Goal: Transaction & Acquisition: Obtain resource

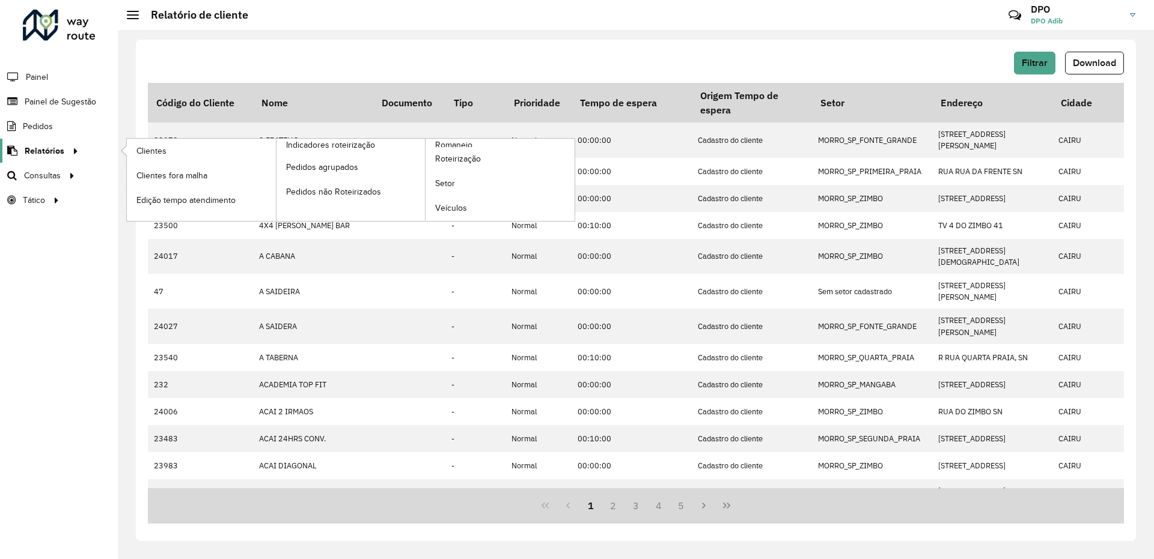
click at [56, 150] on span "Relatórios" at bounding box center [45, 151] width 40 height 13
click at [224, 150] on link "Clientes" at bounding box center [201, 151] width 149 height 24
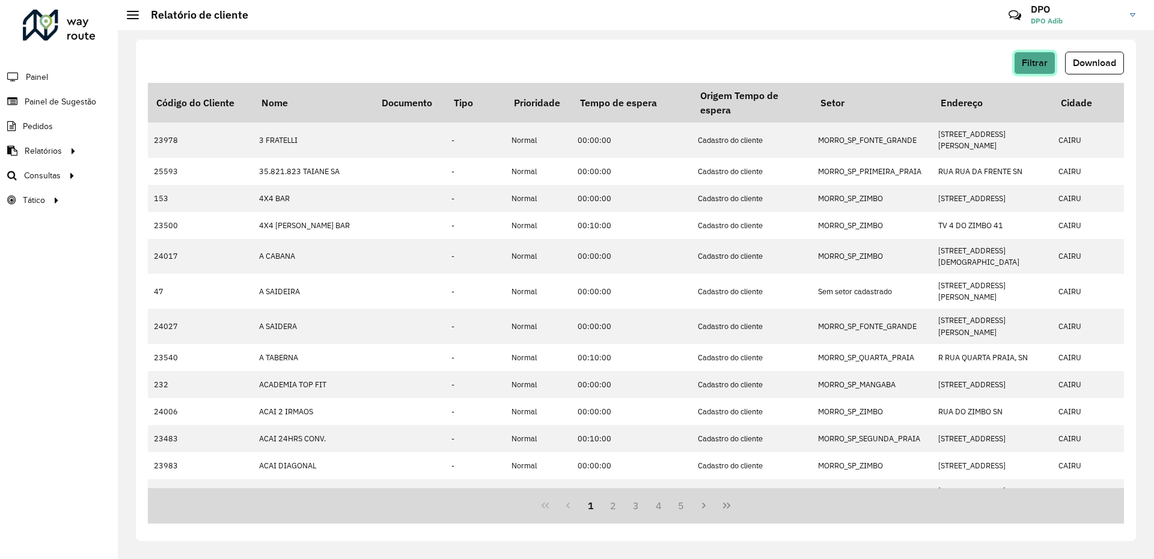
click at [1044, 64] on span "Filtrar" at bounding box center [1035, 63] width 26 height 10
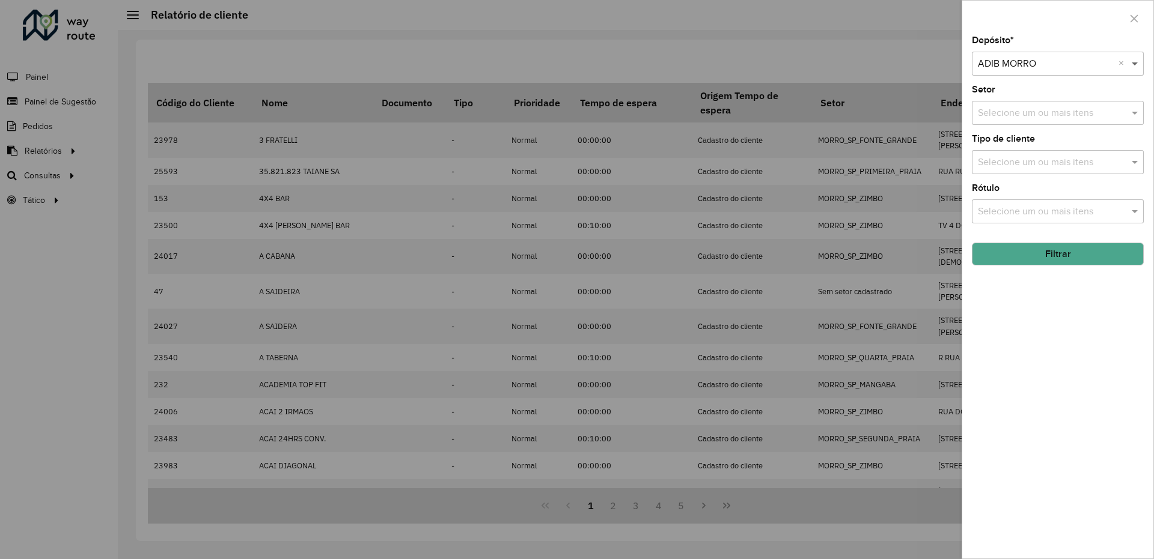
click at [1137, 65] on span at bounding box center [1136, 63] width 15 height 14
click at [1027, 100] on div "ADIB SEDE" at bounding box center [1057, 98] width 171 height 20
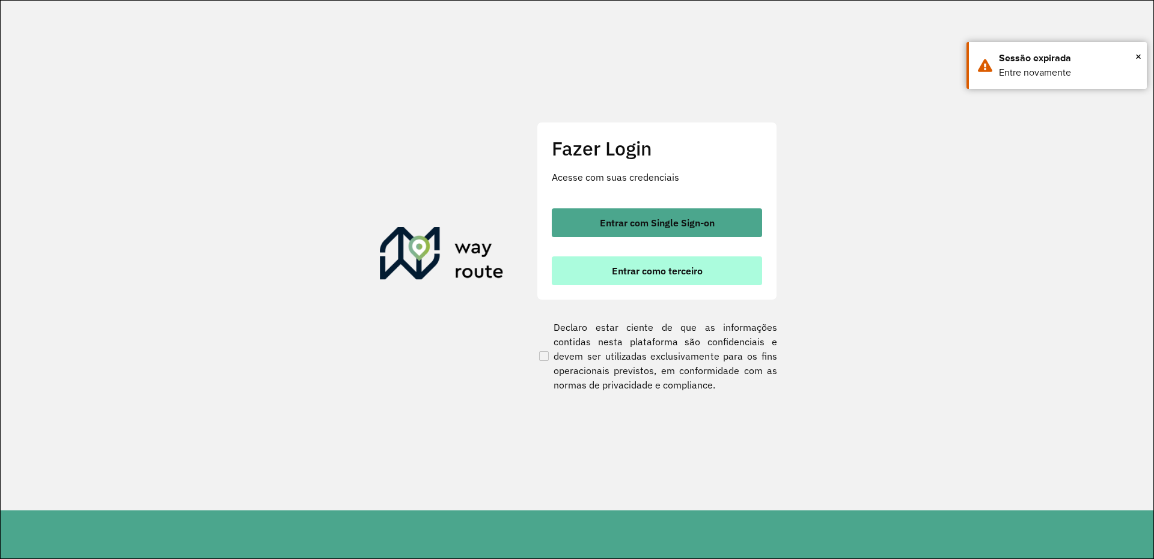
drag, startPoint x: 624, startPoint y: 270, endPoint x: 638, endPoint y: 274, distance: 14.3
click at [625, 270] on span "Entrar como terceiro" at bounding box center [657, 271] width 91 height 10
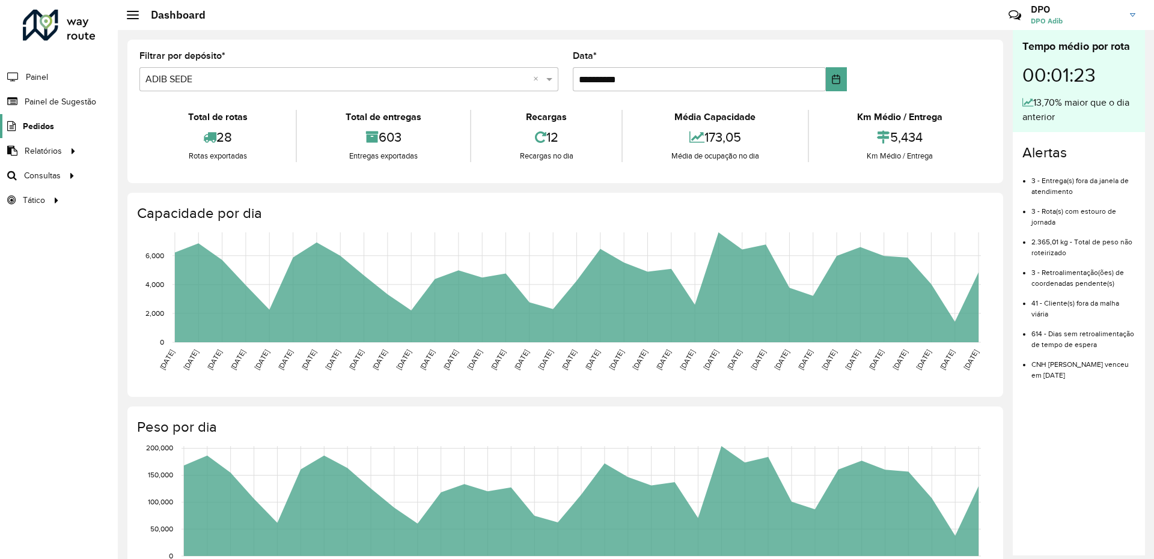
click at [38, 124] on span "Pedidos" at bounding box center [38, 126] width 31 height 13
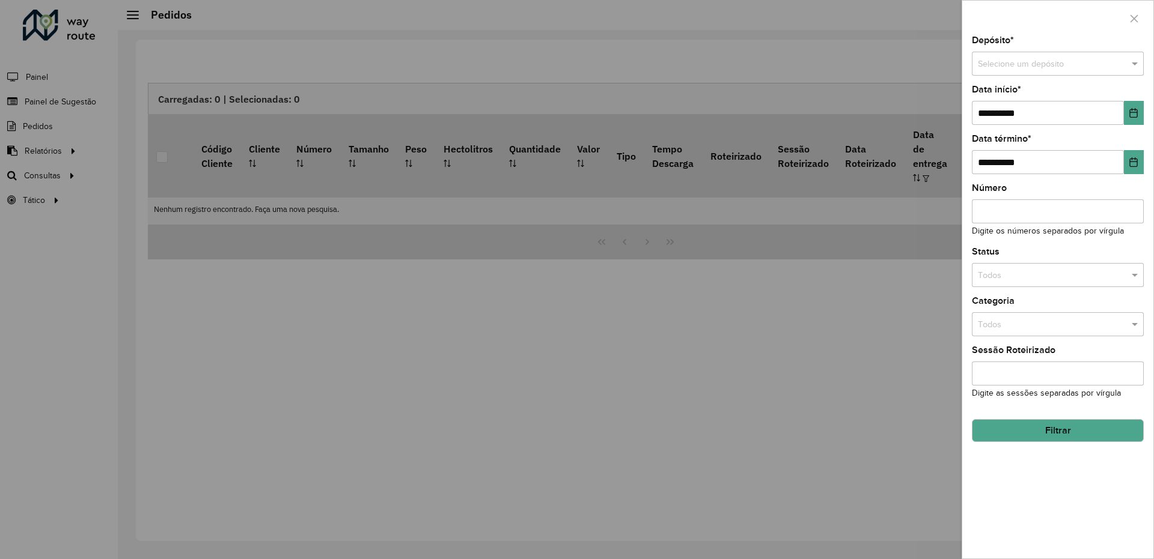
click at [41, 151] on div at bounding box center [577, 279] width 1154 height 559
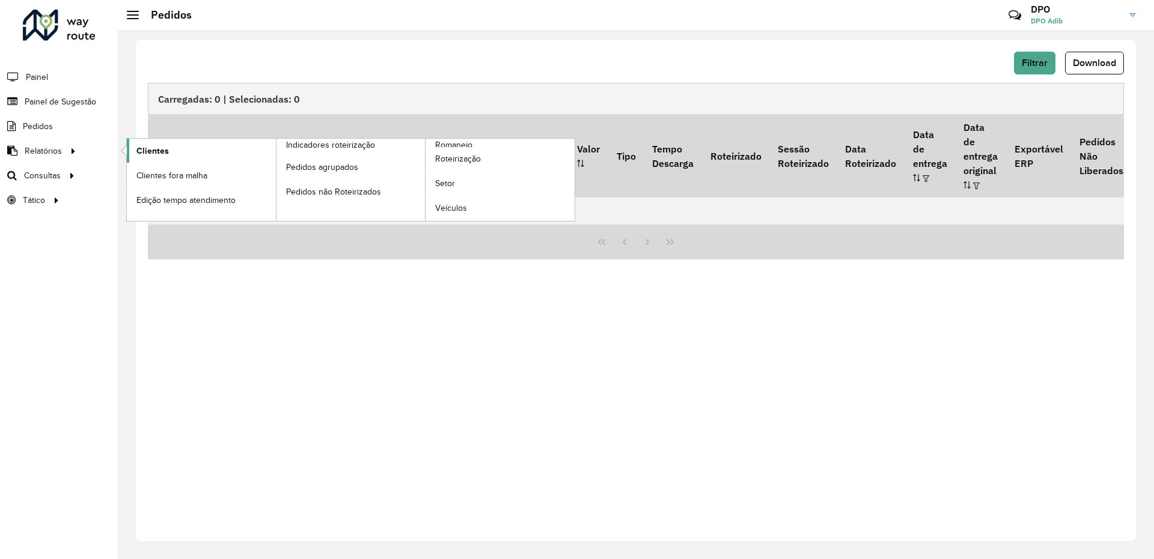
click at [135, 149] on link "Clientes" at bounding box center [201, 151] width 149 height 24
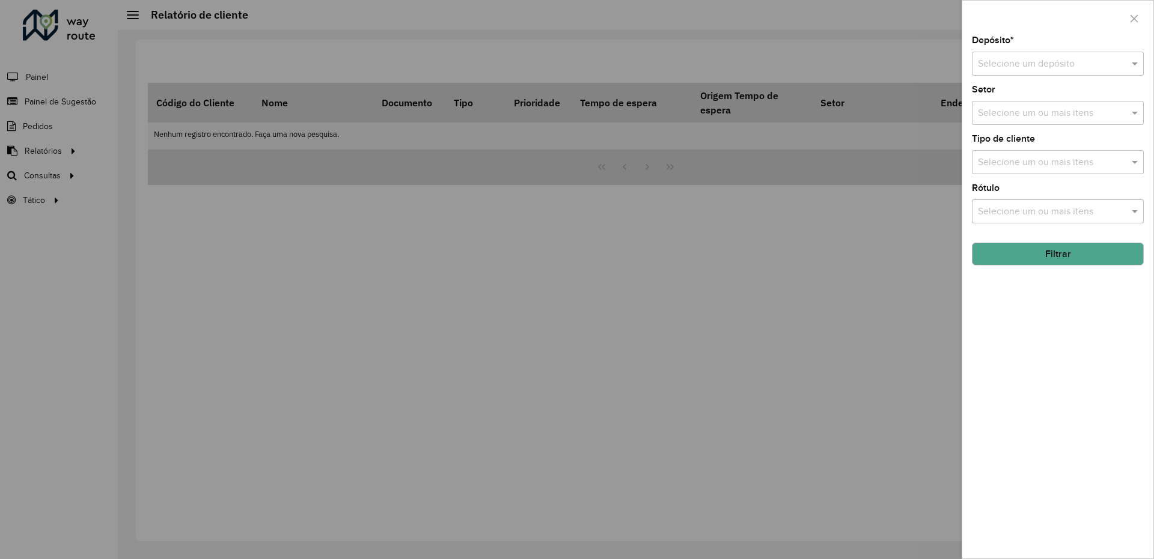
click at [1089, 64] on input "text" at bounding box center [1046, 64] width 136 height 14
click at [1006, 112] on div "ADIB SEDE" at bounding box center [1057, 119] width 171 height 20
click at [1010, 256] on button "Filtrar" at bounding box center [1058, 254] width 172 height 23
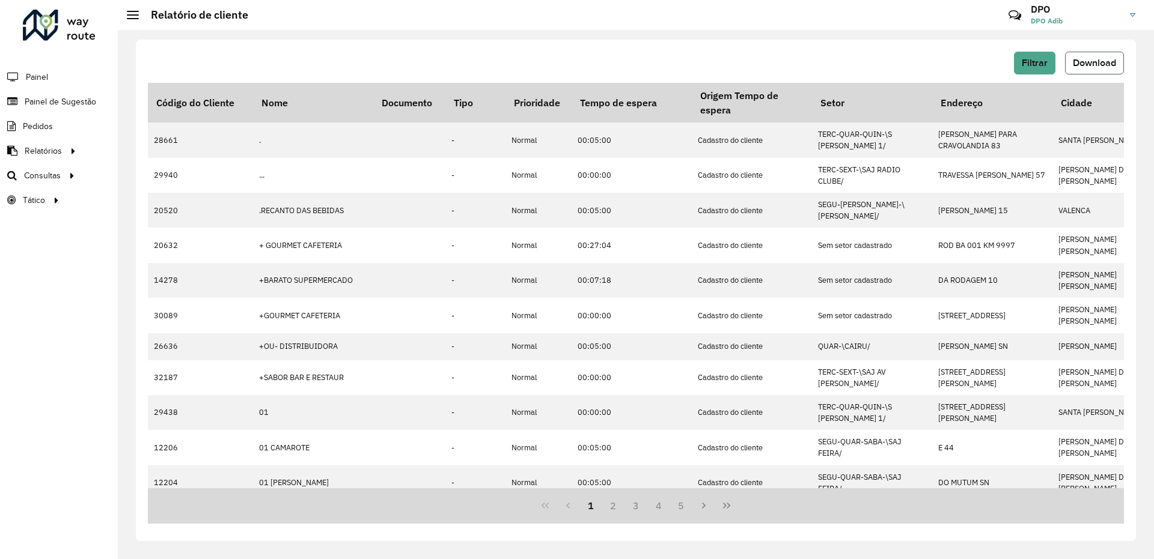
click at [1104, 65] on span "Download" at bounding box center [1094, 63] width 43 height 10
drag, startPoint x: 821, startPoint y: 47, endPoint x: 932, endPoint y: 58, distance: 111.8
click at [821, 47] on div "Filtrar Download Código do Cliente Nome Documento Tipo Prioridade Tempo de espe…" at bounding box center [636, 291] width 1000 height 502
click at [1037, 67] on span "Filtrar" at bounding box center [1035, 63] width 26 height 10
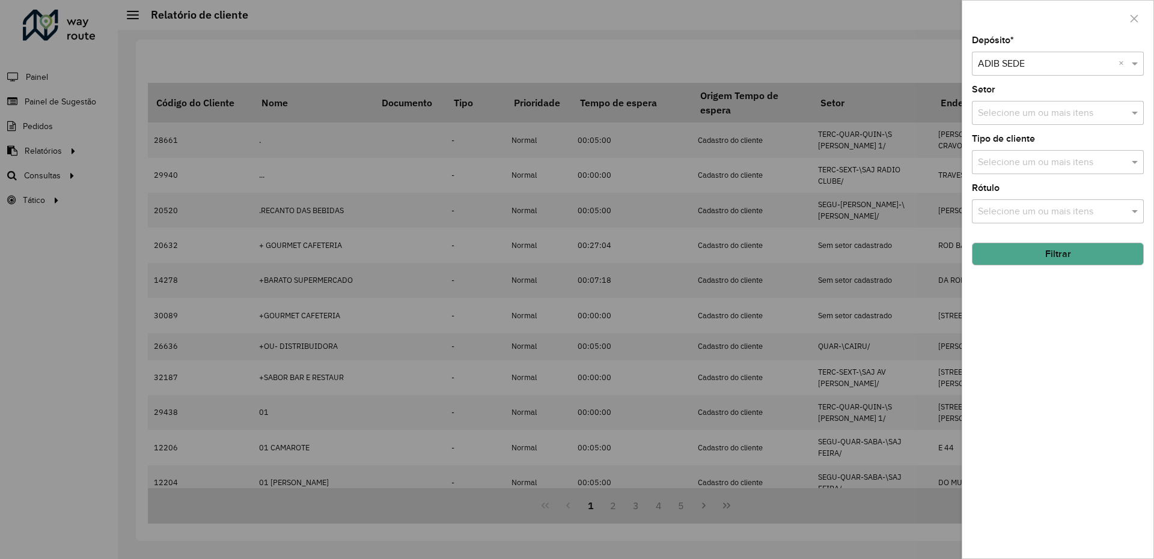
click at [1018, 66] on input "text" at bounding box center [1046, 64] width 136 height 14
click at [1014, 100] on span "ADIB MORRO" at bounding box center [1006, 98] width 58 height 10
click at [1068, 249] on button "Filtrar" at bounding box center [1058, 254] width 172 height 23
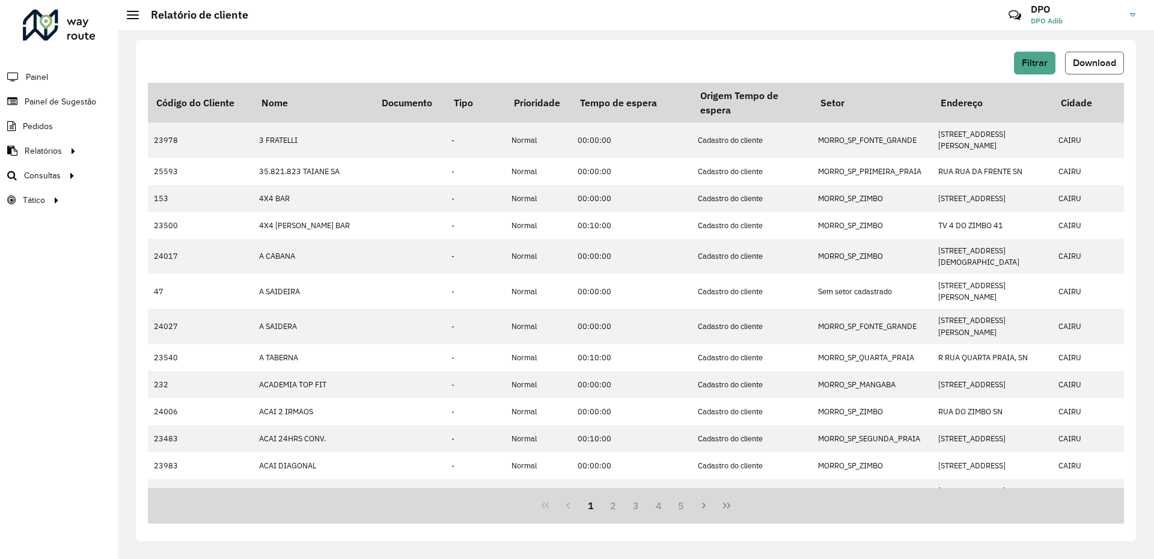
click at [1080, 64] on span "Download" at bounding box center [1094, 63] width 43 height 10
click at [892, 52] on div "Filtrar Download" at bounding box center [636, 63] width 976 height 23
click at [1028, 58] on span "Filtrar" at bounding box center [1035, 63] width 26 height 10
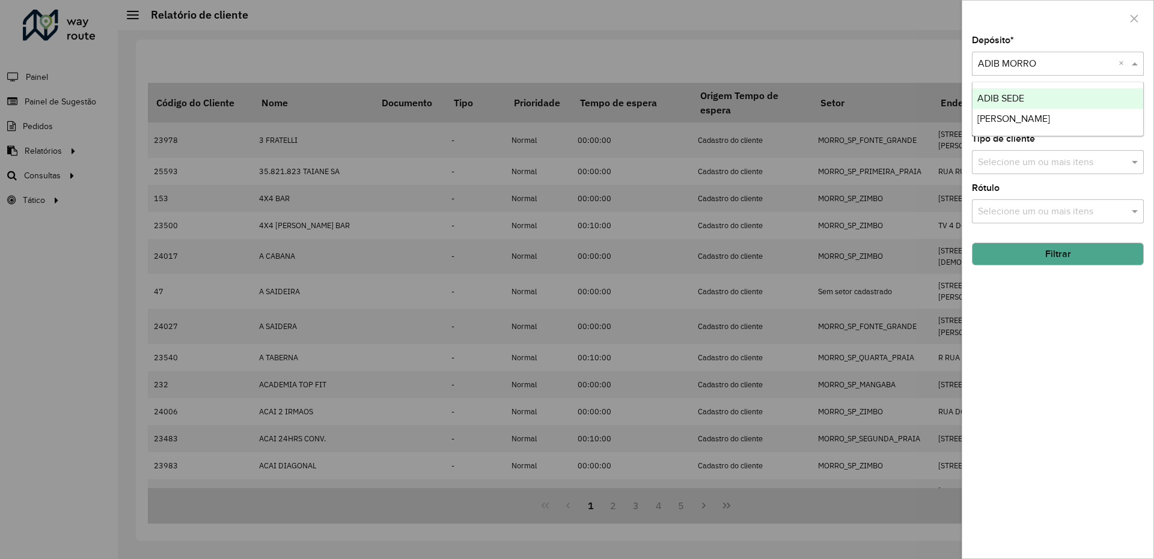
click at [1006, 65] on input "text" at bounding box center [1046, 64] width 136 height 14
click at [1011, 118] on span "[PERSON_NAME]" at bounding box center [1013, 119] width 73 height 10
click at [1059, 251] on button "Filtrar" at bounding box center [1058, 254] width 172 height 23
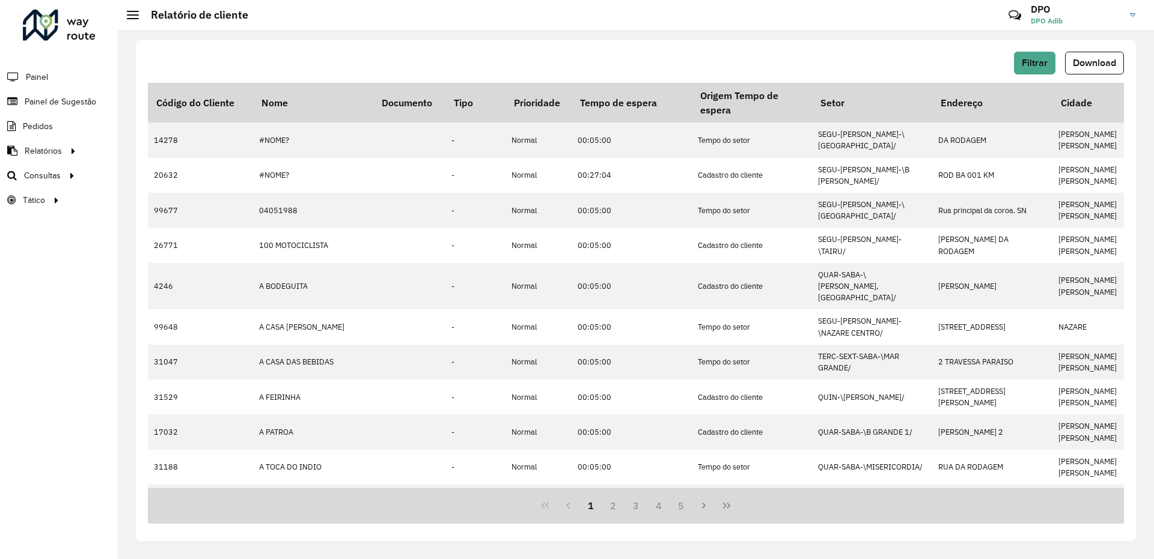
click at [1114, 67] on span "Download" at bounding box center [1094, 63] width 43 height 10
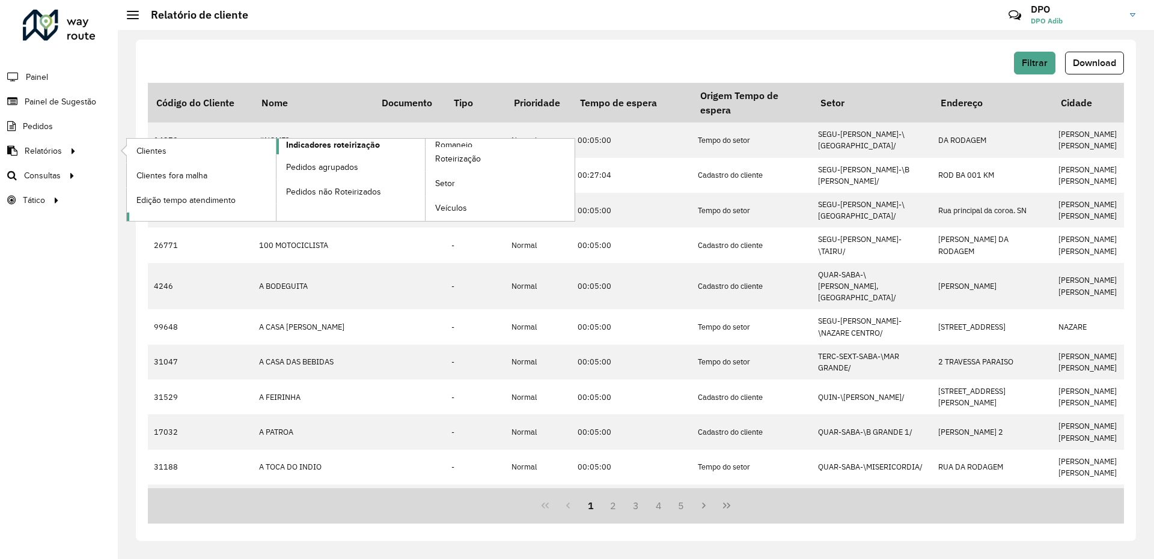
click at [352, 148] on span "Indicadores roteirização" at bounding box center [333, 145] width 94 height 13
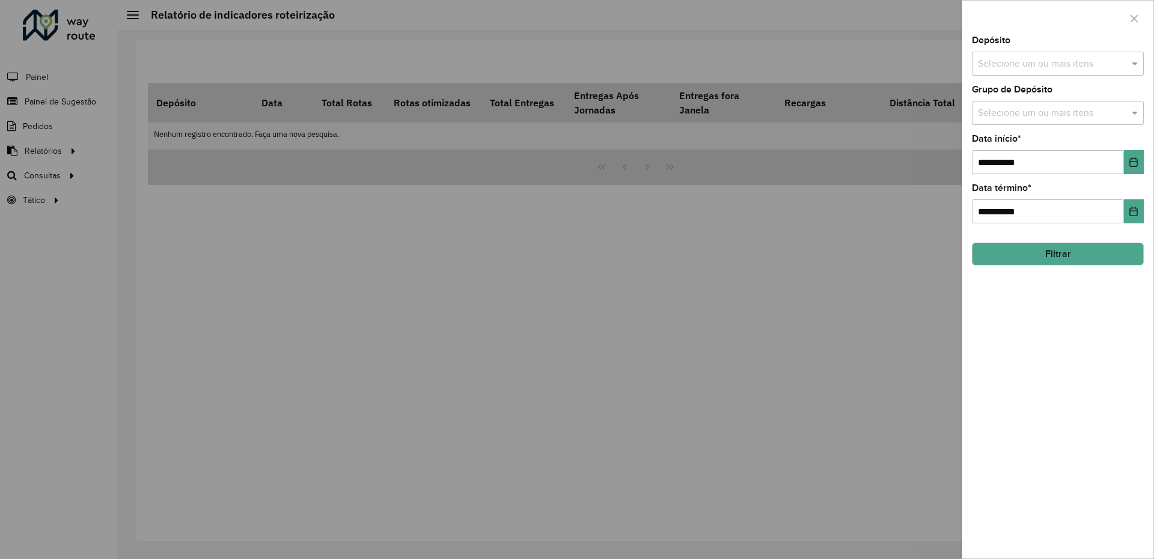
click at [1116, 62] on input "text" at bounding box center [1052, 64] width 154 height 14
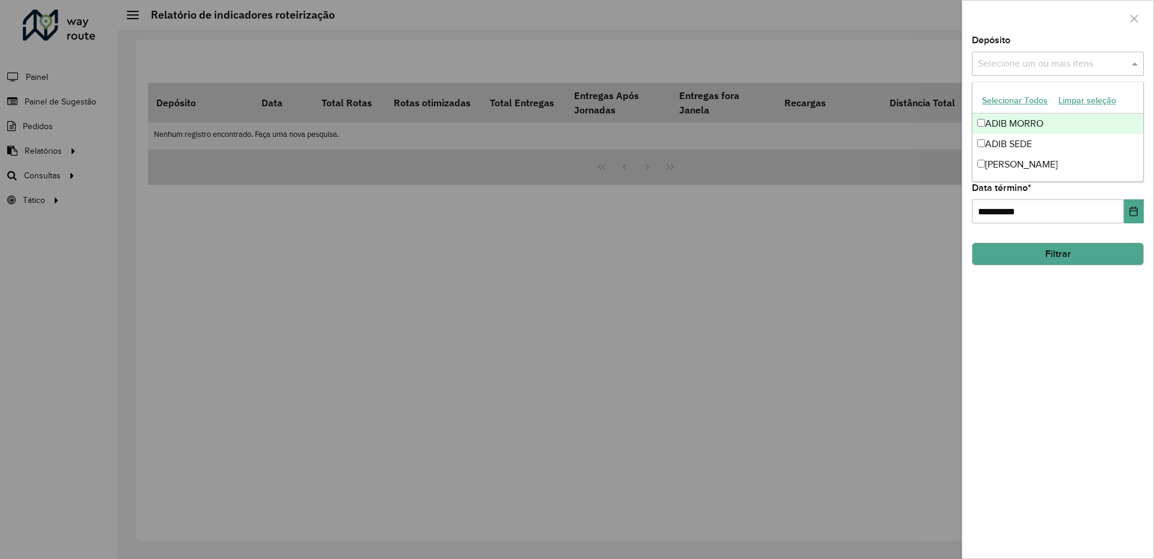
click at [995, 123] on div "ADIB MORRO" at bounding box center [1057, 124] width 171 height 20
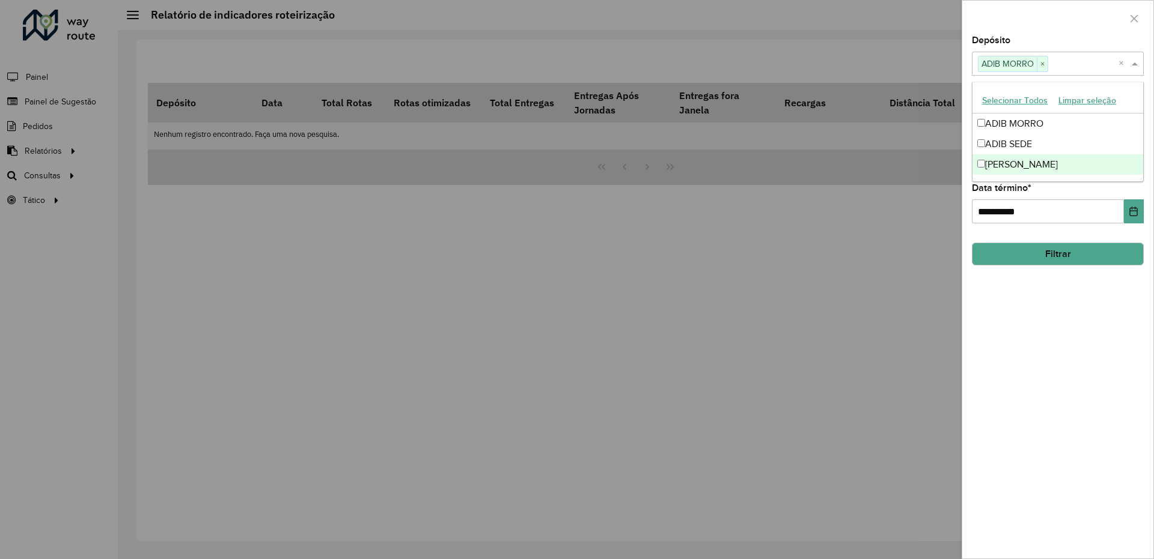
click at [1079, 314] on div "**********" at bounding box center [1057, 297] width 191 height 523
click at [1138, 163] on icon "Choose Date" at bounding box center [1134, 162] width 8 height 10
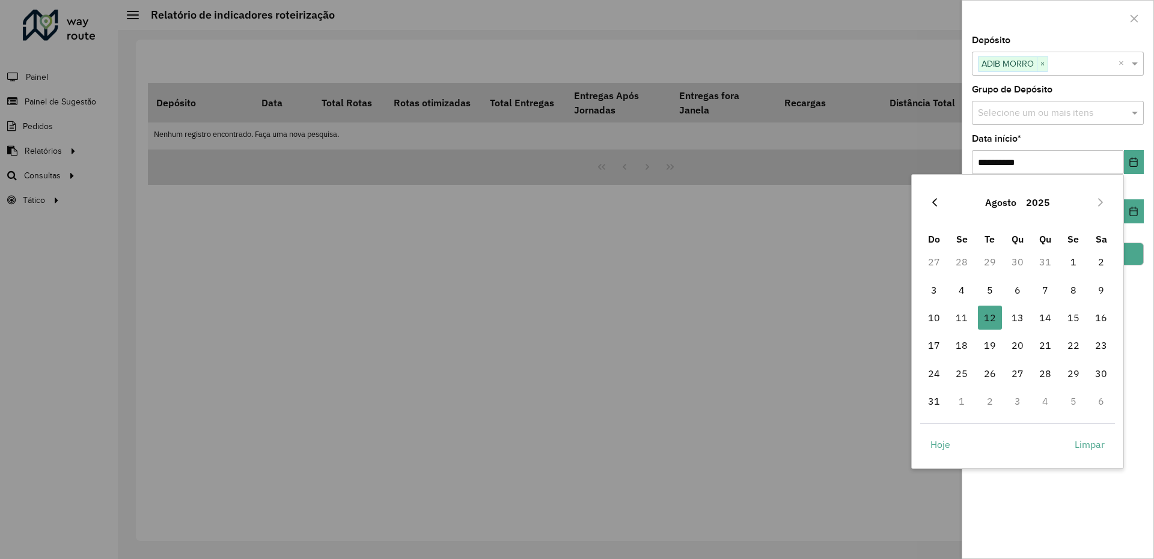
click at [937, 206] on icon "Previous Month" at bounding box center [935, 203] width 10 height 10
click at [937, 205] on icon "Previous Month" at bounding box center [935, 203] width 10 height 10
click at [935, 258] on span "1" at bounding box center [934, 262] width 24 height 24
type input "**********"
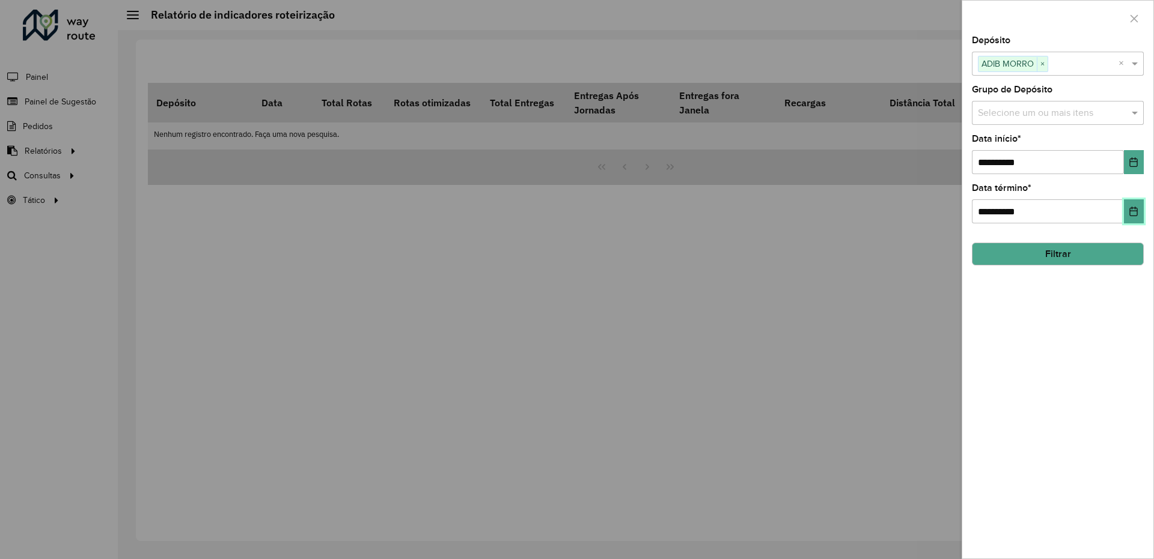
click at [1133, 211] on icon "Choose Date" at bounding box center [1134, 212] width 8 height 10
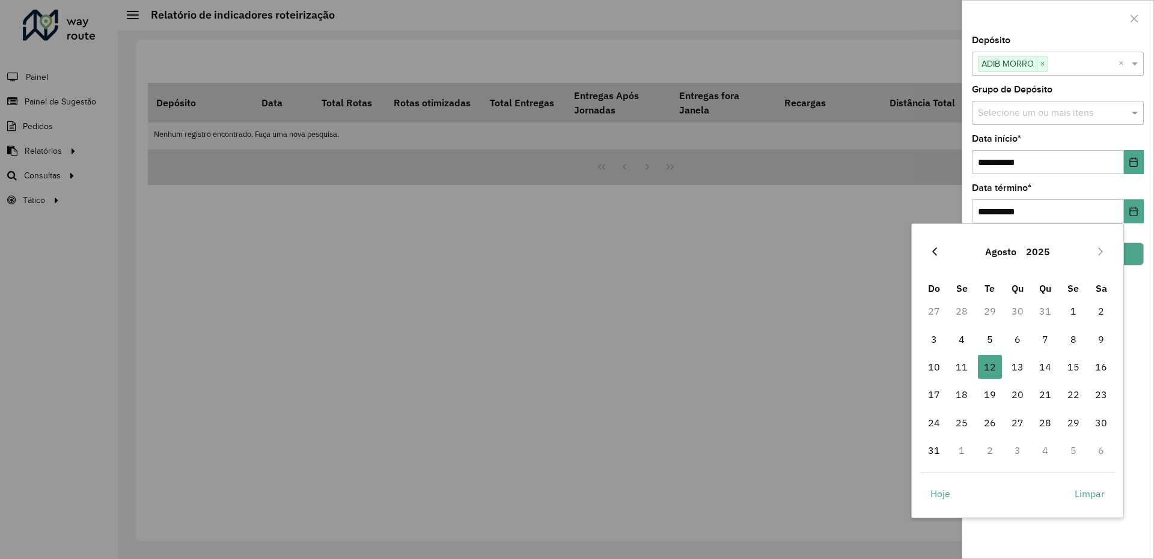
click at [936, 254] on icon "Previous Month" at bounding box center [935, 252] width 10 height 10
click at [967, 422] on span "30" at bounding box center [961, 423] width 24 height 24
type input "**********"
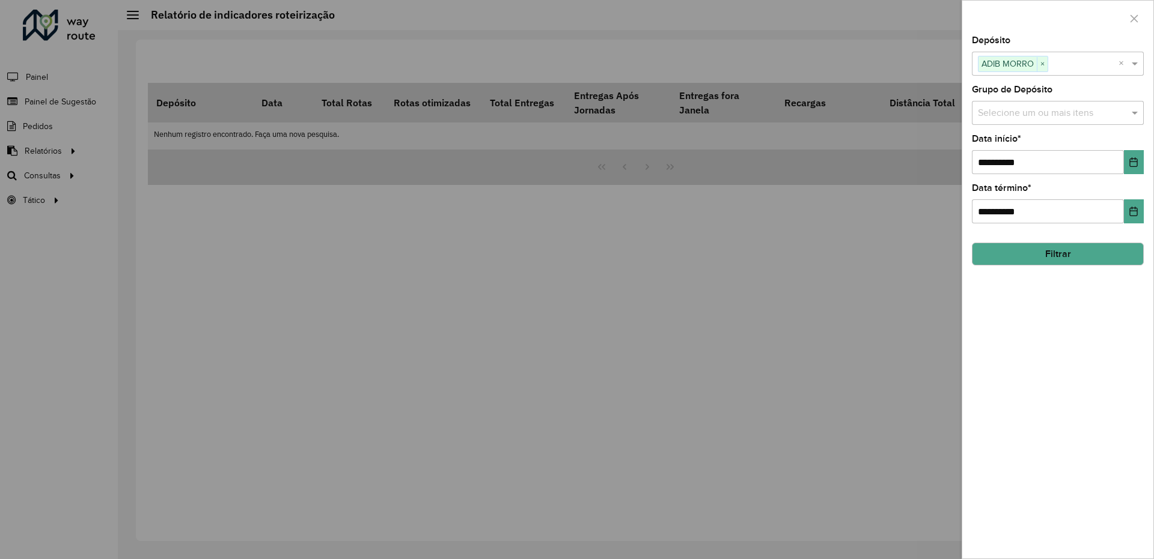
click at [1074, 253] on button "Filtrar" at bounding box center [1058, 254] width 172 height 23
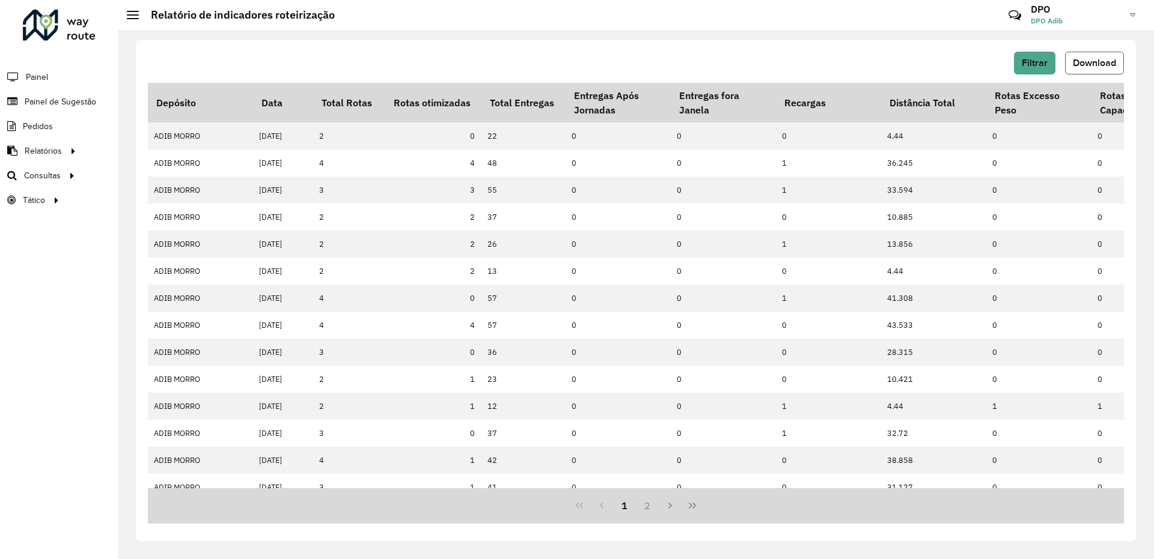
click at [1079, 68] on button "Download" at bounding box center [1094, 63] width 59 height 23
drag, startPoint x: 766, startPoint y: 65, endPoint x: 1039, endPoint y: 72, distance: 273.5
click at [769, 65] on div "Filtrar Download" at bounding box center [636, 63] width 976 height 23
click at [1013, 65] on div "Filtrar Download" at bounding box center [636, 63] width 976 height 23
click at [1030, 67] on span "Filtrar" at bounding box center [1035, 63] width 26 height 10
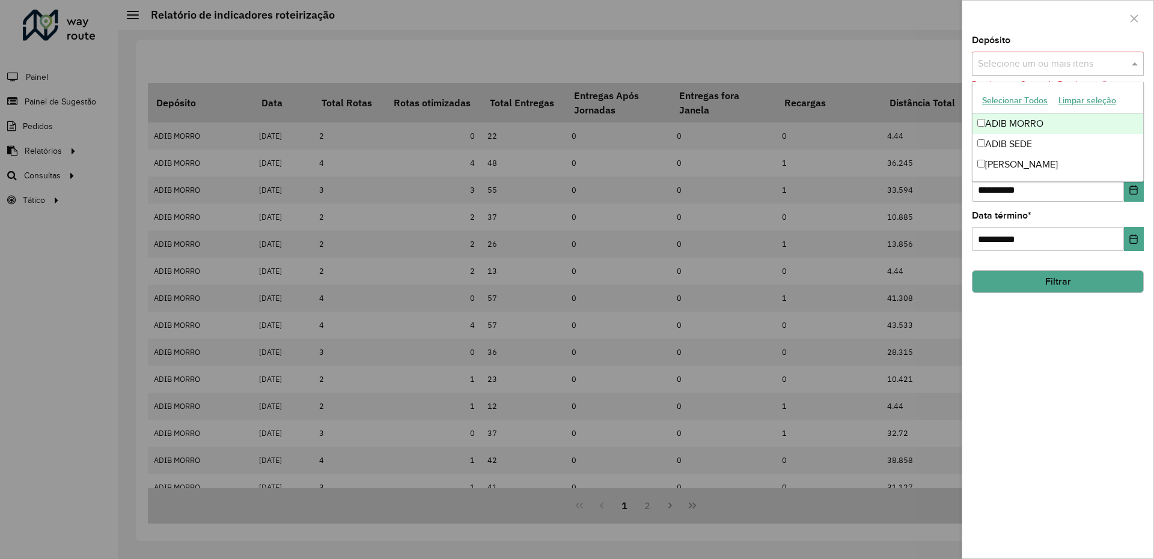
click at [1138, 62] on span at bounding box center [1136, 63] width 15 height 14
click at [978, 139] on div "ADIB SEDE" at bounding box center [1057, 144] width 171 height 20
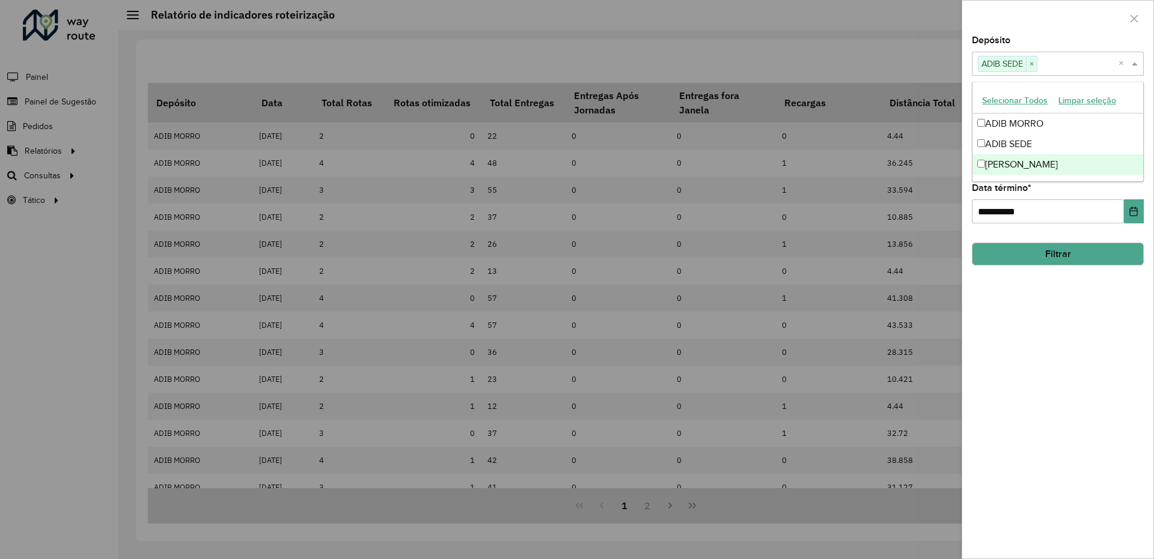
click at [1016, 254] on button "Filtrar" at bounding box center [1058, 254] width 172 height 23
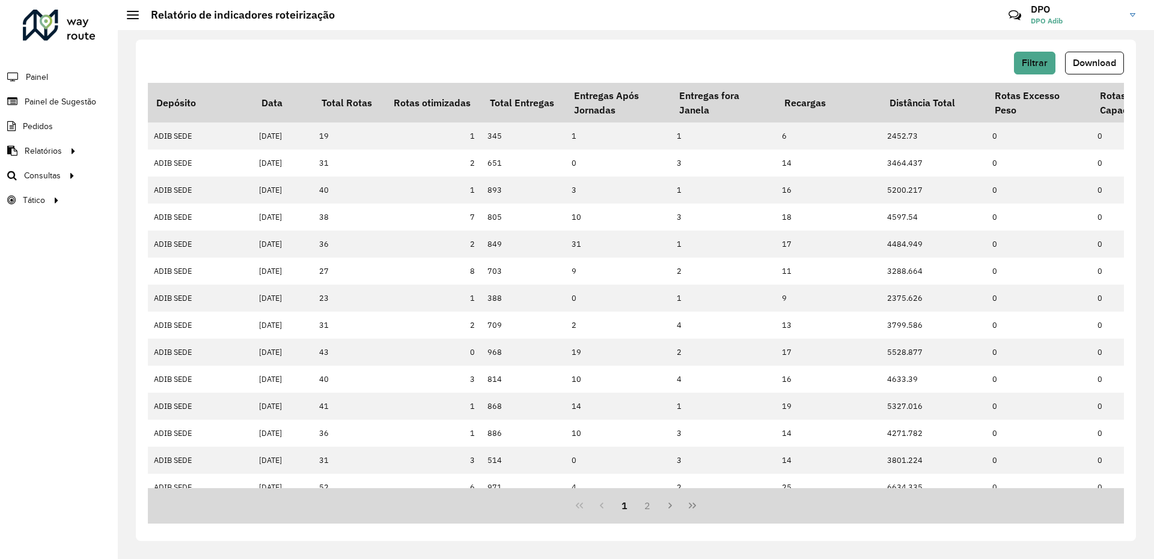
click at [1124, 65] on div "Filtrar Download Depósito Data Total Rotas Rotas otimizadas Total Entregas Entr…" at bounding box center [636, 291] width 1000 height 502
click at [1106, 64] on span "Download" at bounding box center [1094, 63] width 43 height 10
drag, startPoint x: 752, startPoint y: 64, endPoint x: 763, endPoint y: 64, distance: 10.8
click at [754, 64] on div "Filtrar Download" at bounding box center [636, 63] width 976 height 23
click at [1043, 62] on span "Filtrar" at bounding box center [1035, 63] width 26 height 10
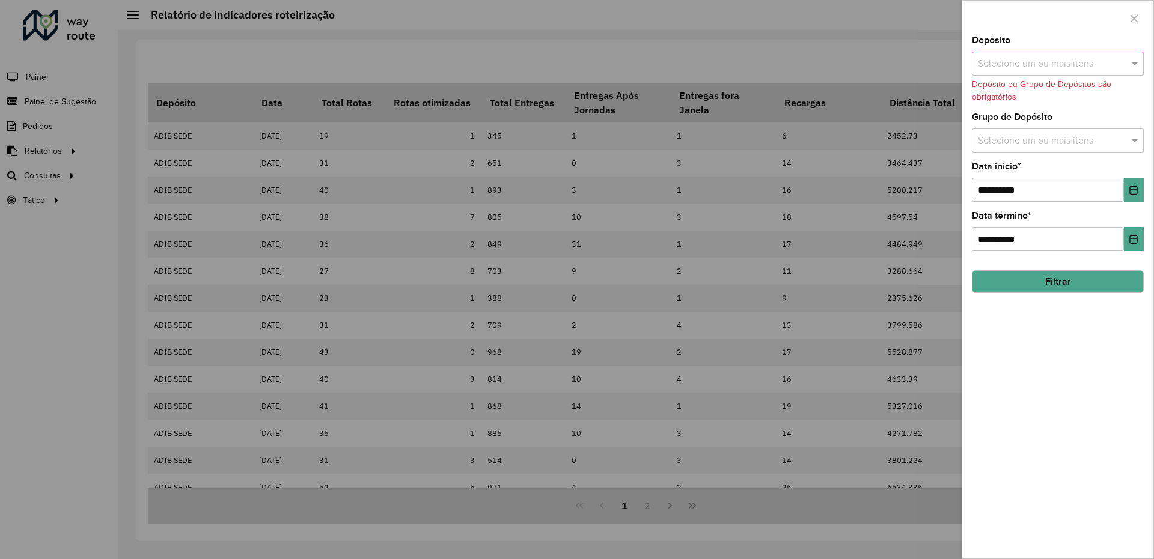
click at [1101, 64] on input "text" at bounding box center [1052, 64] width 154 height 14
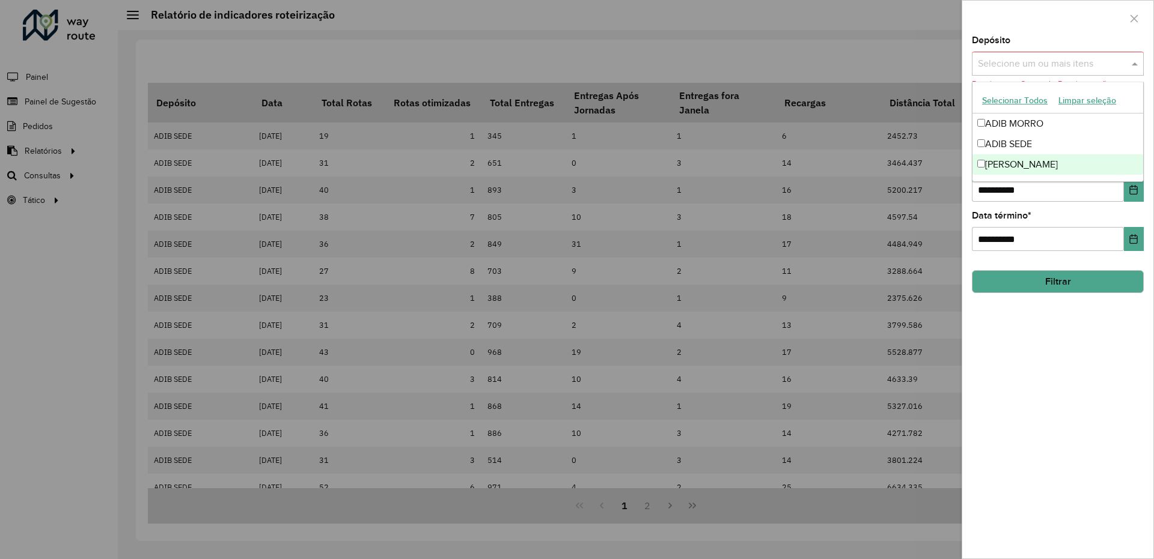
click at [1010, 162] on div "[PERSON_NAME]" at bounding box center [1057, 164] width 171 height 20
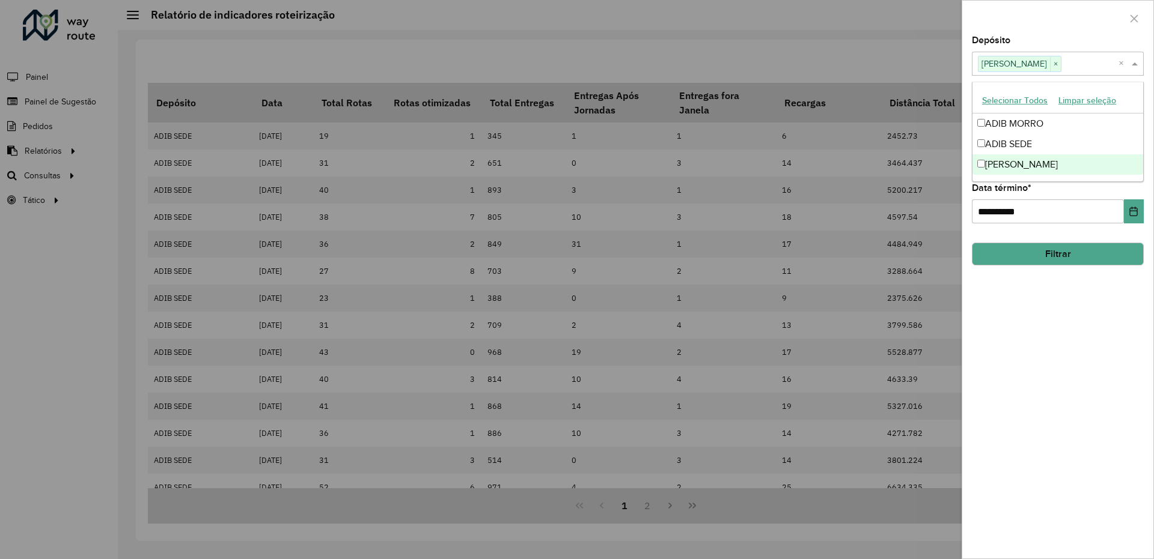
click at [1052, 302] on div "**********" at bounding box center [1057, 297] width 191 height 523
click at [1059, 253] on button "Filtrar" at bounding box center [1058, 254] width 172 height 23
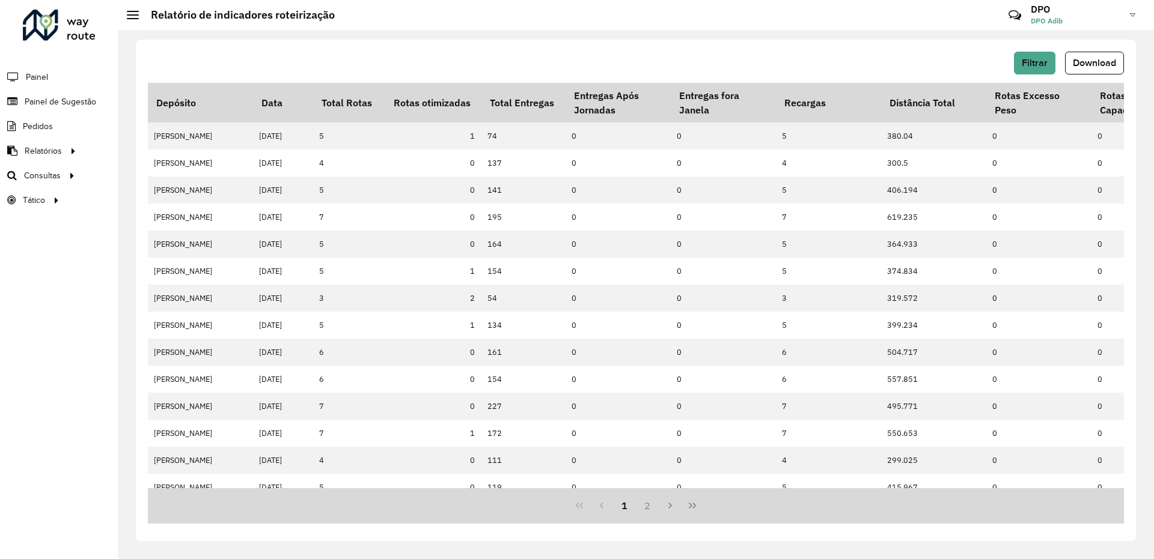
click at [1097, 80] on div "Filtrar Download" at bounding box center [636, 67] width 976 height 31
click at [1089, 68] on button "Download" at bounding box center [1094, 63] width 59 height 23
click at [777, 64] on div "Filtrar Download" at bounding box center [636, 63] width 976 height 23
click at [1040, 59] on span "Filtrar" at bounding box center [1035, 63] width 26 height 10
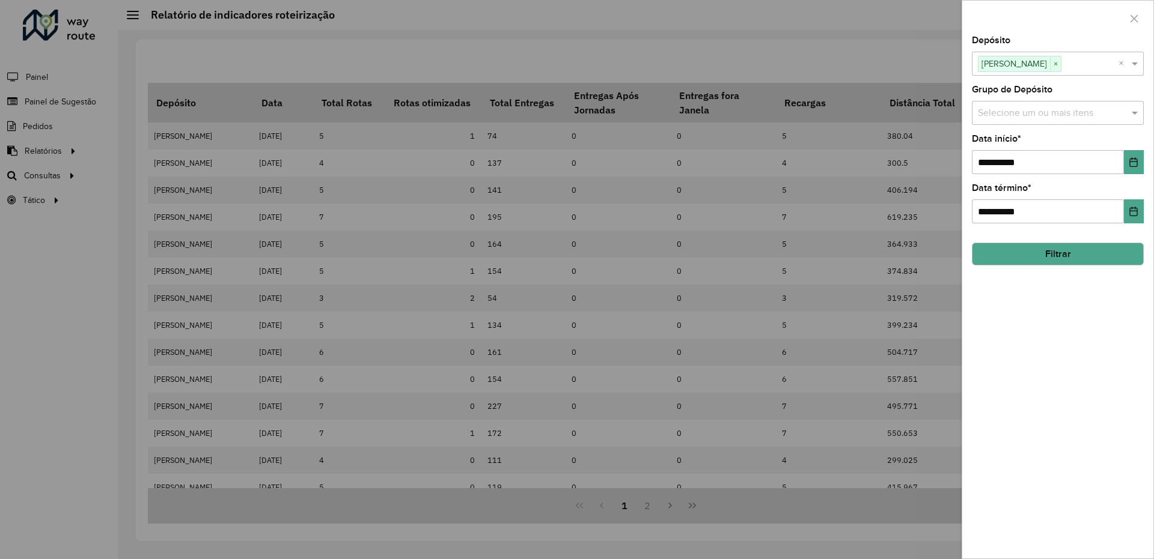
click at [1135, 198] on div "**********" at bounding box center [1058, 204] width 172 height 40
click at [1132, 210] on icon "Choose Date" at bounding box center [1134, 212] width 8 height 10
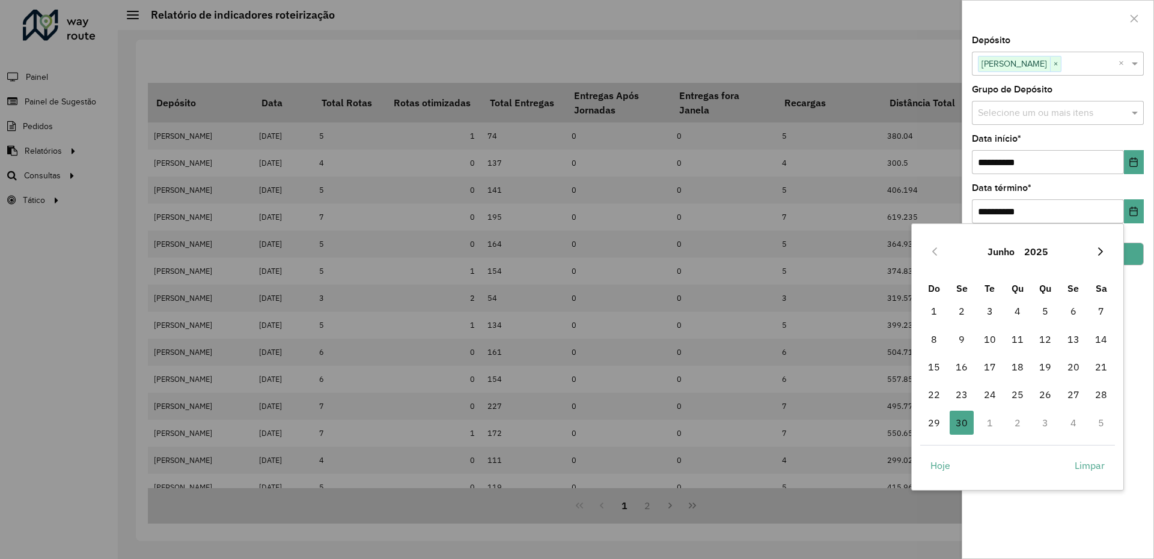
click at [1095, 252] on icon "Next Month" at bounding box center [1100, 252] width 10 height 10
click at [1047, 423] on span "31" at bounding box center [1045, 423] width 24 height 24
type input "**********"
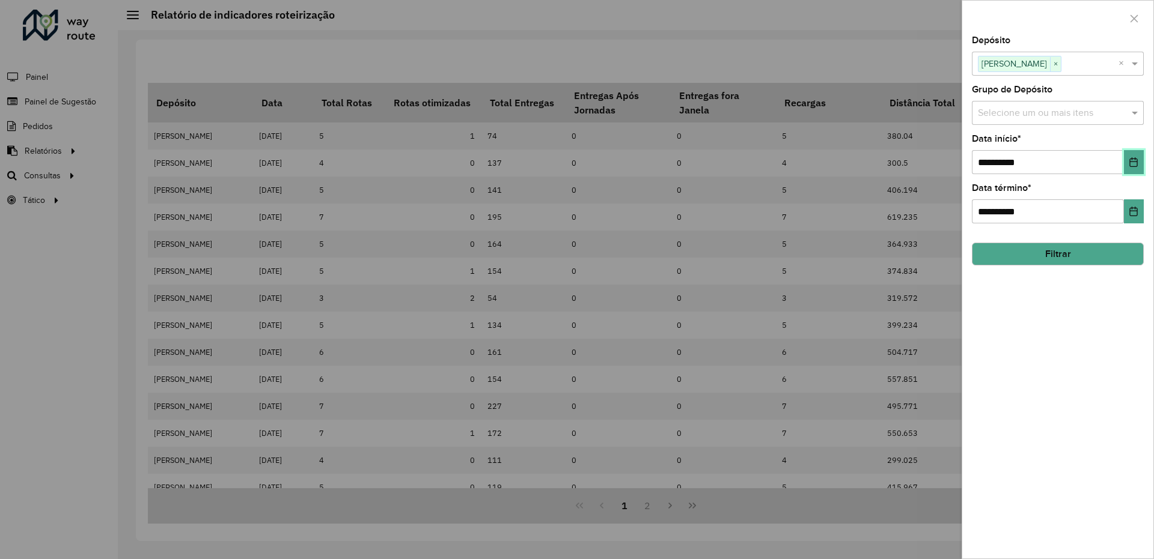
click at [1131, 156] on button "Choose Date" at bounding box center [1134, 162] width 20 height 24
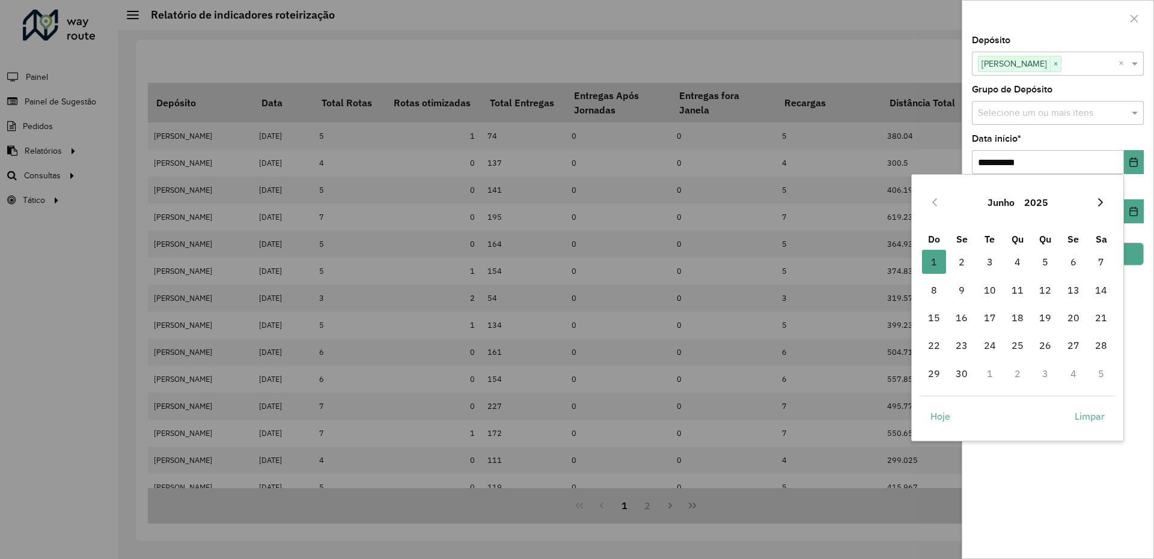
click at [1092, 204] on button "Next Month" at bounding box center [1100, 202] width 19 height 19
click at [990, 264] on span "1" at bounding box center [990, 262] width 24 height 24
type input "**********"
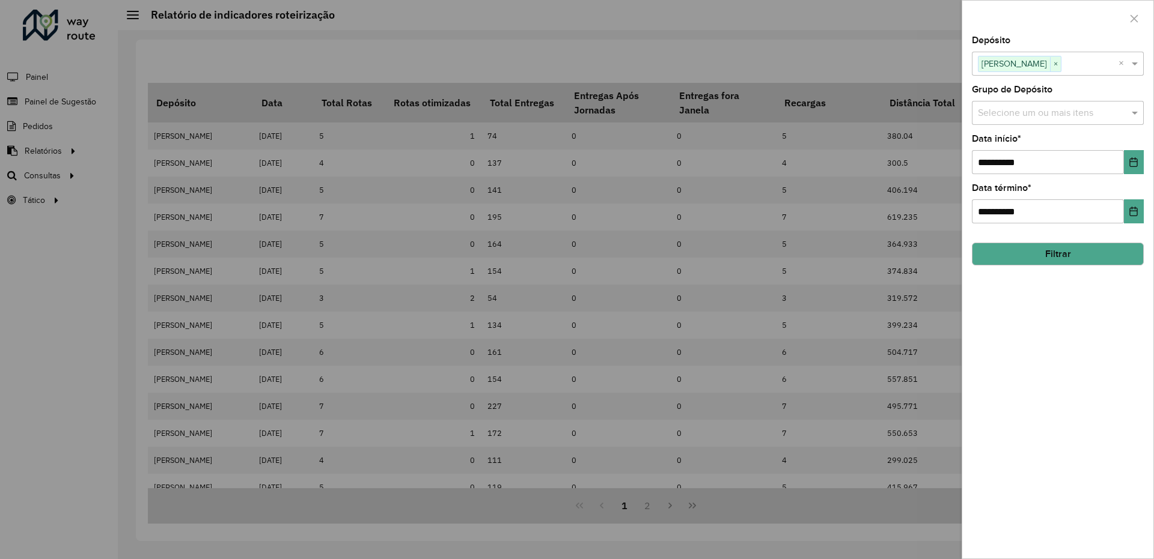
click at [1042, 252] on button "Filtrar" at bounding box center [1058, 254] width 172 height 23
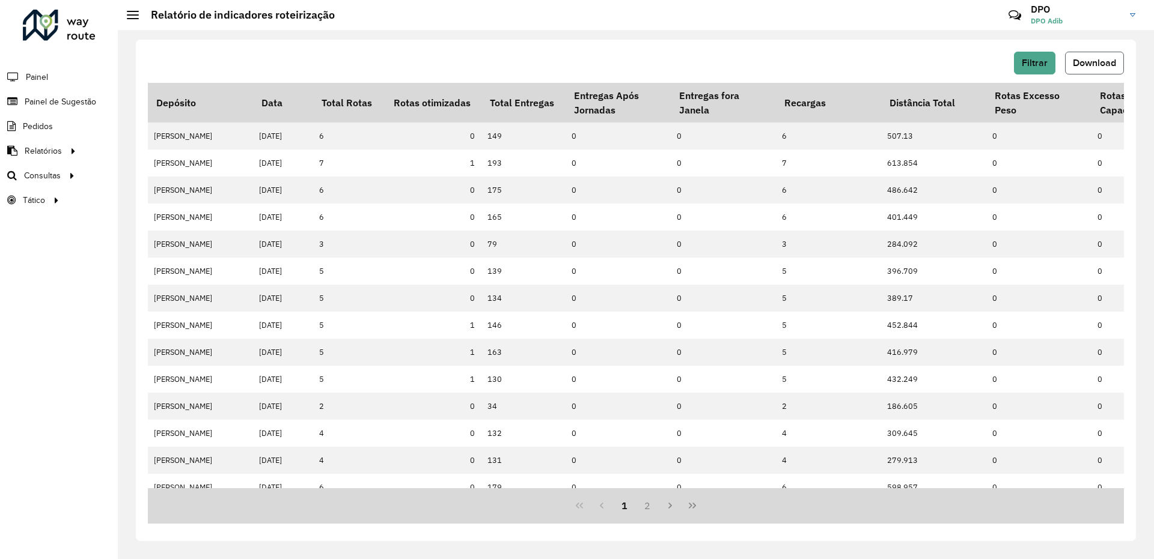
click at [1079, 65] on span "Download" at bounding box center [1094, 63] width 43 height 10
click at [719, 57] on div "Filtrar Download" at bounding box center [636, 63] width 976 height 23
click at [1038, 57] on button "Filtrar" at bounding box center [1034, 63] width 41 height 23
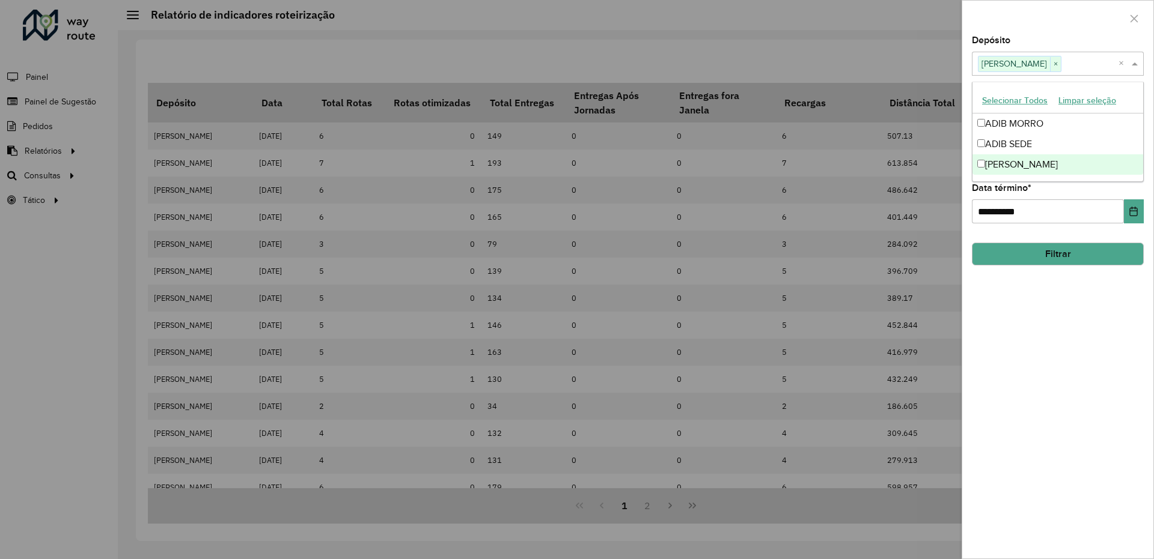
click at [1132, 64] on span at bounding box center [1136, 63] width 15 height 14
click at [976, 142] on div "ADIB SEDE" at bounding box center [1057, 144] width 171 height 20
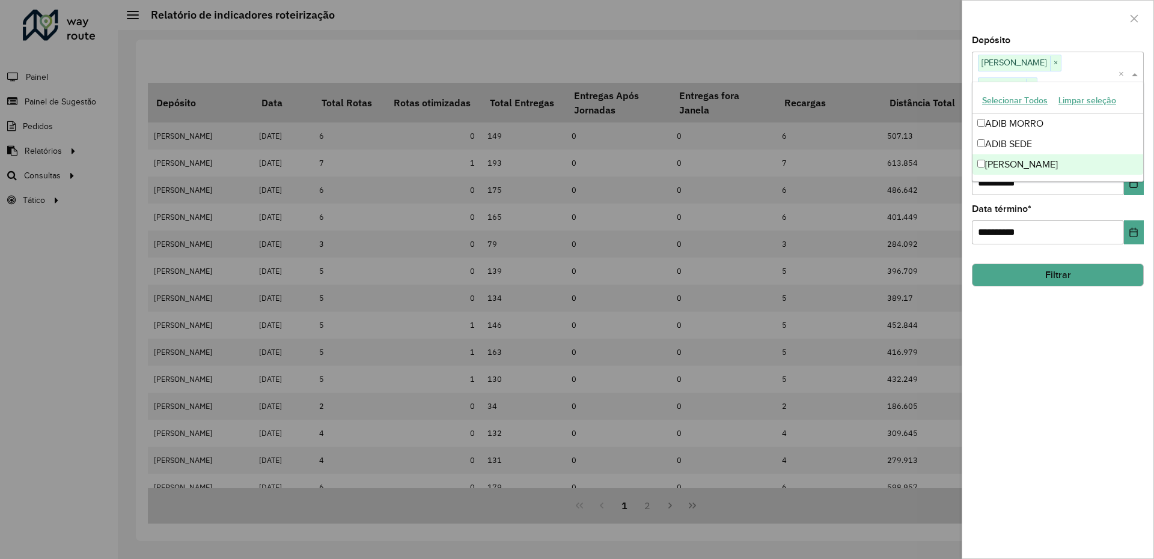
click at [984, 169] on div "[PERSON_NAME]" at bounding box center [1057, 164] width 171 height 20
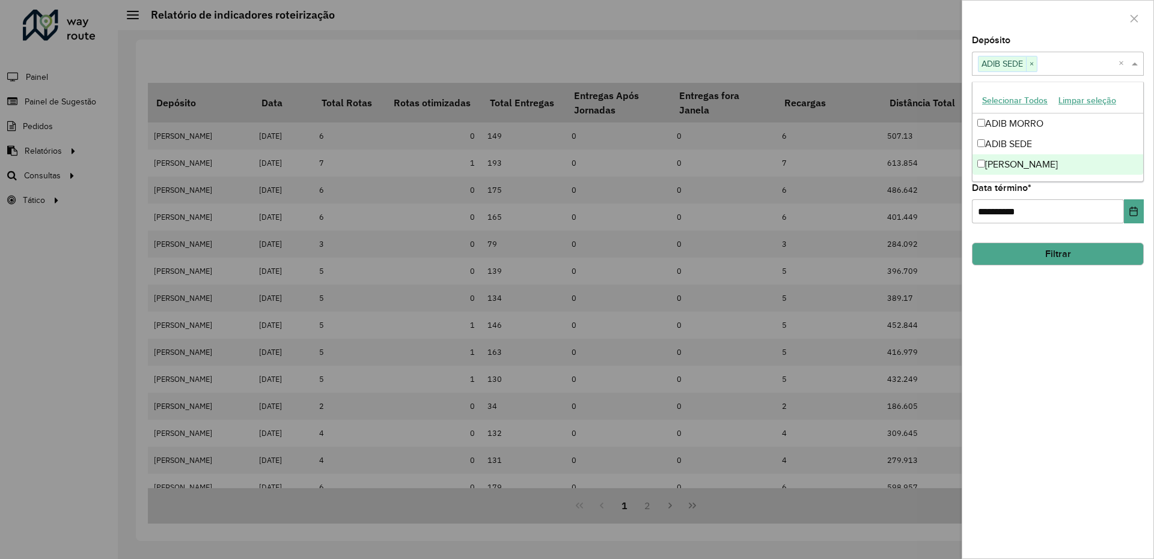
click at [1041, 252] on button "Filtrar" at bounding box center [1058, 254] width 172 height 23
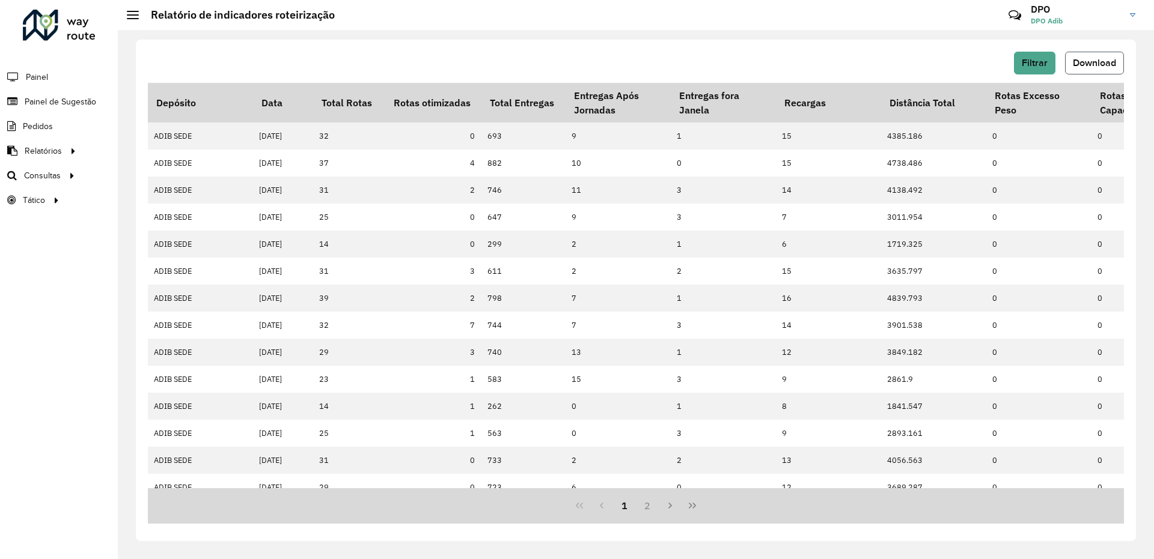
click at [1096, 67] on span "Download" at bounding box center [1094, 63] width 43 height 10
click at [742, 62] on div "Filtrar Download" at bounding box center [636, 63] width 976 height 23
click at [1041, 64] on span "Filtrar" at bounding box center [1035, 63] width 26 height 10
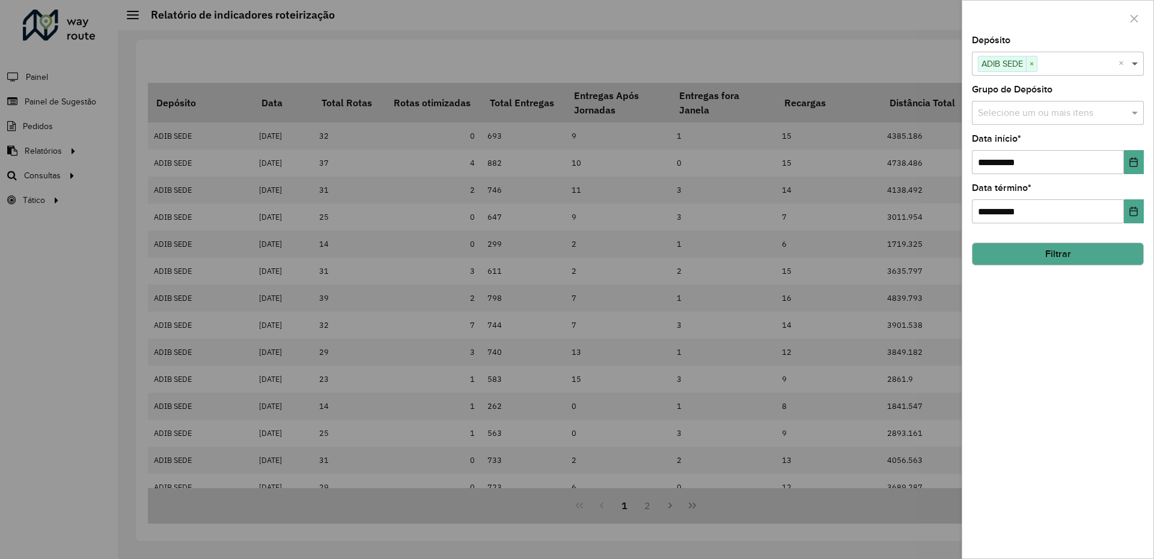
click at [1134, 62] on span at bounding box center [1136, 63] width 15 height 14
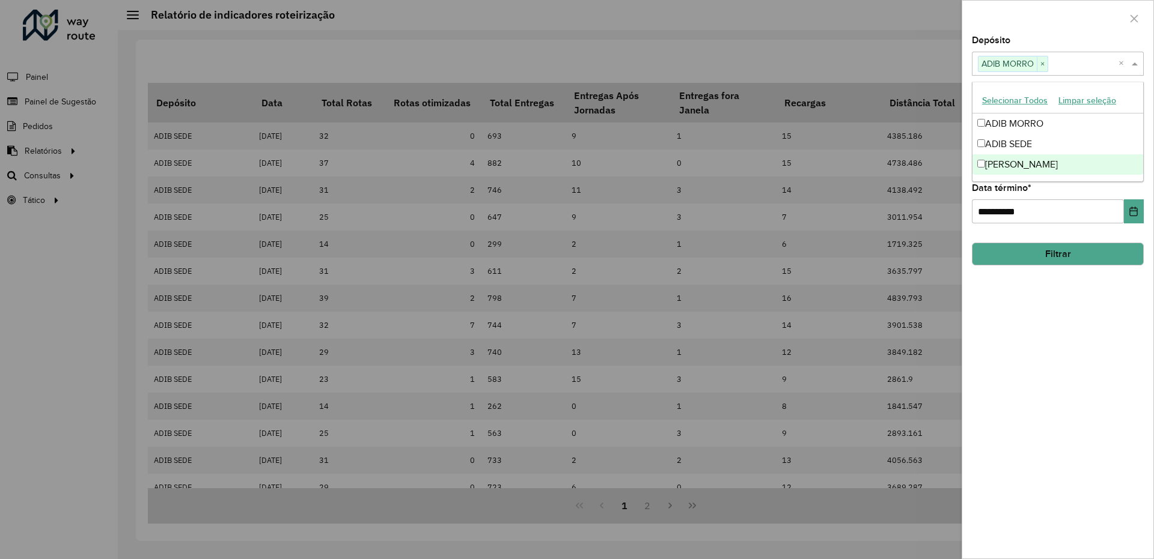
click at [1059, 248] on button "Filtrar" at bounding box center [1058, 254] width 172 height 23
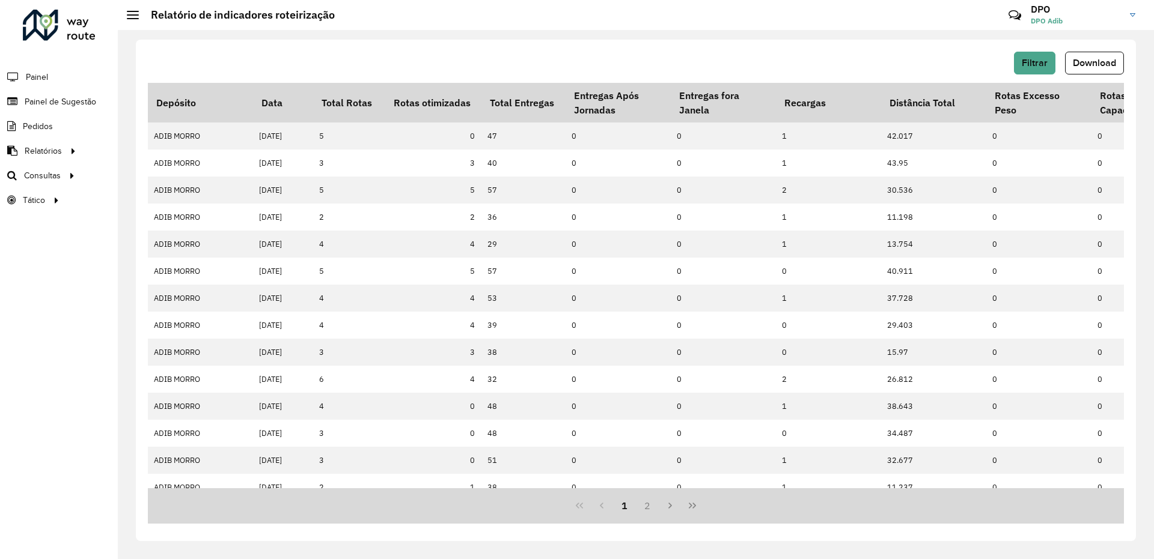
click at [1094, 70] on button "Download" at bounding box center [1094, 63] width 59 height 23
click at [766, 58] on div "Filtrar Download" at bounding box center [636, 63] width 976 height 23
click at [1033, 61] on span "Filtrar" at bounding box center [1035, 63] width 26 height 10
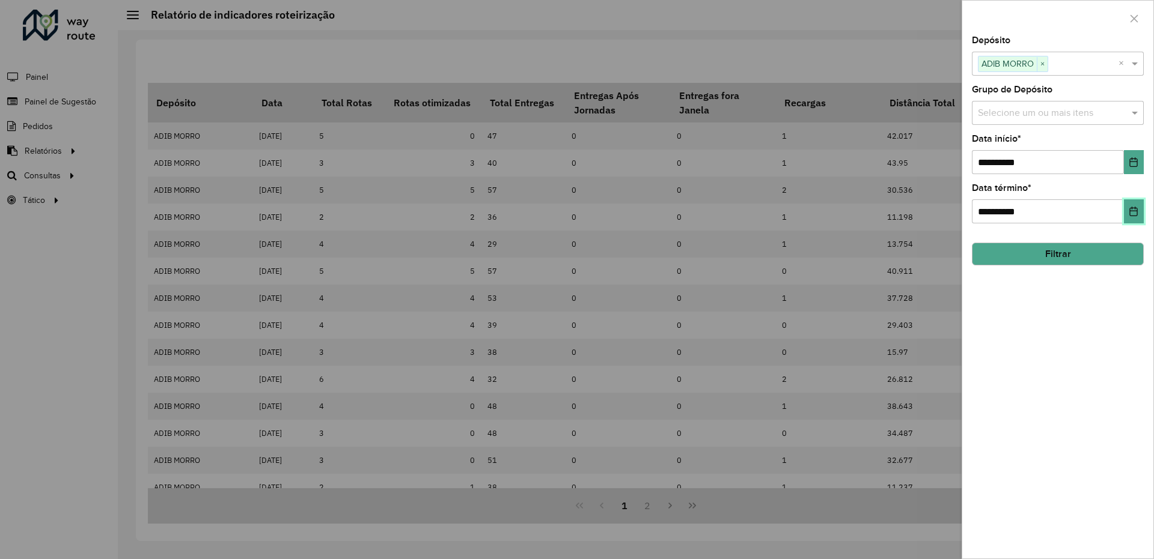
drag, startPoint x: 1129, startPoint y: 213, endPoint x: 1116, endPoint y: 223, distance: 15.4
click at [1129, 217] on button "Choose Date" at bounding box center [1134, 212] width 20 height 24
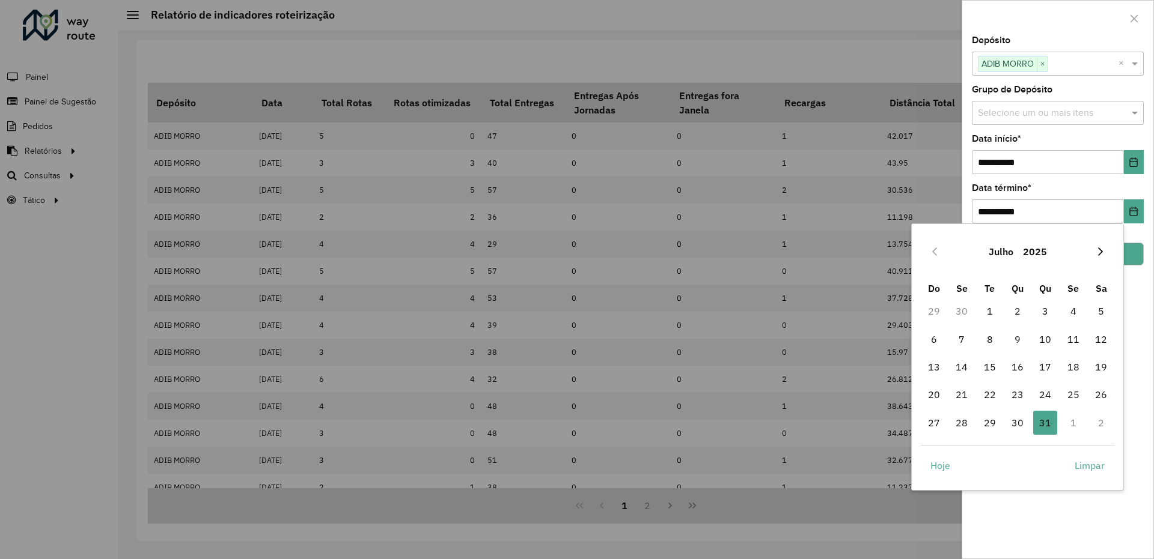
click at [1104, 255] on icon "Next Month" at bounding box center [1100, 252] width 10 height 10
click at [995, 370] on span "12" at bounding box center [990, 367] width 24 height 24
type input "**********"
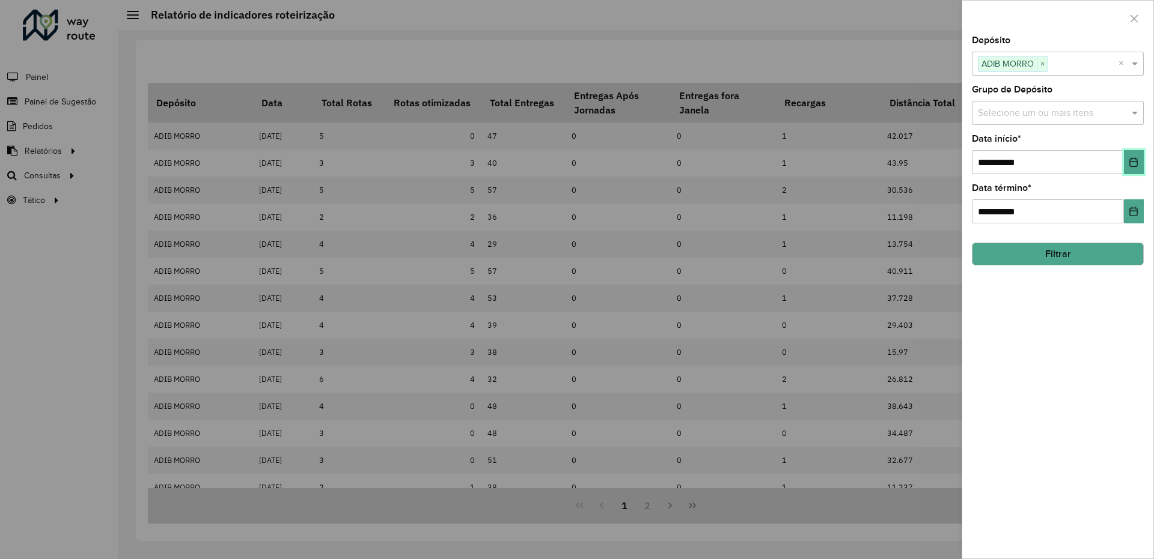
click at [1130, 161] on icon "Choose Date" at bounding box center [1134, 162] width 8 height 10
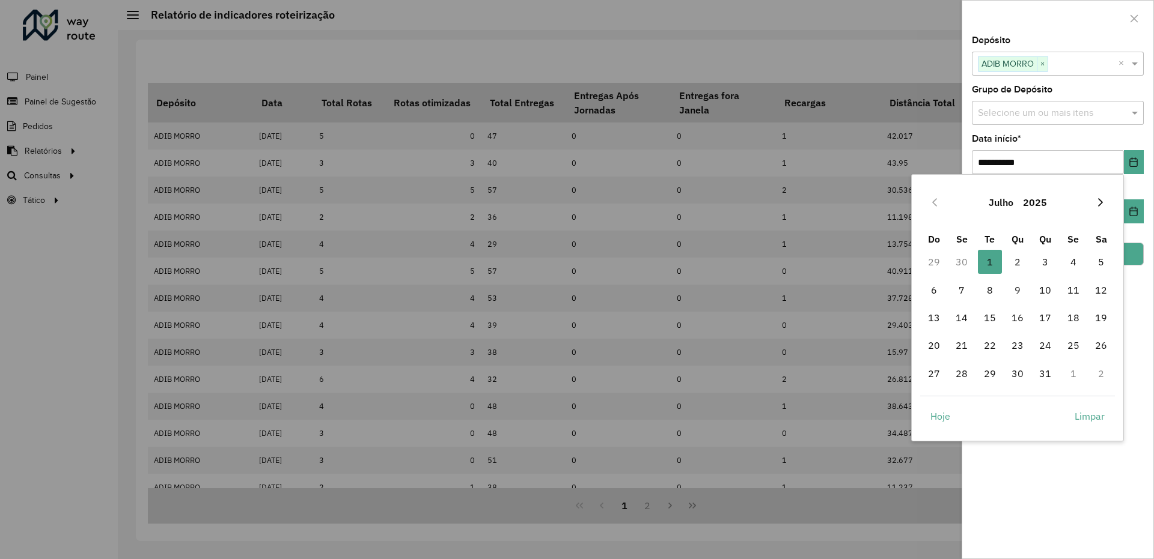
click at [1101, 207] on icon "Next Month" at bounding box center [1100, 203] width 10 height 10
click at [1068, 262] on span "1" at bounding box center [1073, 262] width 24 height 24
type input "**********"
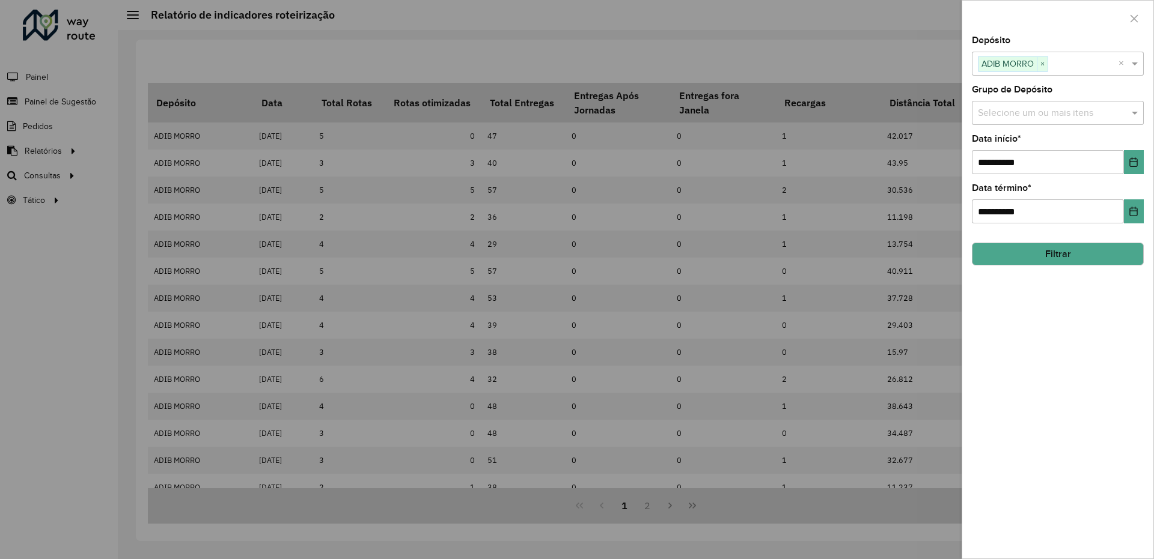
click at [1080, 253] on button "Filtrar" at bounding box center [1058, 254] width 172 height 23
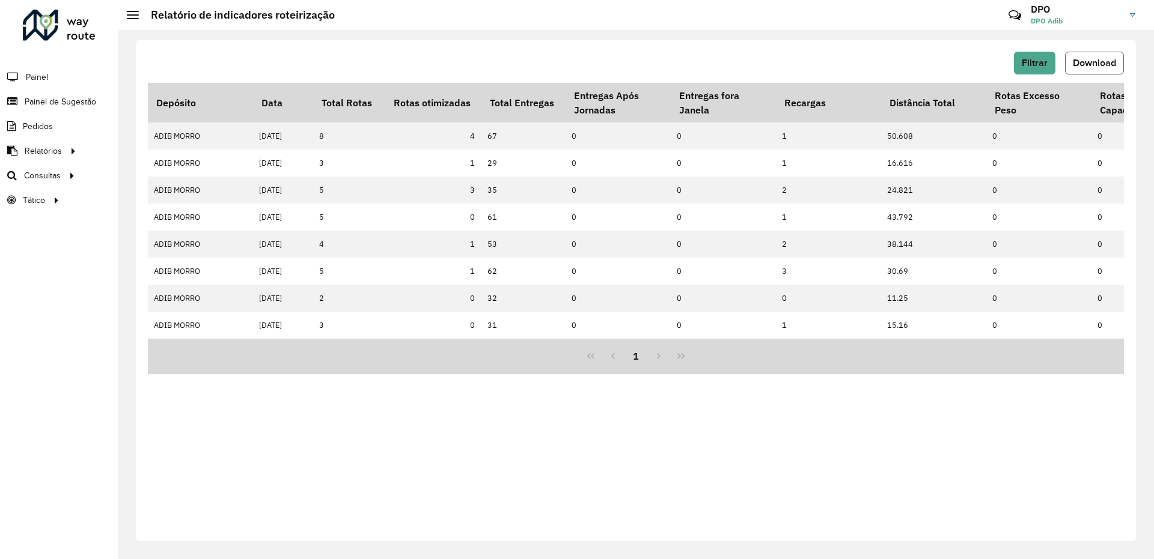
click at [1104, 65] on span "Download" at bounding box center [1094, 63] width 43 height 10
drag, startPoint x: 806, startPoint y: 66, endPoint x: 1056, endPoint y: 70, distance: 250.0
click at [806, 67] on div "Filtrar Download" at bounding box center [636, 63] width 976 height 23
click at [1030, 69] on button "Filtrar" at bounding box center [1034, 63] width 41 height 23
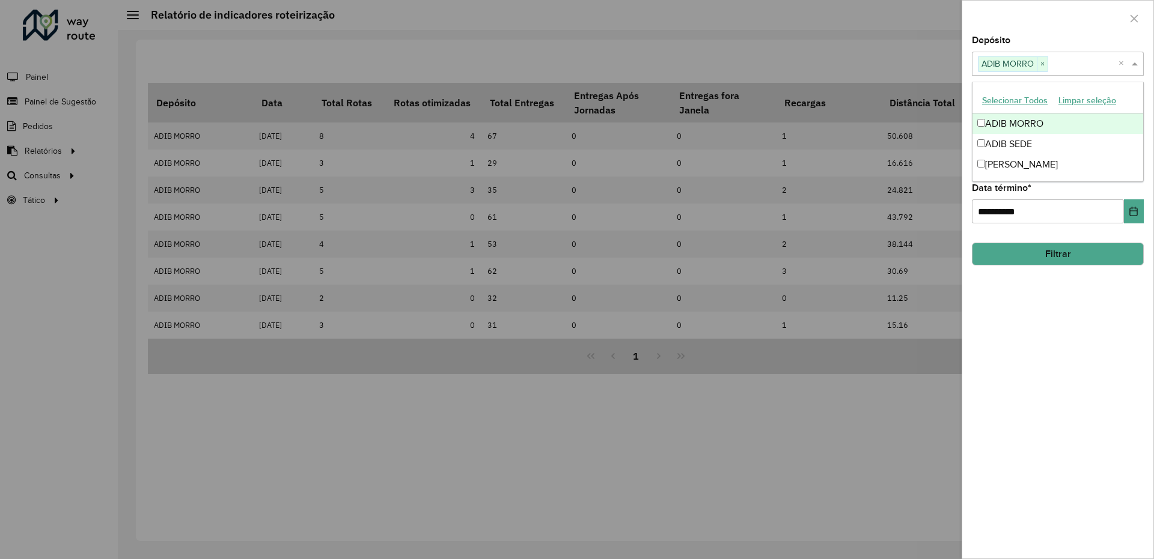
click at [1131, 63] on span at bounding box center [1136, 63] width 15 height 14
click at [1070, 255] on button "Filtrar" at bounding box center [1058, 254] width 172 height 23
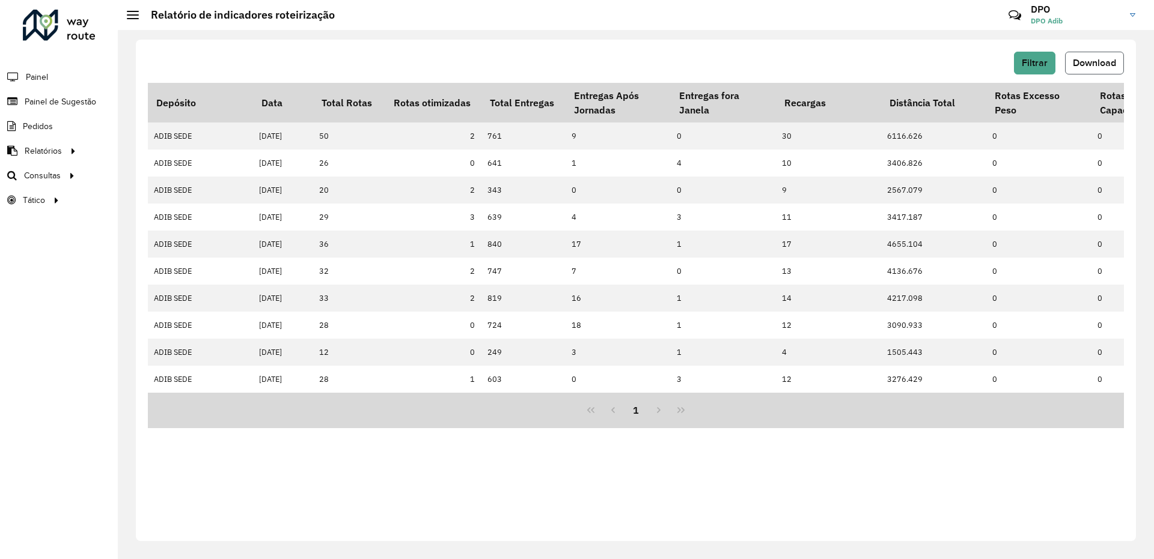
click at [1095, 69] on button "Download" at bounding box center [1094, 63] width 59 height 23
click at [821, 61] on div "Filtrar Download" at bounding box center [636, 63] width 976 height 23
click at [1031, 65] on span "Filtrar" at bounding box center [1035, 63] width 26 height 10
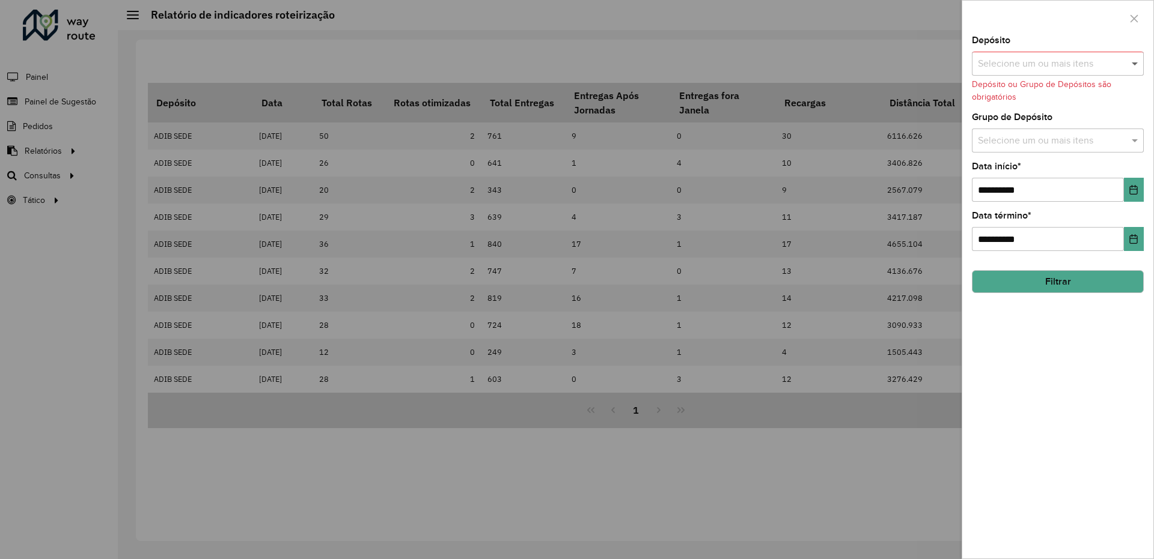
click at [1135, 62] on span at bounding box center [1136, 63] width 15 height 14
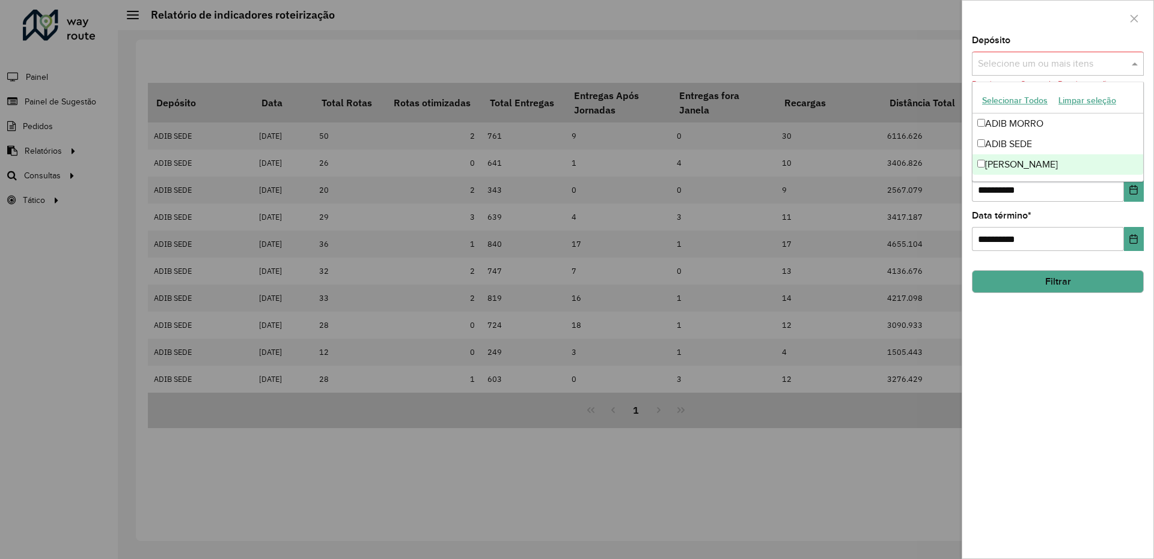
click at [995, 165] on div "[PERSON_NAME]" at bounding box center [1057, 164] width 171 height 20
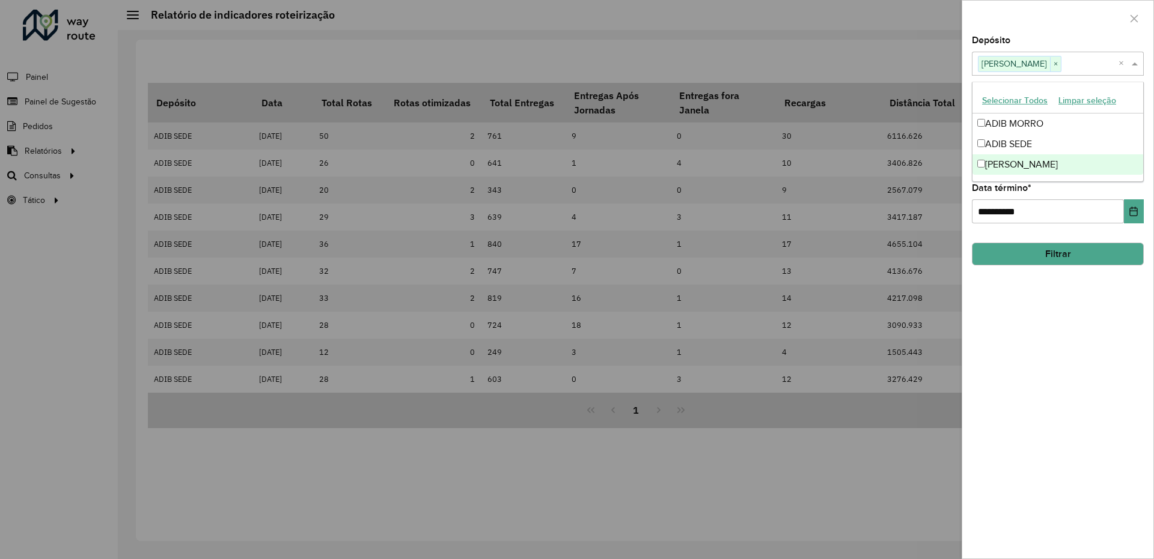
click at [1065, 260] on button "Filtrar" at bounding box center [1058, 254] width 172 height 23
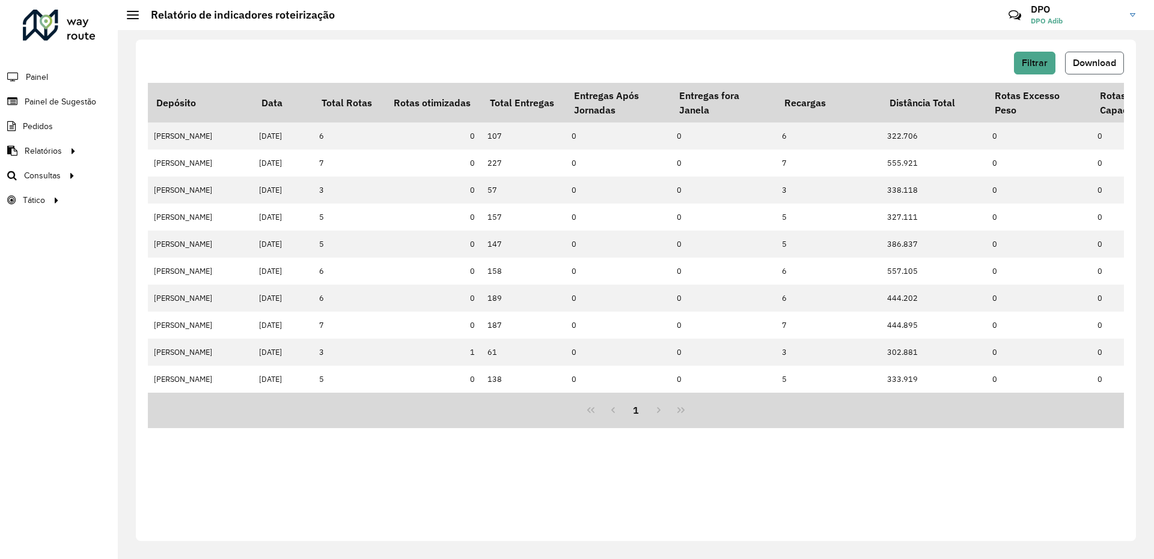
click at [1097, 69] on button "Download" at bounding box center [1094, 63] width 59 height 23
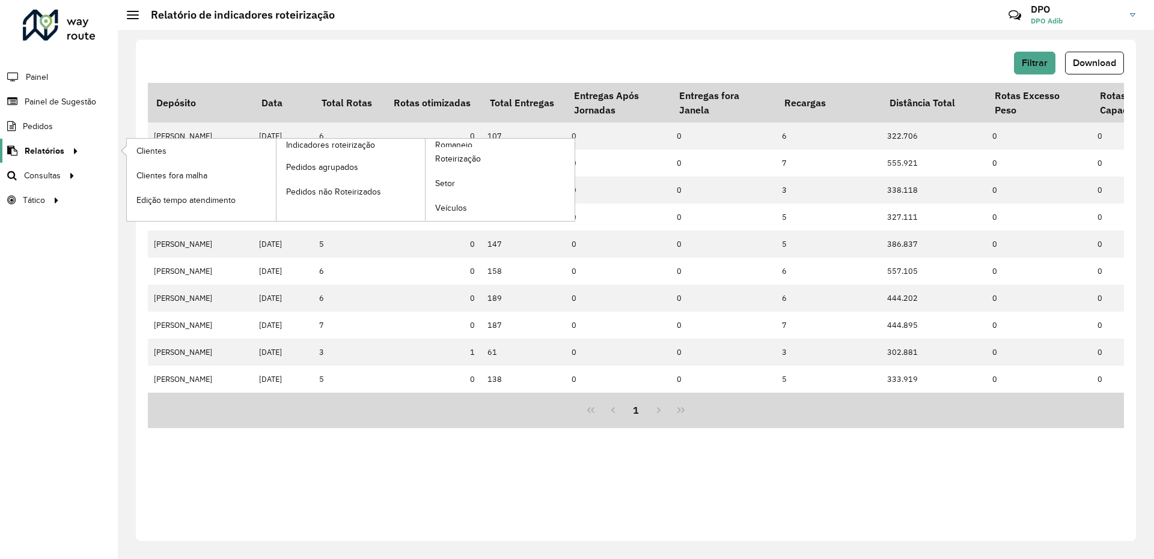
click at [38, 146] on span "Relatórios" at bounding box center [45, 151] width 40 height 13
click at [466, 154] on span "Roteirização" at bounding box center [459, 159] width 49 height 13
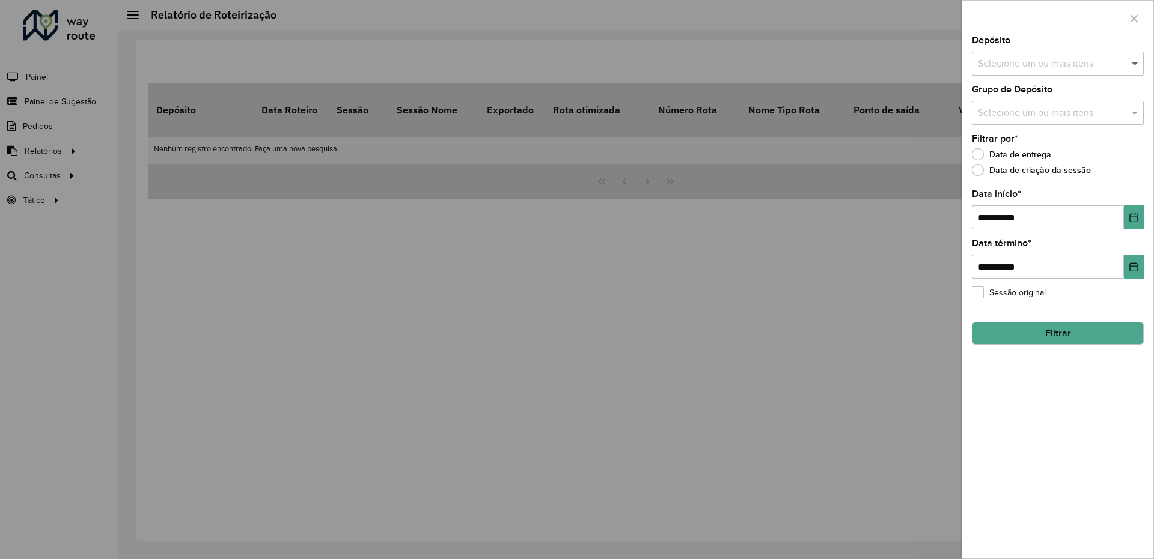
click at [1135, 63] on span at bounding box center [1136, 63] width 15 height 14
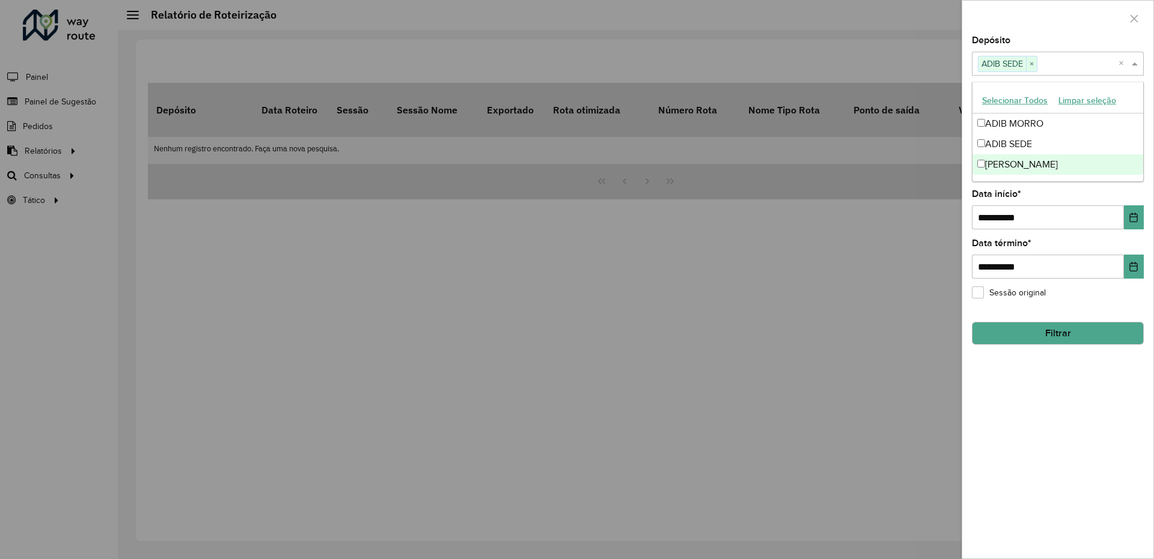
click at [1064, 385] on div "**********" at bounding box center [1057, 297] width 191 height 523
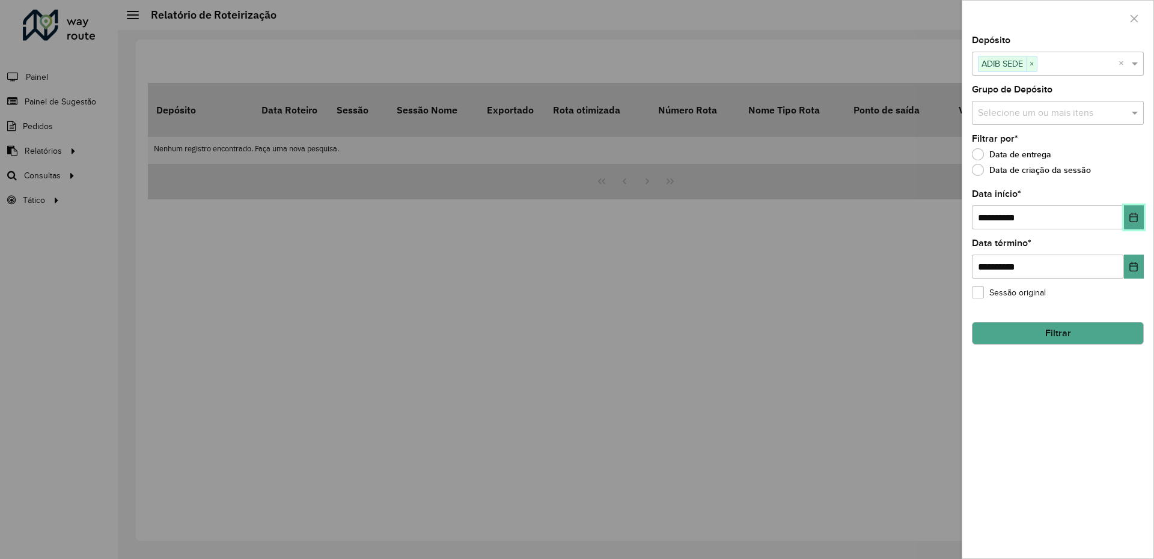
click at [1130, 217] on icon "Choose Date" at bounding box center [1134, 218] width 8 height 10
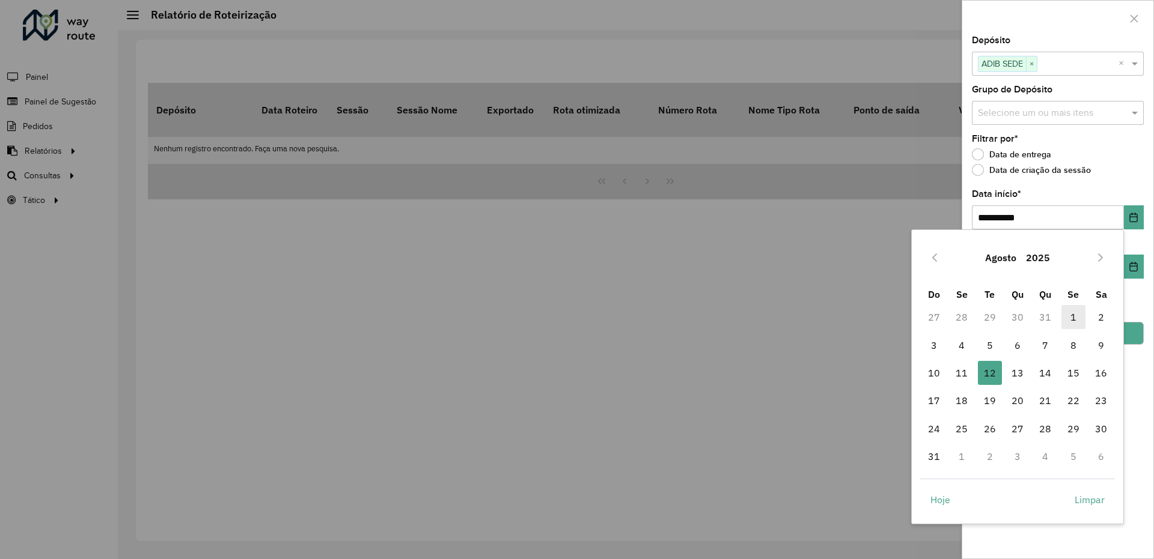
click at [1062, 317] on span "1" at bounding box center [1073, 317] width 24 height 24
type input "**********"
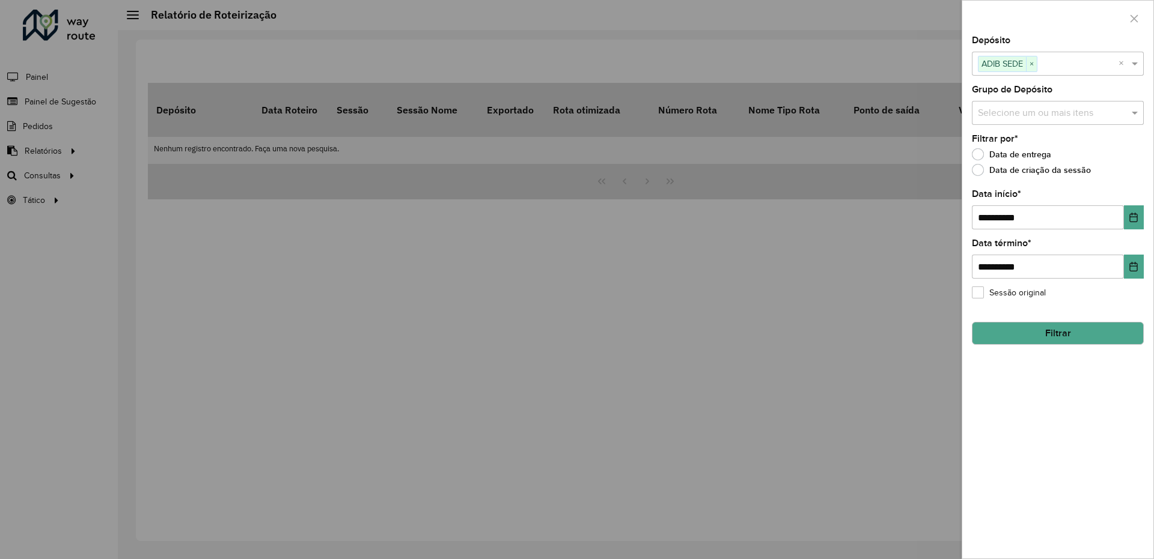
click at [1052, 335] on button "Filtrar" at bounding box center [1058, 333] width 172 height 23
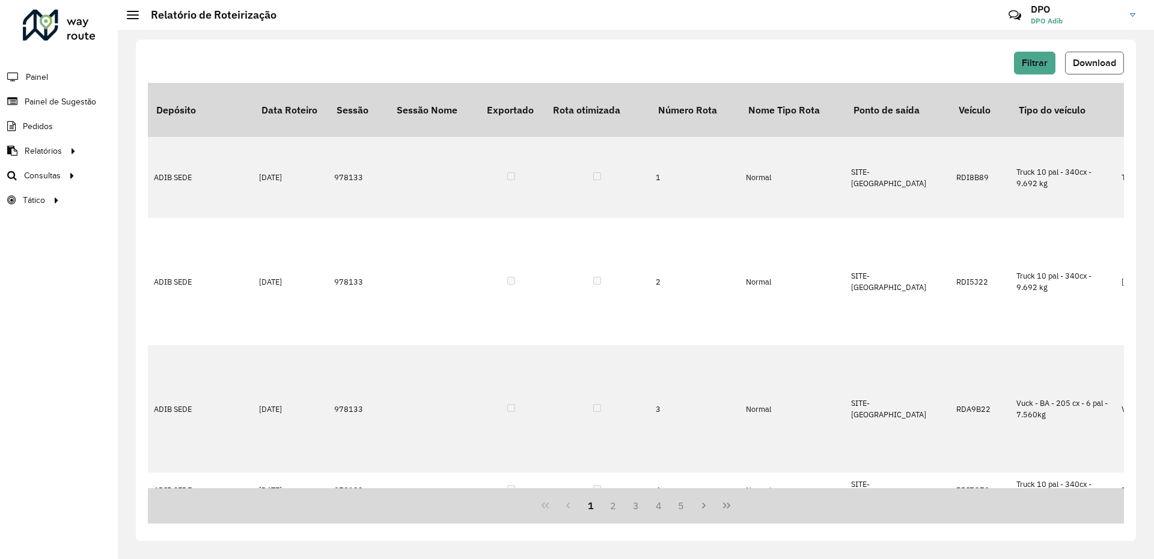
click at [1085, 59] on span "Download" at bounding box center [1094, 63] width 43 height 10
click at [751, 60] on div "Filtrar Download" at bounding box center [636, 63] width 976 height 23
click at [1036, 59] on span "Filtrar" at bounding box center [1035, 63] width 26 height 10
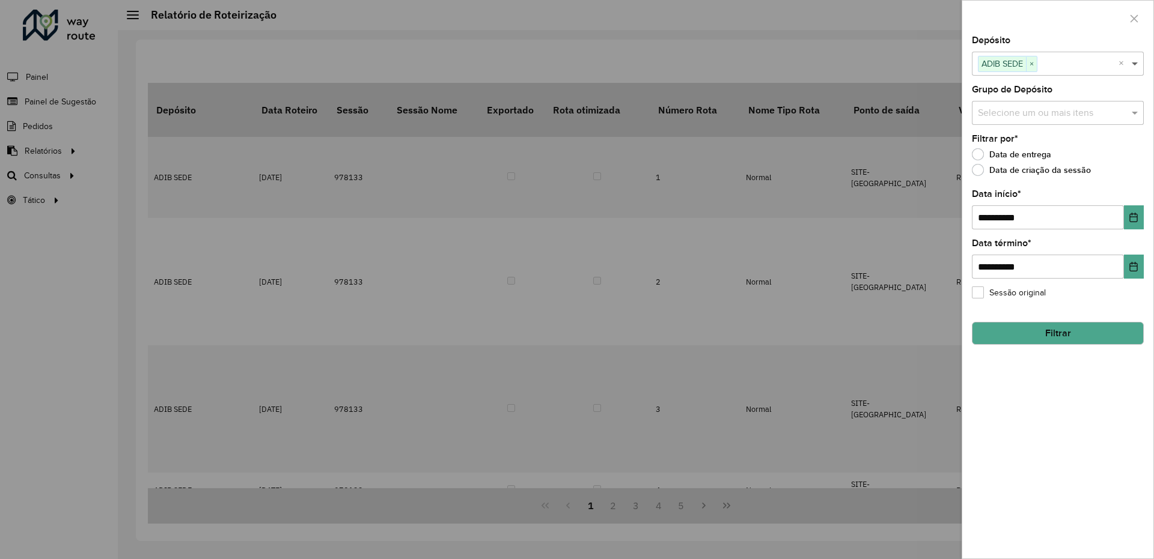
click at [1131, 61] on span at bounding box center [1136, 63] width 15 height 14
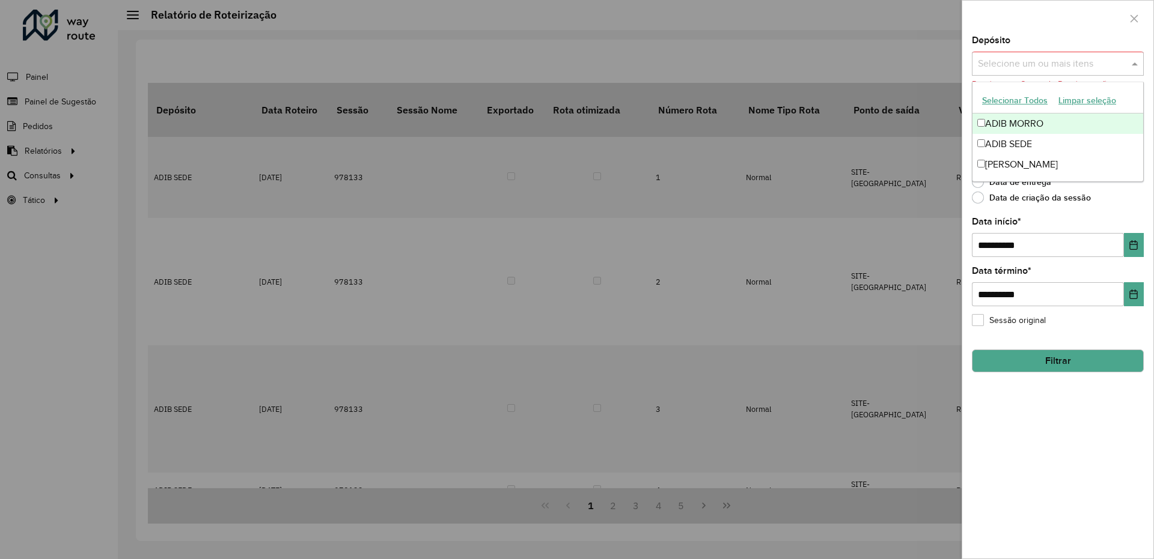
click at [984, 131] on div "ADIB MORRO" at bounding box center [1057, 124] width 171 height 20
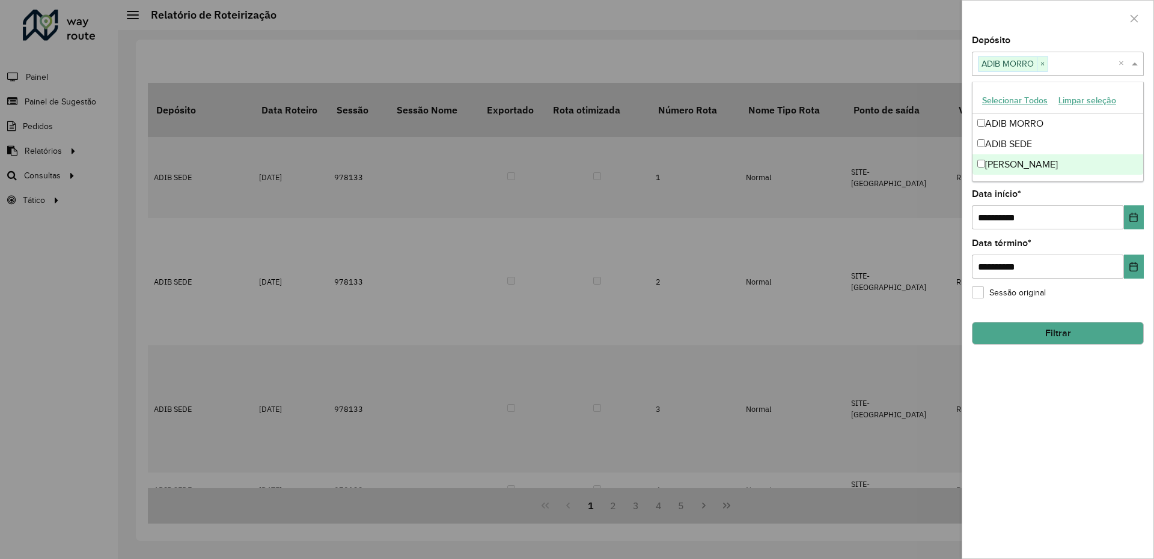
click at [1057, 334] on button "Filtrar" at bounding box center [1058, 333] width 172 height 23
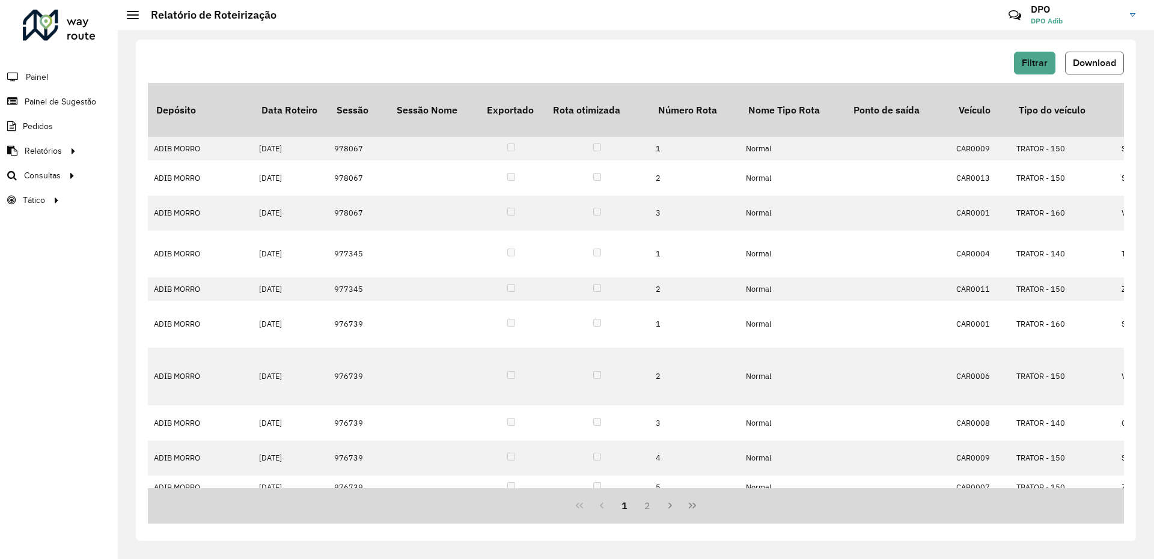
click at [1095, 62] on span "Download" at bounding box center [1094, 63] width 43 height 10
click at [854, 55] on div "Filtrar Download" at bounding box center [636, 63] width 976 height 23
click at [1028, 67] on span "Filtrar" at bounding box center [1035, 63] width 26 height 10
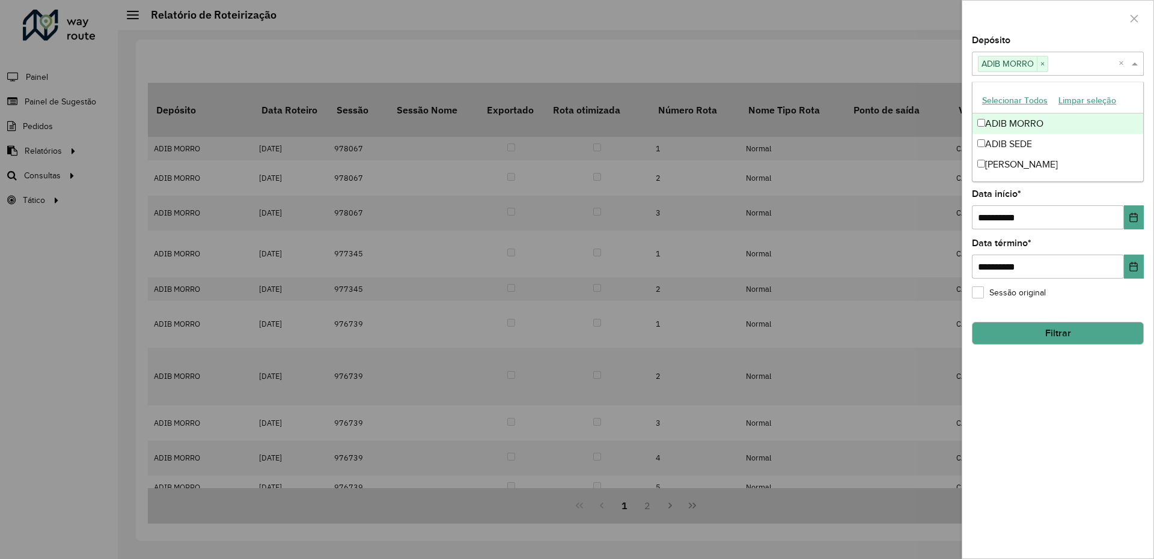
click at [1135, 64] on span at bounding box center [1136, 63] width 15 height 14
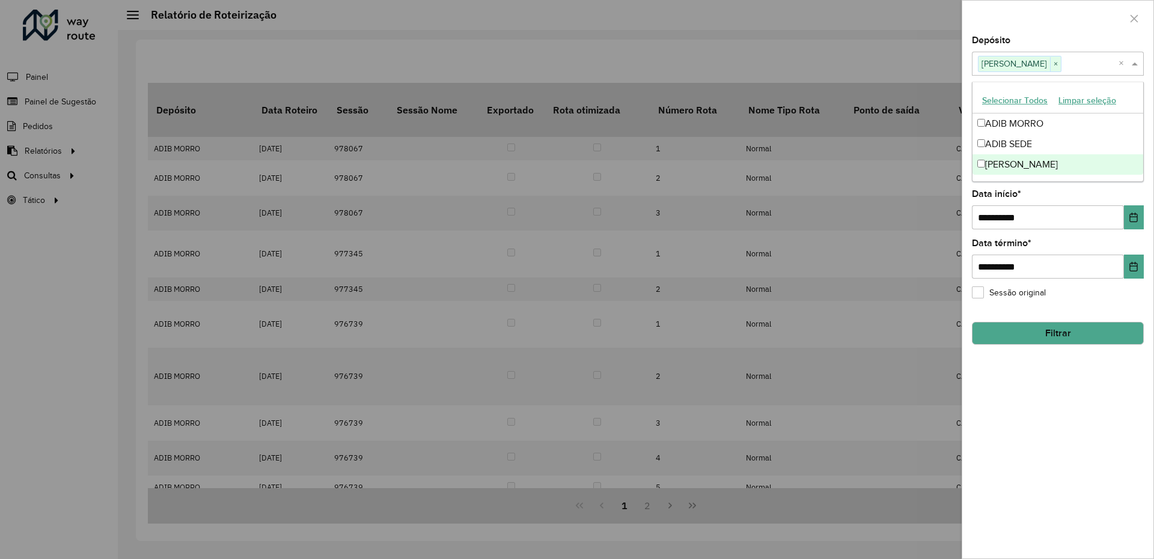
click at [1052, 324] on button "Filtrar" at bounding box center [1058, 333] width 172 height 23
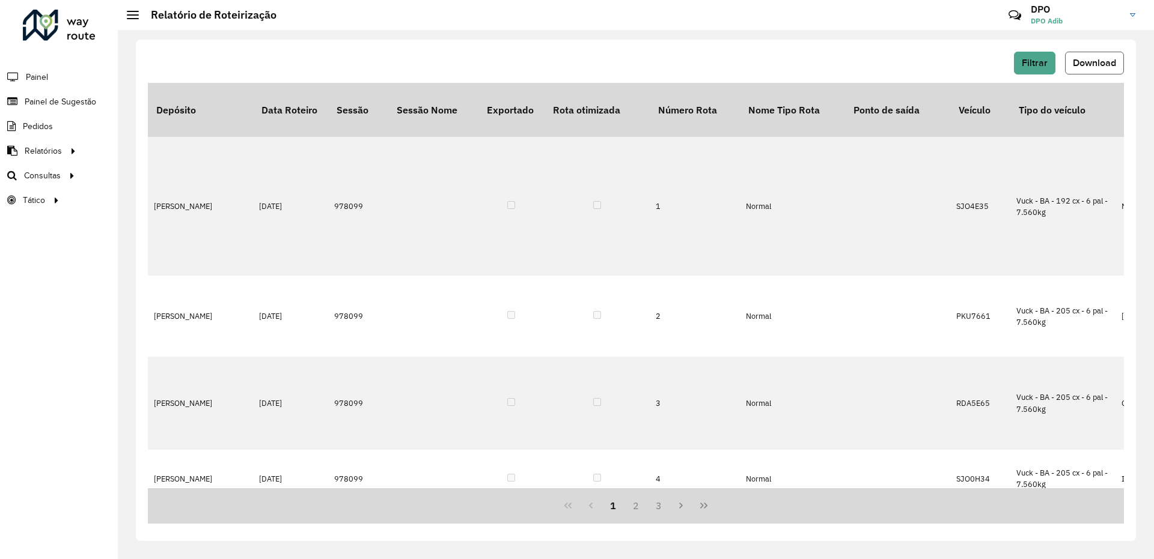
click at [1111, 64] on span "Download" at bounding box center [1094, 63] width 43 height 10
drag, startPoint x: 833, startPoint y: 55, endPoint x: 842, endPoint y: 56, distance: 9.8
click at [833, 55] on div "Filtrar Download" at bounding box center [636, 63] width 976 height 23
click at [1037, 68] on button "Filtrar" at bounding box center [1034, 63] width 41 height 23
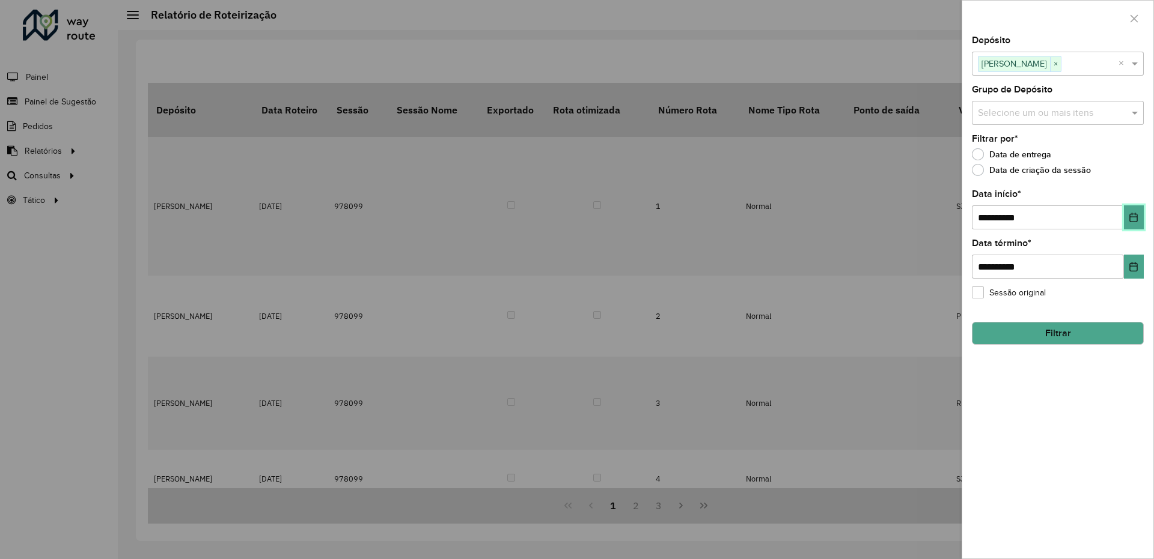
click at [1131, 219] on icon "Choose Date" at bounding box center [1134, 218] width 10 height 10
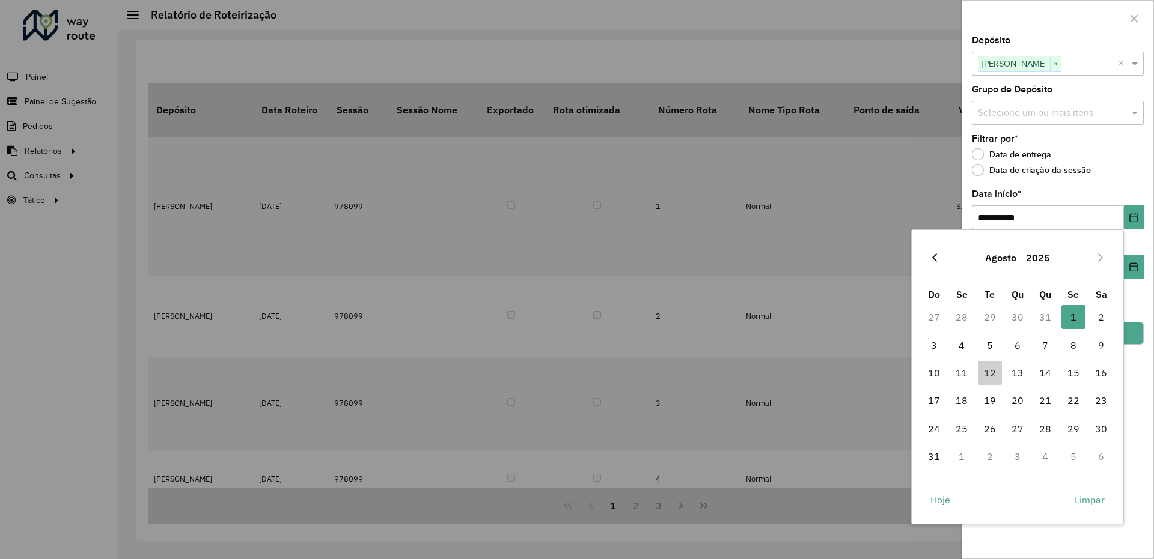
click at [930, 255] on icon "Previous Month" at bounding box center [935, 258] width 10 height 10
click at [987, 318] on span "1" at bounding box center [990, 317] width 24 height 24
type input "**********"
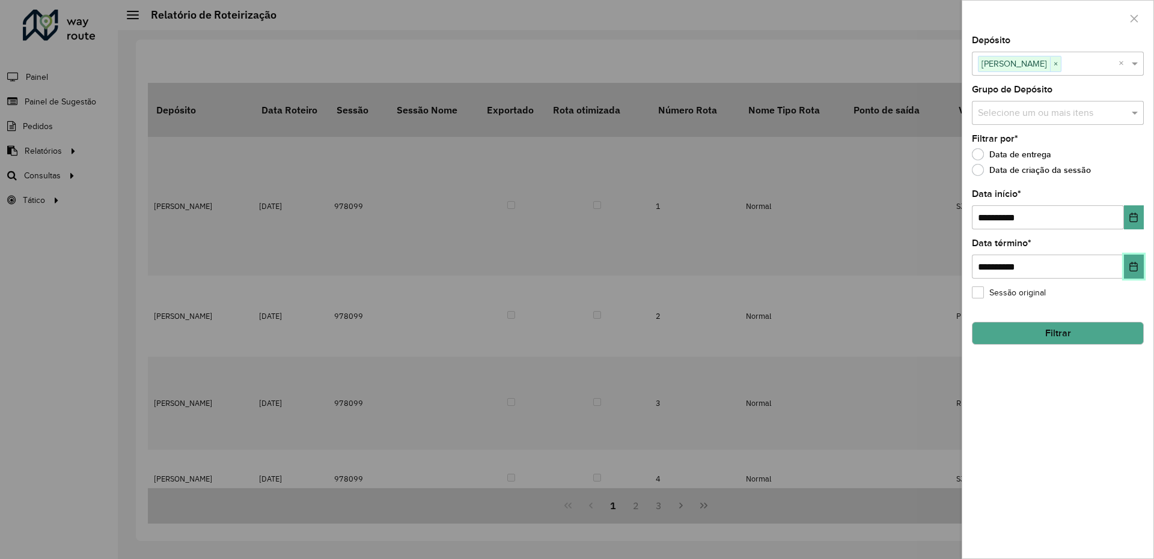
click at [1126, 270] on button "Choose Date" at bounding box center [1134, 267] width 20 height 24
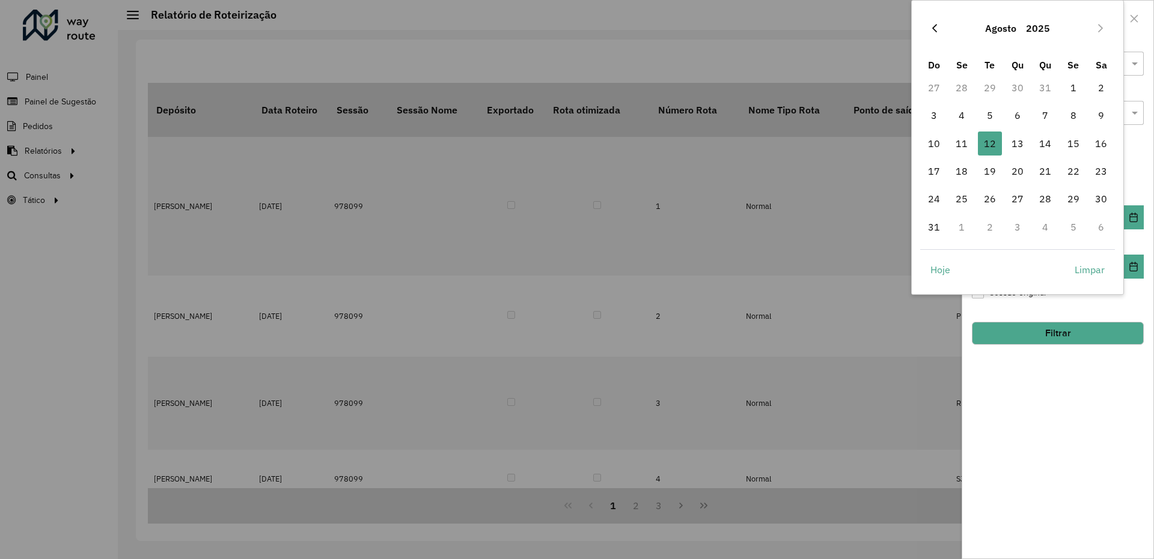
click at [933, 29] on icon "Previous Month" at bounding box center [934, 28] width 5 height 8
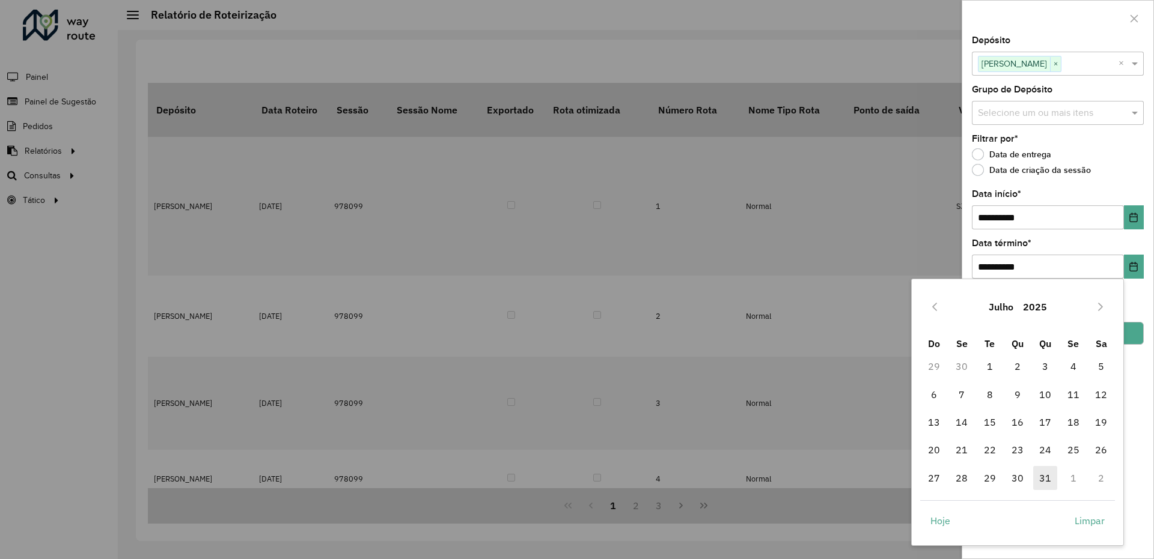
click at [1053, 483] on span "31" at bounding box center [1045, 478] width 24 height 24
type input "**********"
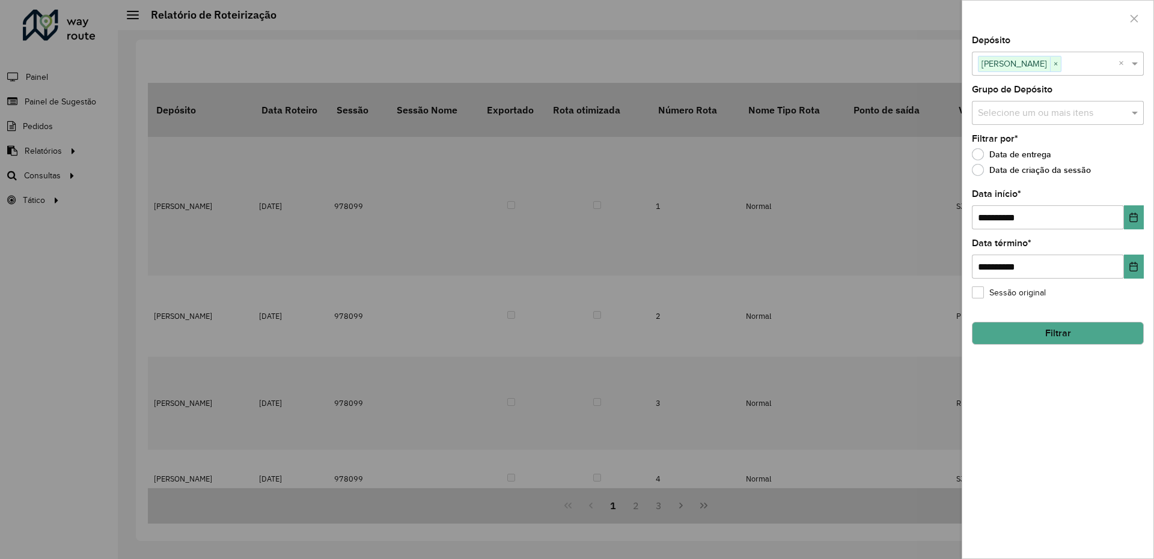
click at [1041, 333] on button "Filtrar" at bounding box center [1058, 333] width 172 height 23
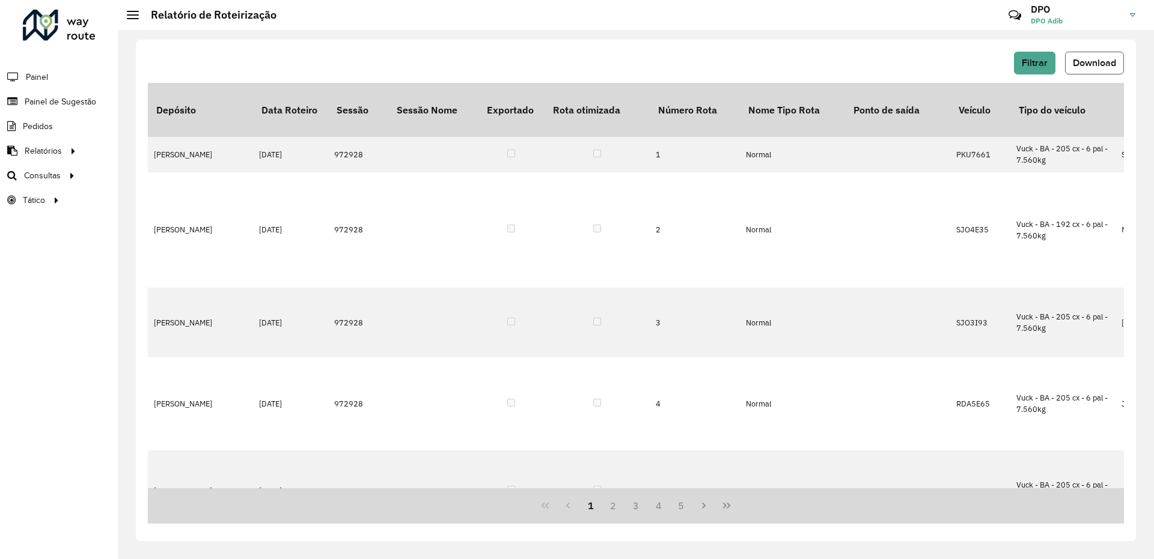
click at [1083, 65] on span "Download" at bounding box center [1094, 63] width 43 height 10
click at [850, 58] on div "Filtrar Download" at bounding box center [636, 63] width 976 height 23
click at [1040, 60] on span "Filtrar" at bounding box center [1035, 63] width 26 height 10
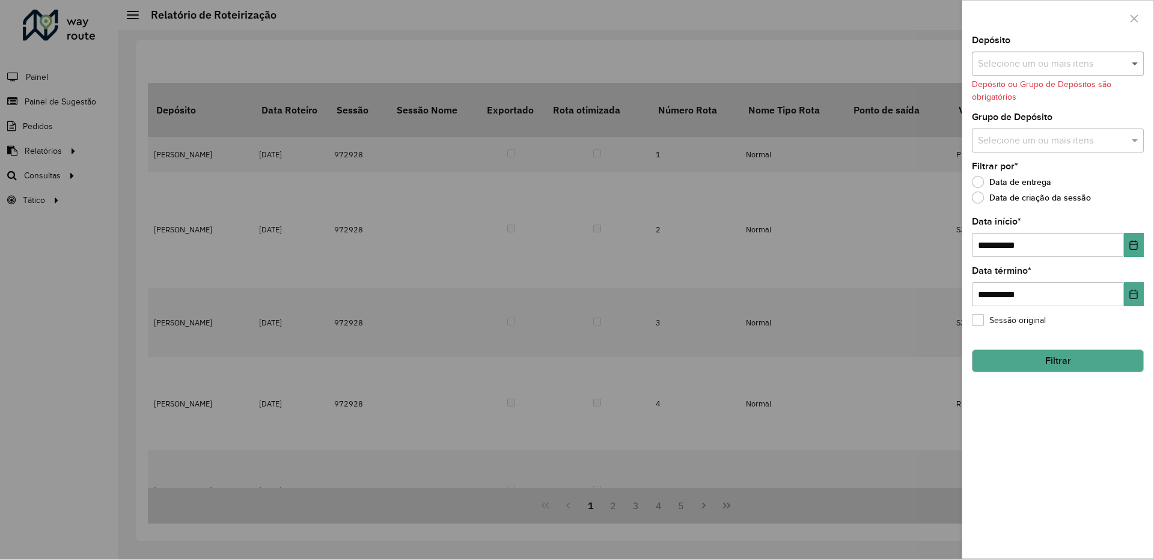
click at [1135, 62] on span at bounding box center [1136, 63] width 15 height 14
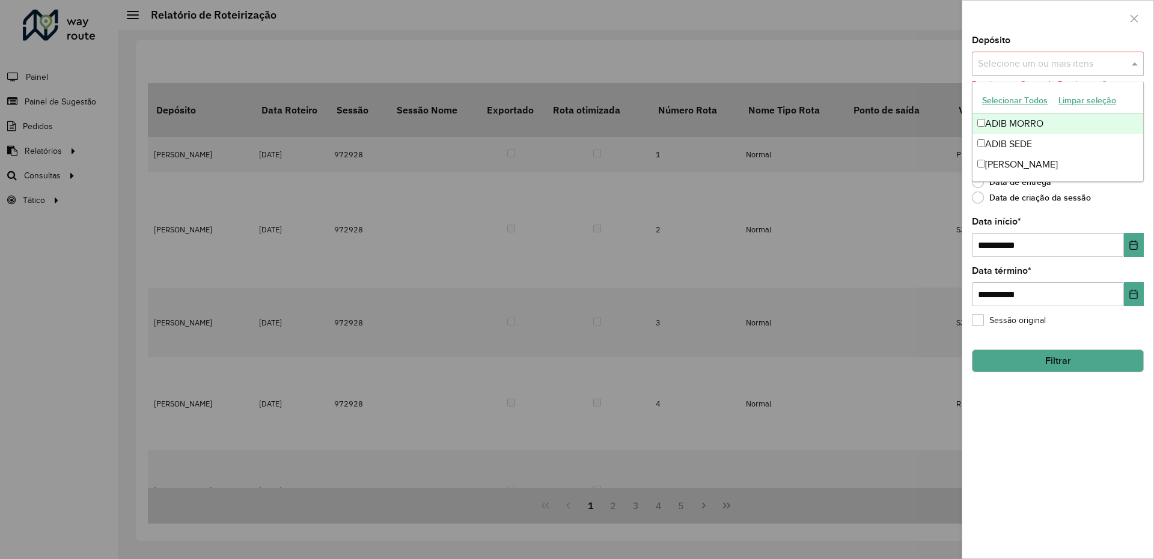
click at [999, 124] on div "ADIB MORRO" at bounding box center [1057, 124] width 171 height 20
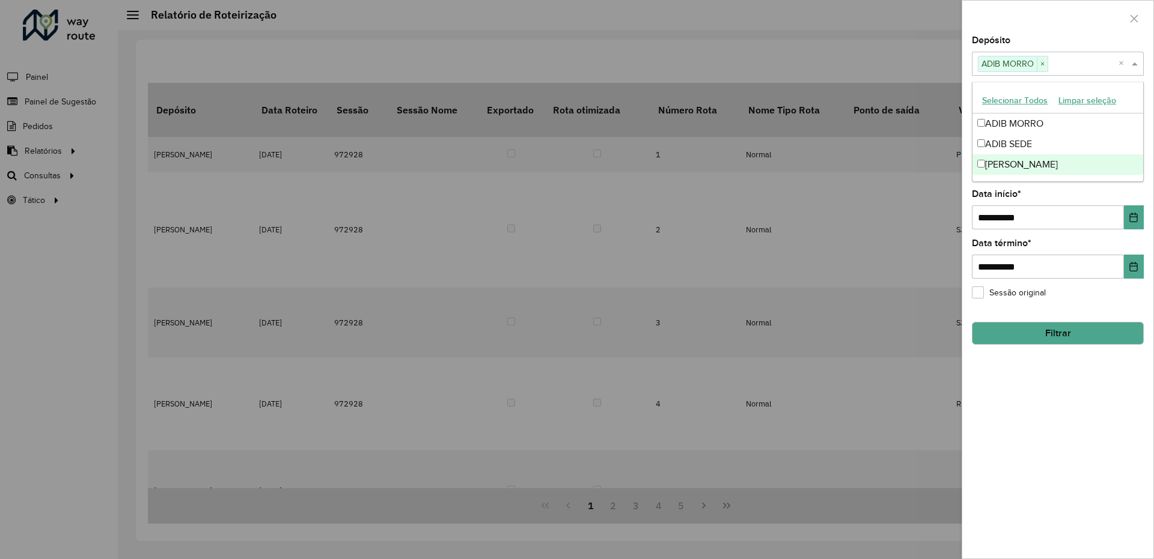
click at [1046, 404] on div "**********" at bounding box center [1057, 297] width 191 height 523
click at [1073, 334] on button "Filtrar" at bounding box center [1058, 333] width 172 height 23
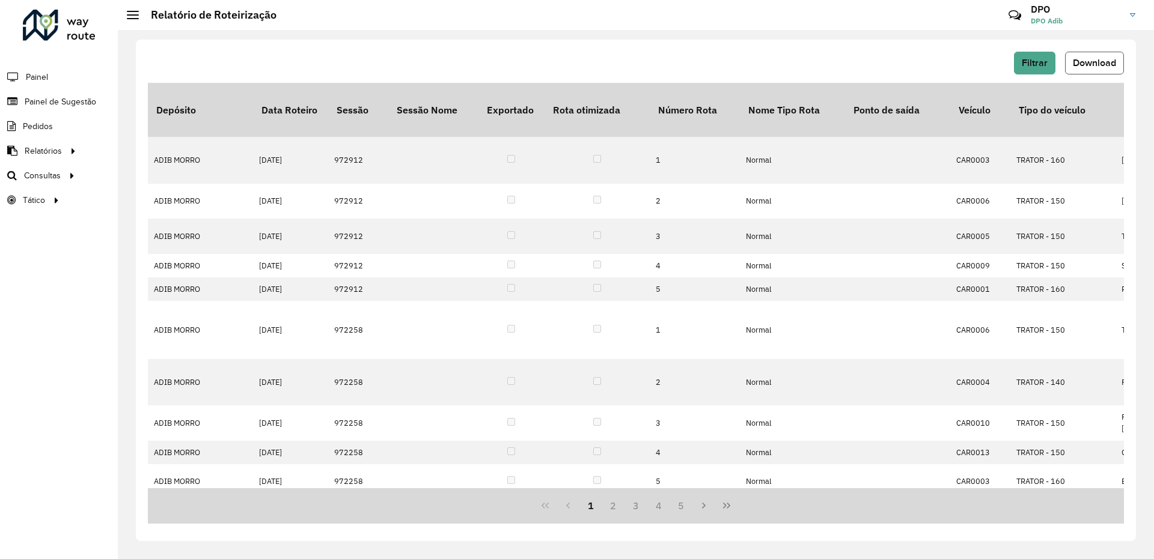
click at [1092, 61] on span "Download" at bounding box center [1094, 63] width 43 height 10
click at [808, 59] on div "Filtrar Download" at bounding box center [636, 63] width 976 height 23
click at [1022, 63] on span "Filtrar" at bounding box center [1035, 63] width 26 height 10
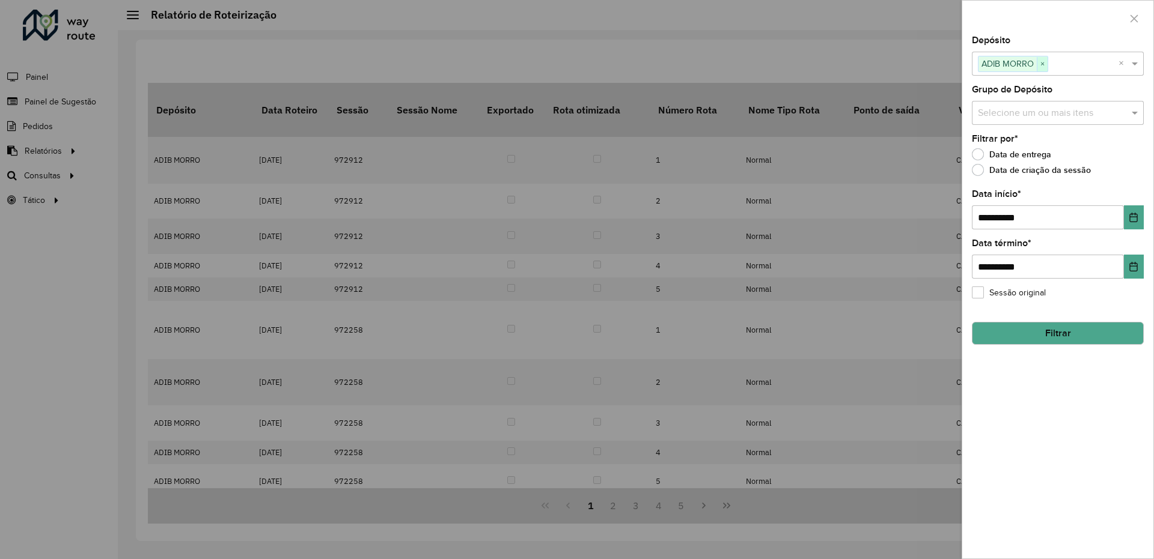
click at [1040, 67] on span "×" at bounding box center [1042, 64] width 11 height 14
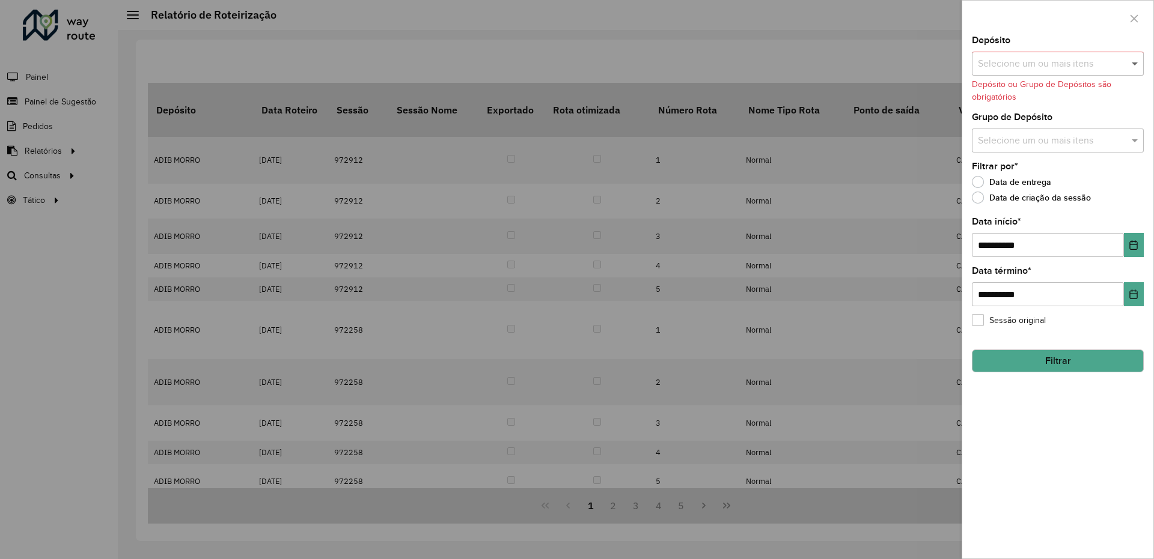
click at [1136, 65] on span at bounding box center [1136, 63] width 15 height 14
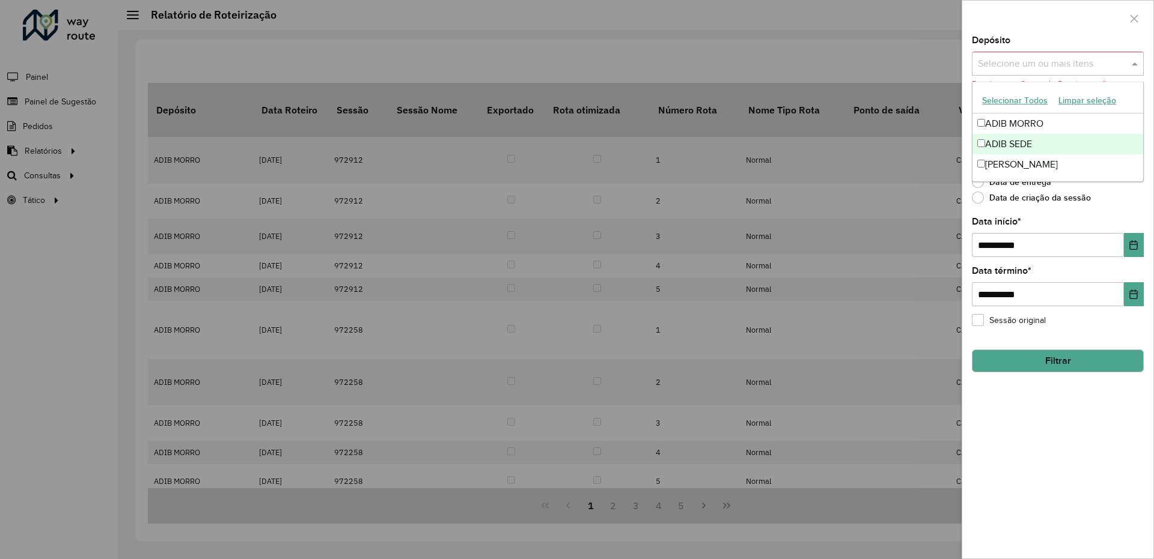
click at [996, 147] on div "ADIB SEDE" at bounding box center [1057, 144] width 171 height 20
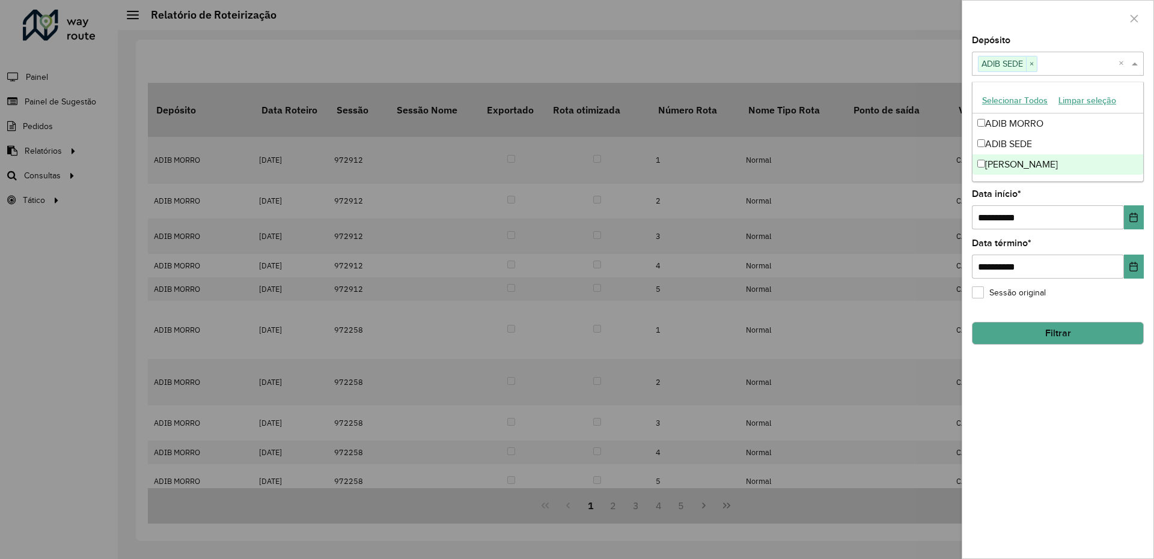
click at [1028, 327] on button "Filtrar" at bounding box center [1058, 333] width 172 height 23
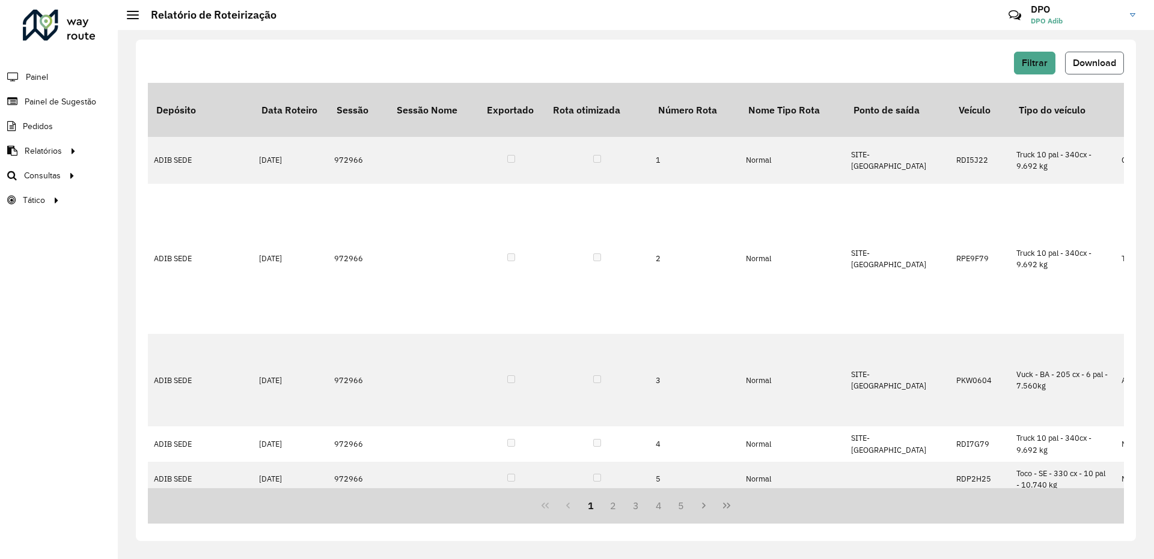
click at [1104, 65] on span "Download" at bounding box center [1094, 63] width 43 height 10
drag, startPoint x: 799, startPoint y: 50, endPoint x: 838, endPoint y: 84, distance: 51.2
click at [799, 51] on div "Filtrar Download Depósito Data Roteiro Sessão Sessão Nome Exportado Rota otimiz…" at bounding box center [636, 291] width 1000 height 502
click at [1038, 64] on span "Filtrar" at bounding box center [1035, 63] width 26 height 10
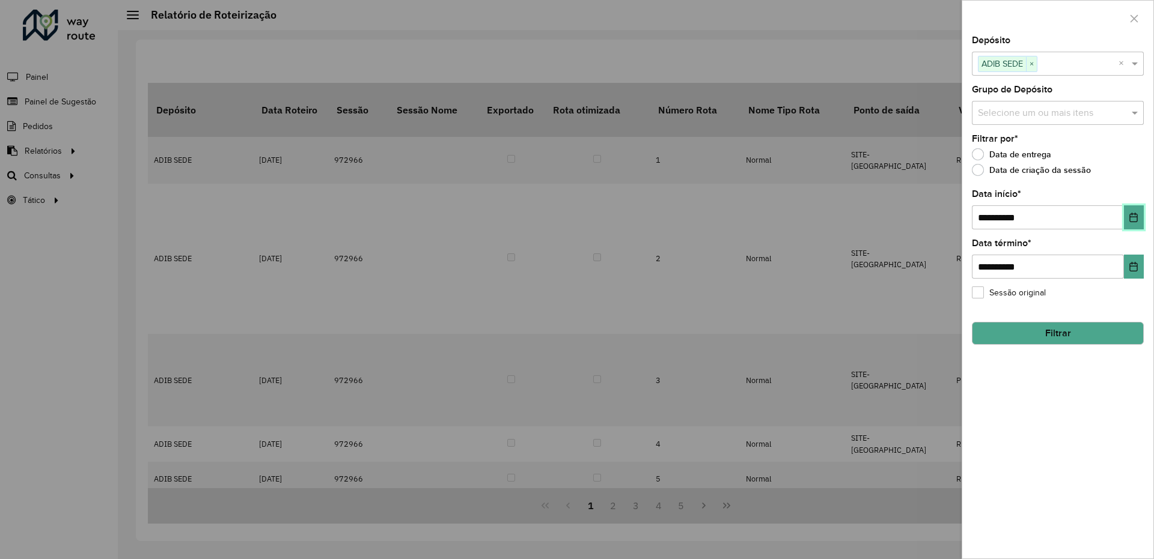
click at [1129, 218] on icon "Choose Date" at bounding box center [1134, 218] width 10 height 10
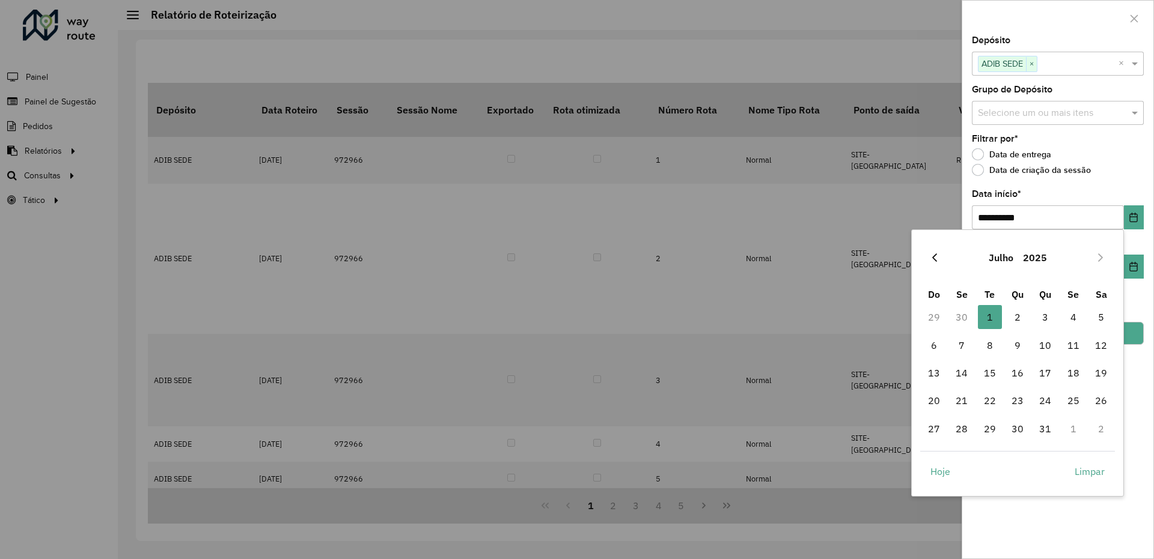
click at [937, 255] on icon "Previous Month" at bounding box center [935, 258] width 10 height 10
click at [930, 314] on span "1" at bounding box center [934, 317] width 24 height 24
type input "**********"
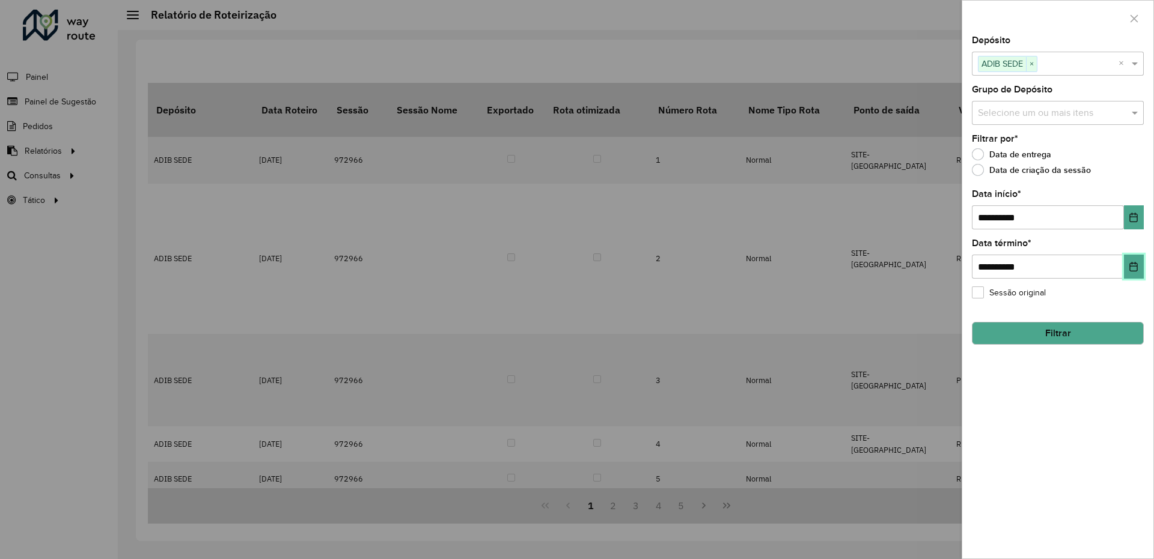
click at [1134, 268] on icon "Choose Date" at bounding box center [1134, 267] width 10 height 10
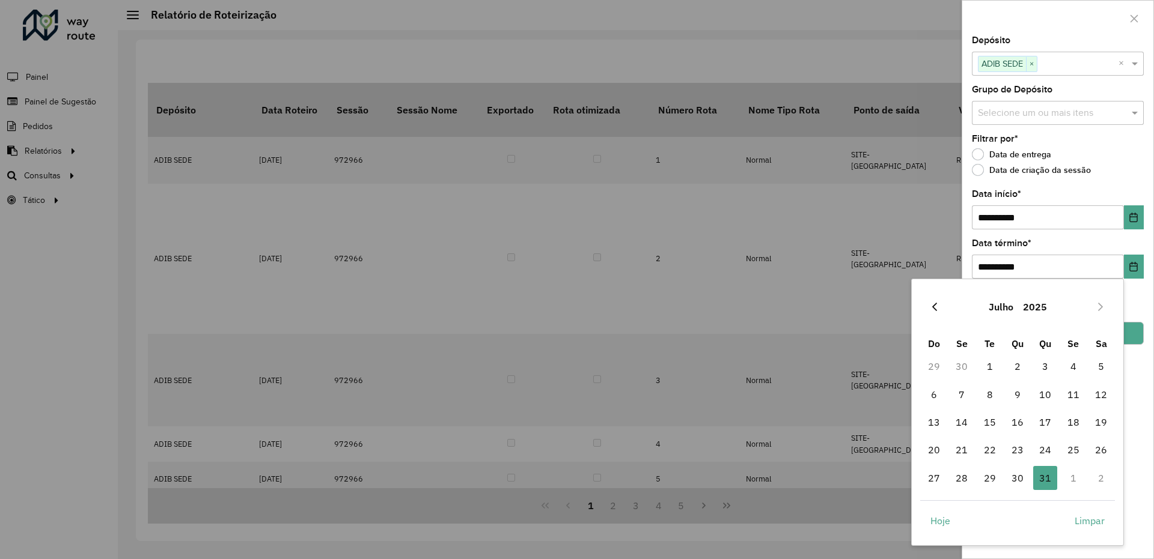
click at [933, 306] on icon "Previous Month" at bounding box center [934, 307] width 5 height 8
click at [963, 484] on span "30" at bounding box center [961, 478] width 24 height 24
type input "**********"
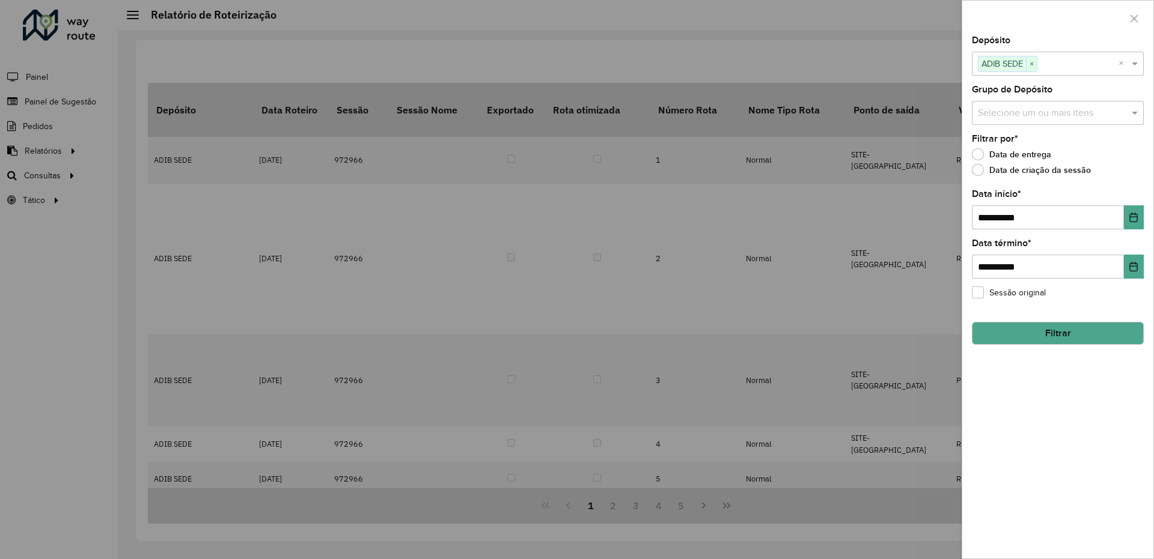
click at [1079, 334] on button "Filtrar" at bounding box center [1058, 333] width 172 height 23
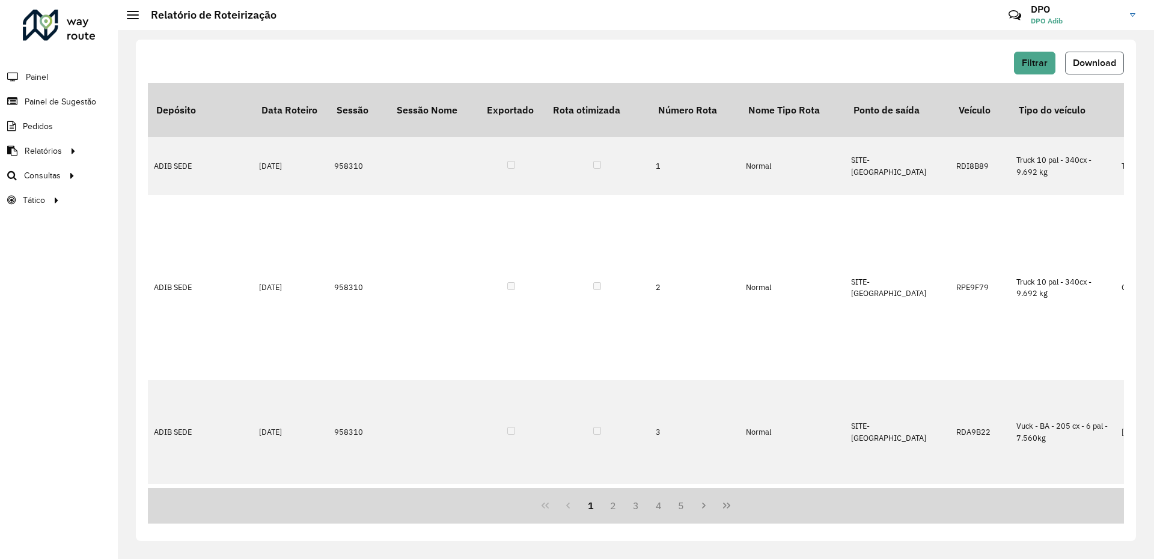
click at [1100, 66] on span "Download" at bounding box center [1094, 63] width 43 height 10
click at [868, 48] on div "Filtrar Download Depósito Data Roteiro Sessão Sessão Nome Exportado Rota otimiz…" at bounding box center [636, 291] width 1000 height 502
click at [1023, 65] on span "Filtrar" at bounding box center [1035, 63] width 26 height 10
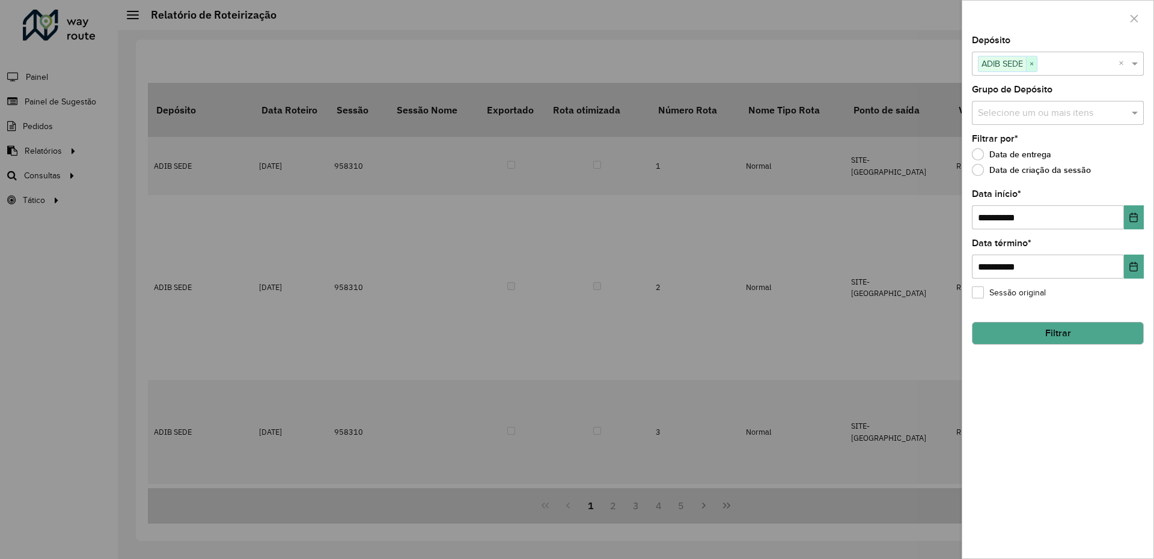
click at [1035, 62] on span "×" at bounding box center [1031, 64] width 11 height 14
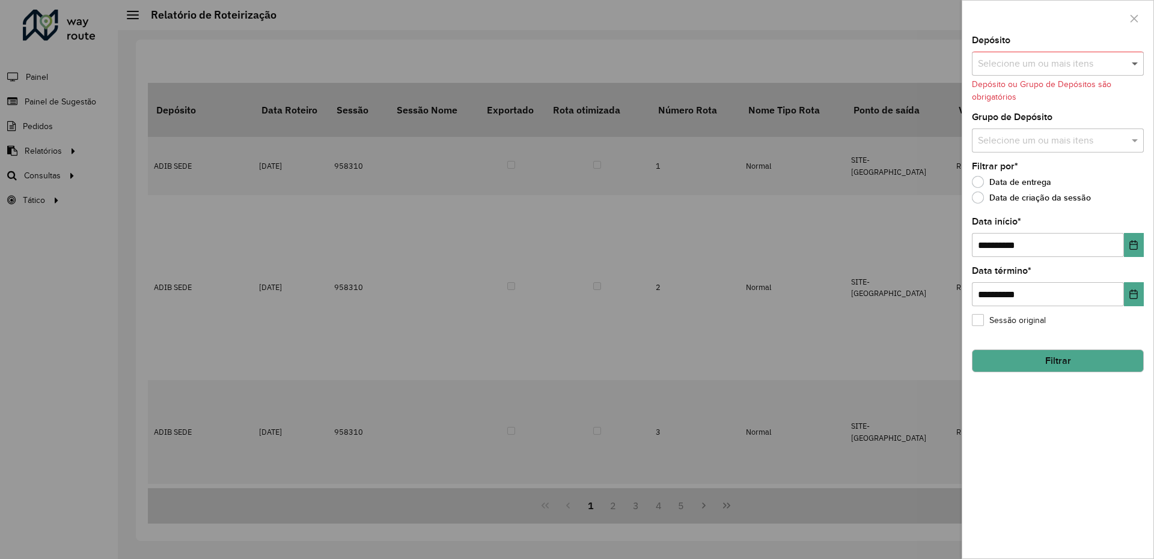
click at [1135, 64] on span at bounding box center [1136, 63] width 15 height 14
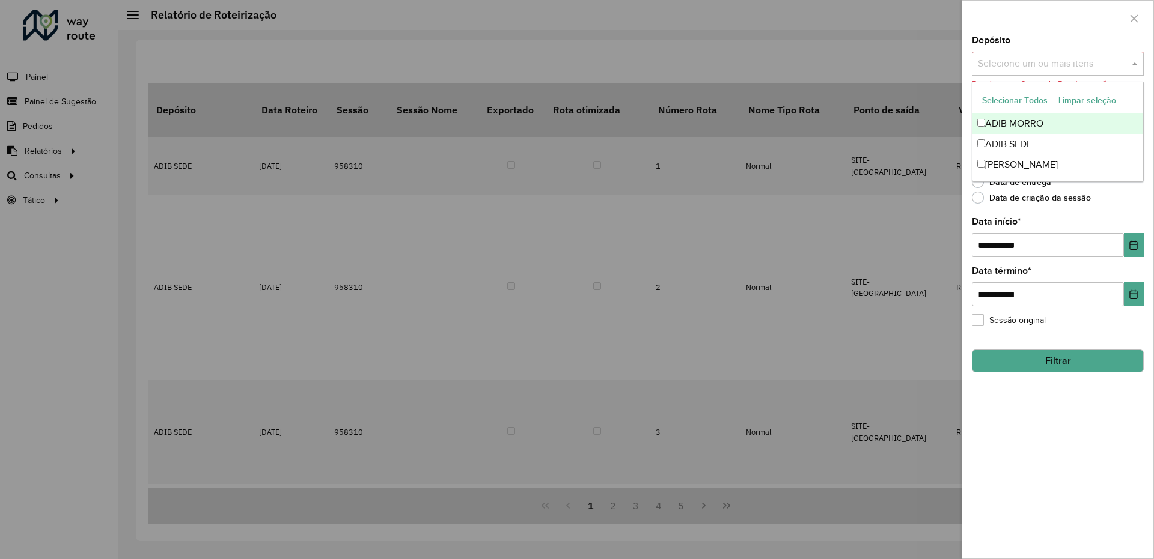
click at [1007, 124] on div "ADIB MORRO" at bounding box center [1057, 124] width 171 height 20
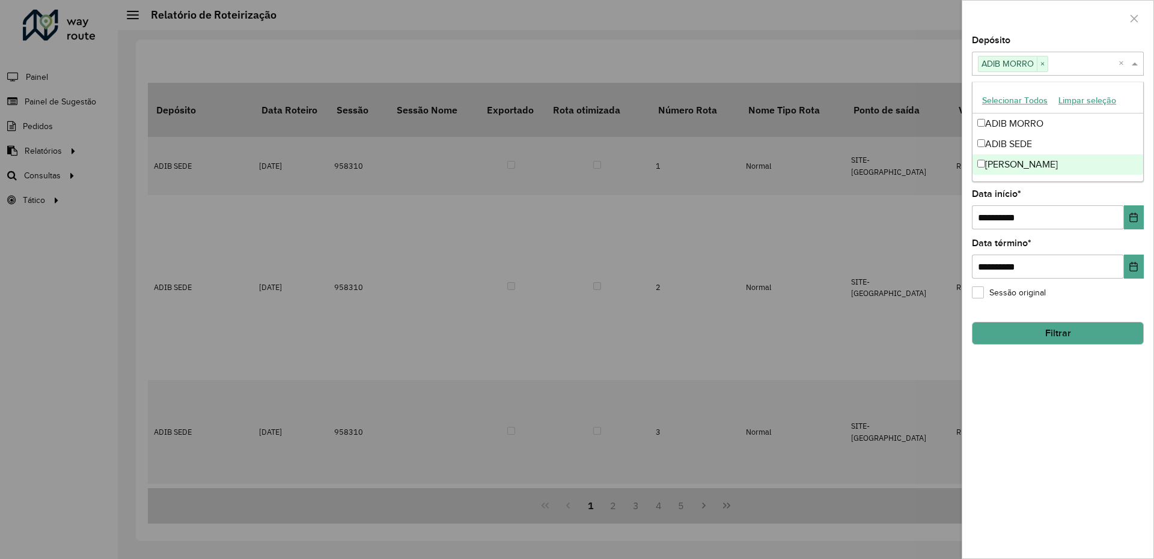
click at [1046, 322] on button "Filtrar" at bounding box center [1058, 333] width 172 height 23
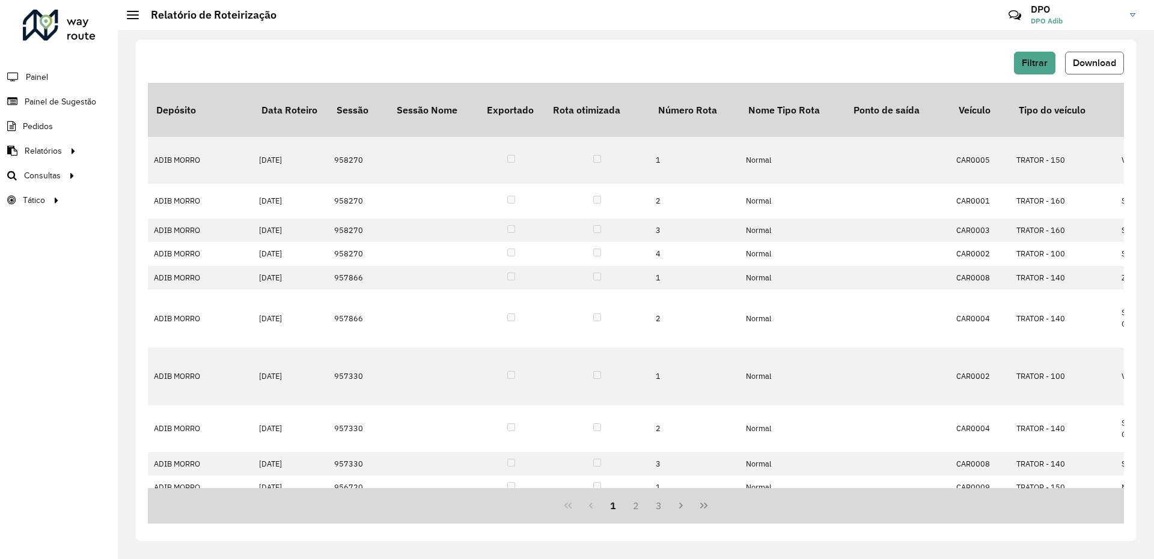
click at [1106, 67] on span "Download" at bounding box center [1094, 63] width 43 height 10
drag, startPoint x: 827, startPoint y: 50, endPoint x: 837, endPoint y: 50, distance: 9.6
click at [830, 50] on div "Filtrar Download Depósito Data Roteiro Sessão Sessão Nome Exportado Rota otimiz…" at bounding box center [636, 291] width 1000 height 502
click at [1031, 65] on span "Filtrar" at bounding box center [1035, 63] width 26 height 10
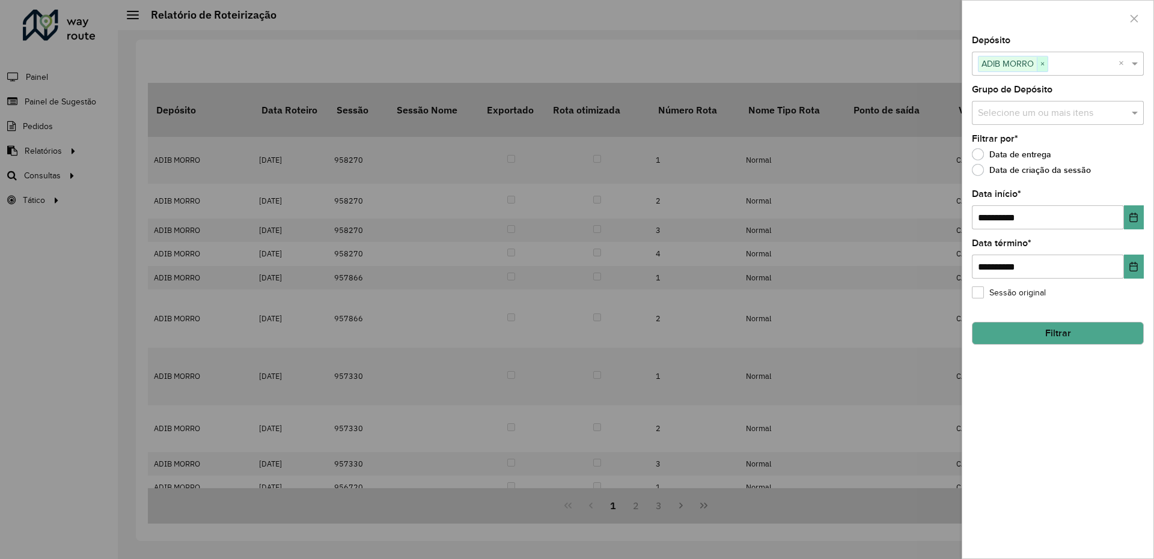
click at [1045, 62] on span "×" at bounding box center [1042, 64] width 11 height 14
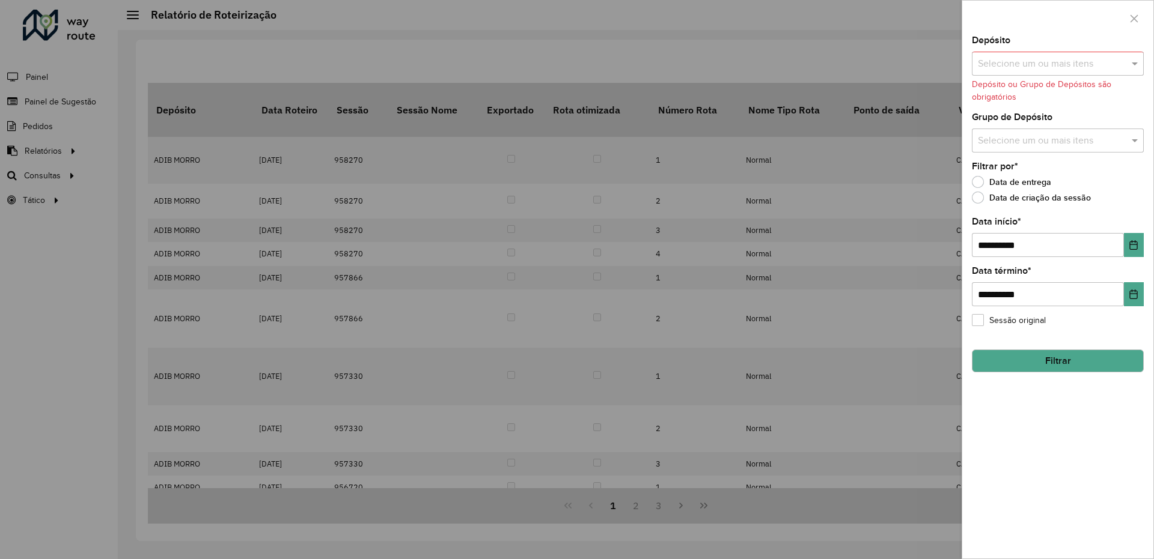
click at [1128, 63] on input "text" at bounding box center [1052, 64] width 154 height 14
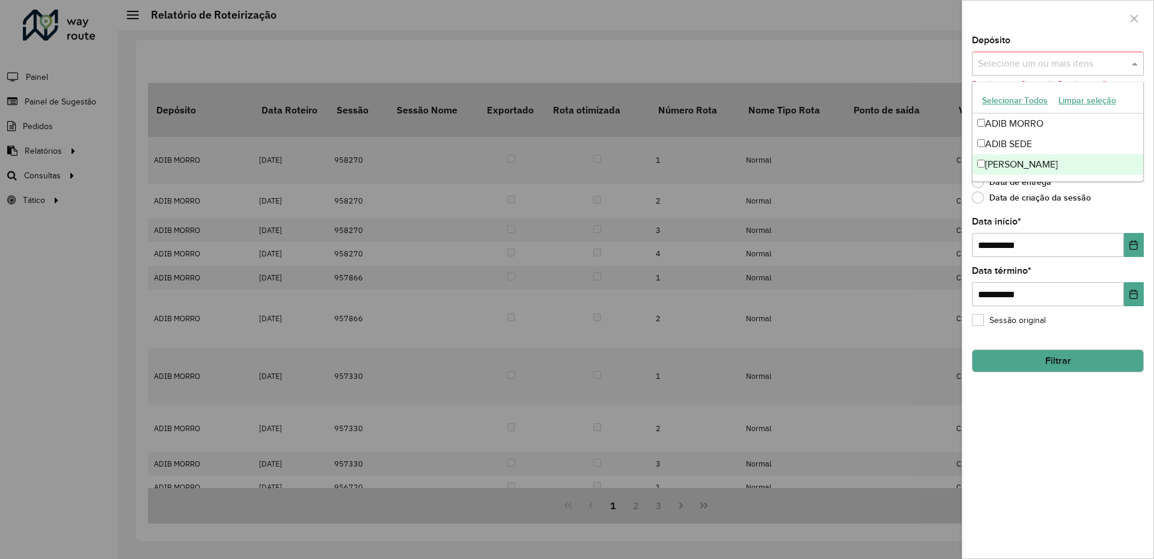
click at [1016, 163] on div "[PERSON_NAME]" at bounding box center [1057, 164] width 171 height 20
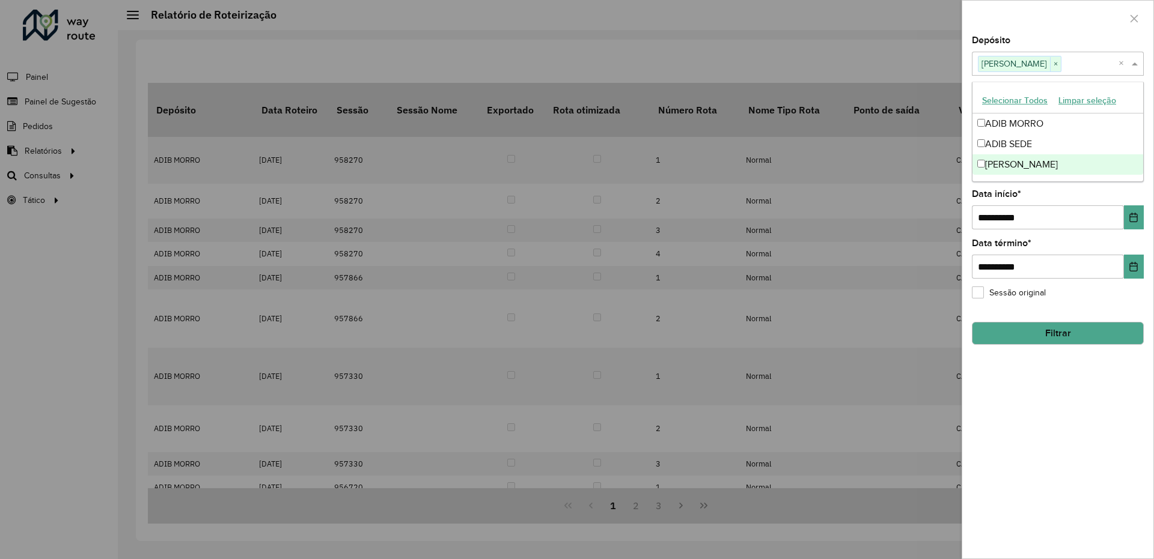
click at [1058, 323] on button "Filtrar" at bounding box center [1058, 333] width 172 height 23
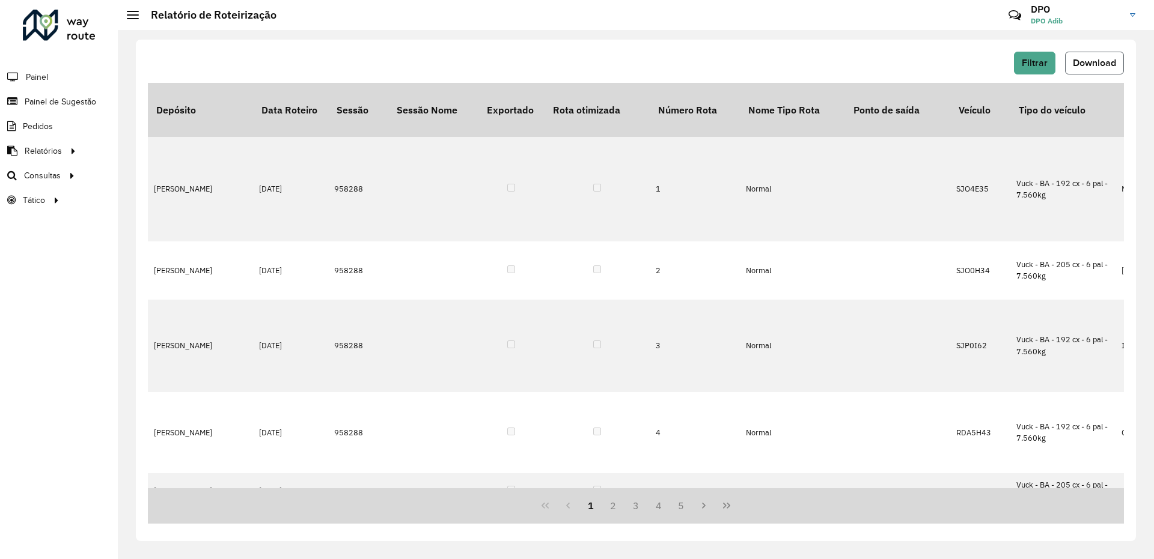
click at [1103, 61] on span "Download" at bounding box center [1094, 63] width 43 height 10
click at [61, 128] on li "Pedidos" at bounding box center [59, 126] width 118 height 25
click at [48, 128] on span "Pedidos" at bounding box center [38, 126] width 31 height 13
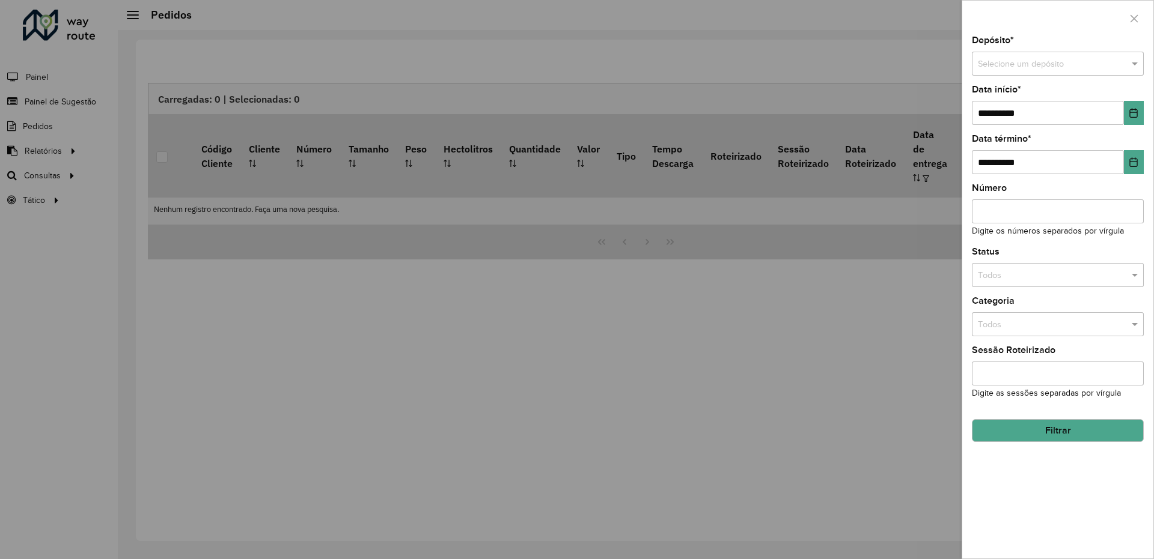
click at [1123, 56] on div "Selecione um depósito" at bounding box center [1058, 64] width 172 height 24
click at [999, 118] on span "ADIB SEDE" at bounding box center [997, 117] width 41 height 10
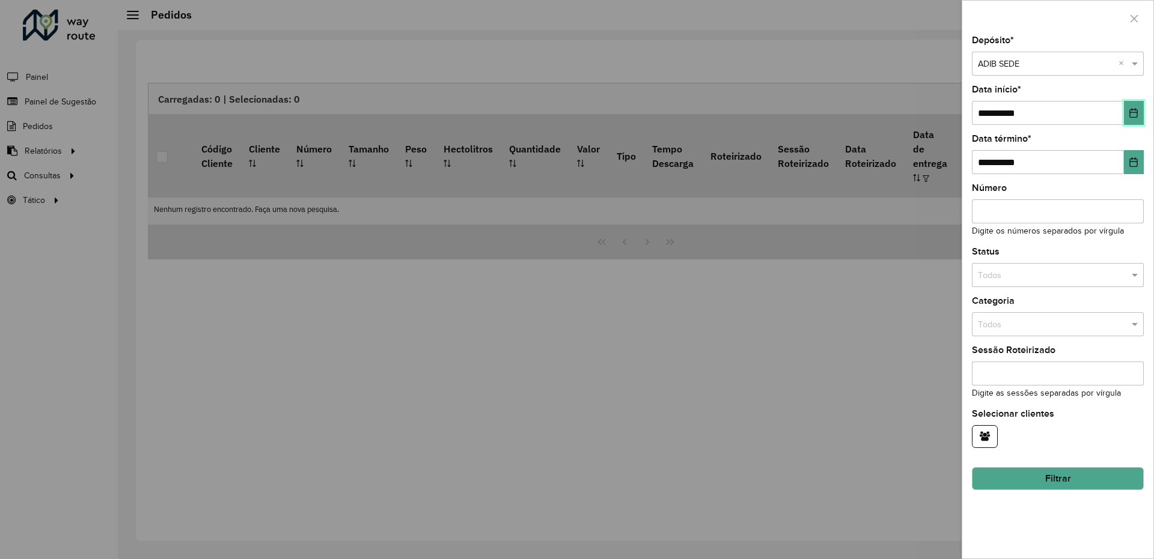
click at [1134, 109] on icon "Choose Date" at bounding box center [1134, 113] width 10 height 10
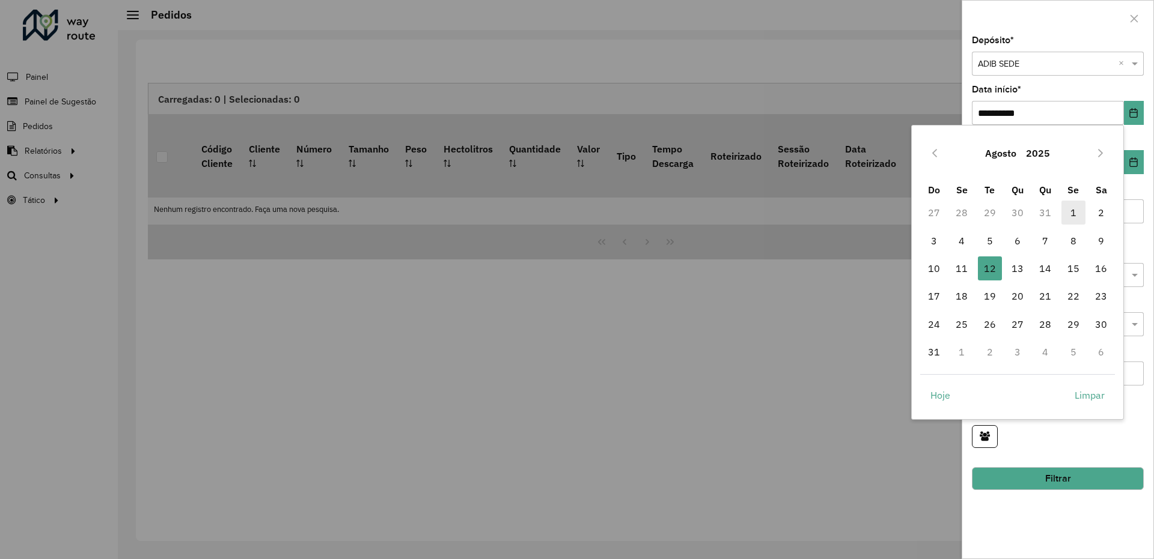
click at [1073, 209] on span "1" at bounding box center [1073, 213] width 24 height 24
type input "**********"
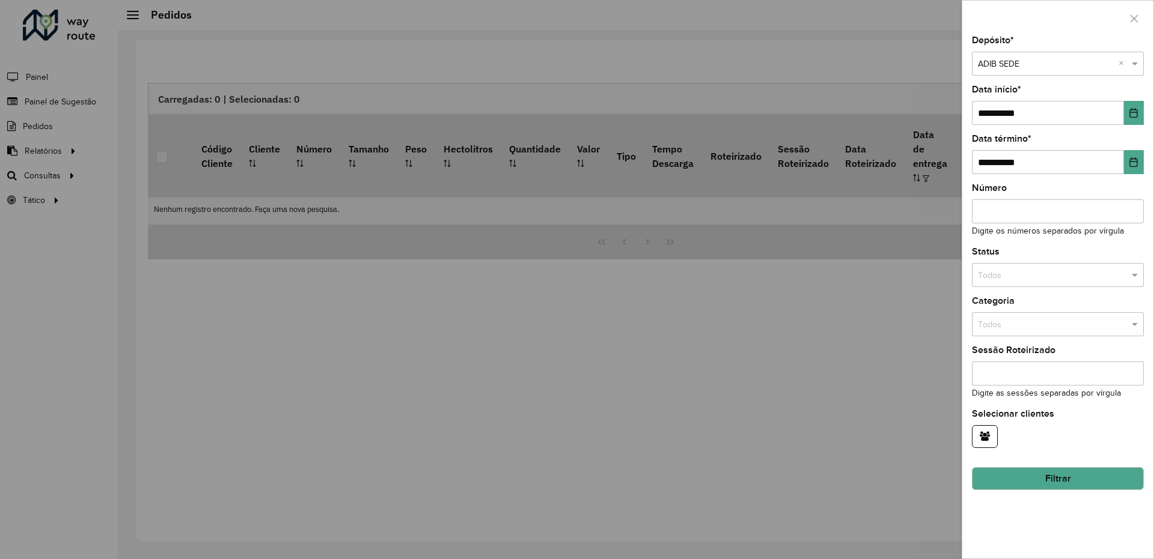
click at [1047, 481] on button "Filtrar" at bounding box center [1058, 479] width 172 height 23
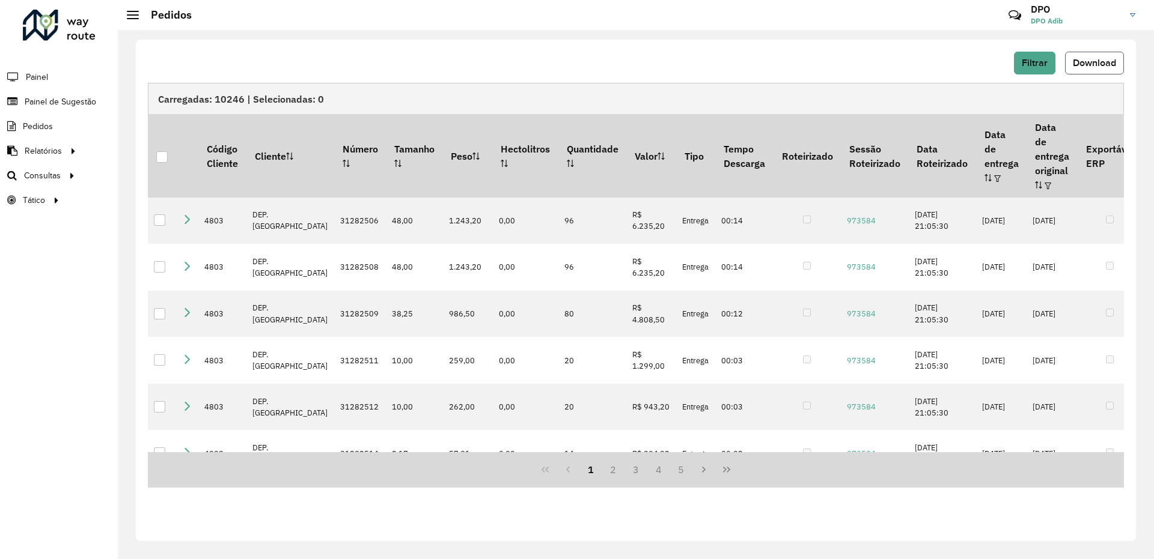
click at [1097, 64] on span "Download" at bounding box center [1094, 63] width 43 height 10
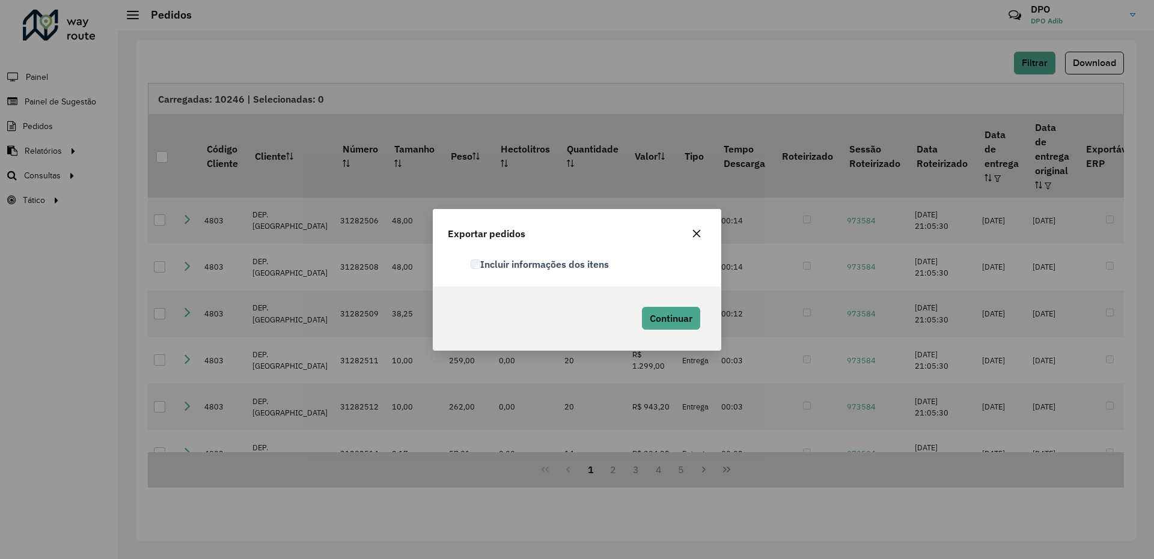
click at [475, 257] on label "Incluir informações dos itens" at bounding box center [540, 264] width 138 height 14
click at [668, 323] on span "Continuar" at bounding box center [671, 318] width 43 height 12
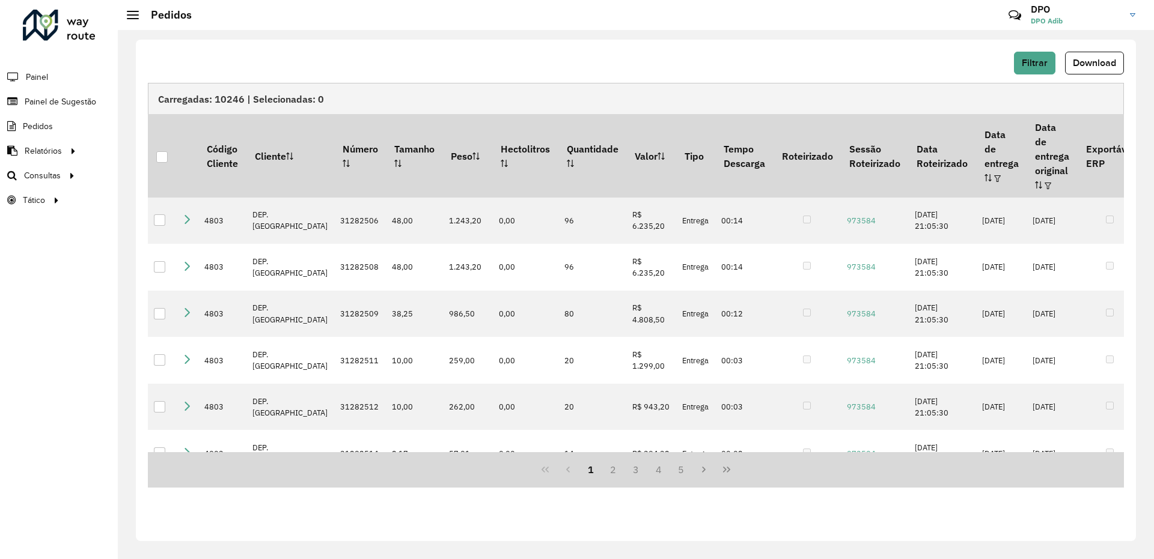
drag, startPoint x: 786, startPoint y: 58, endPoint x: 979, endPoint y: 69, distance: 193.2
click at [787, 58] on div "Filtrar Download" at bounding box center [636, 63] width 976 height 23
click at [1031, 62] on span "Filtrar" at bounding box center [1035, 63] width 26 height 10
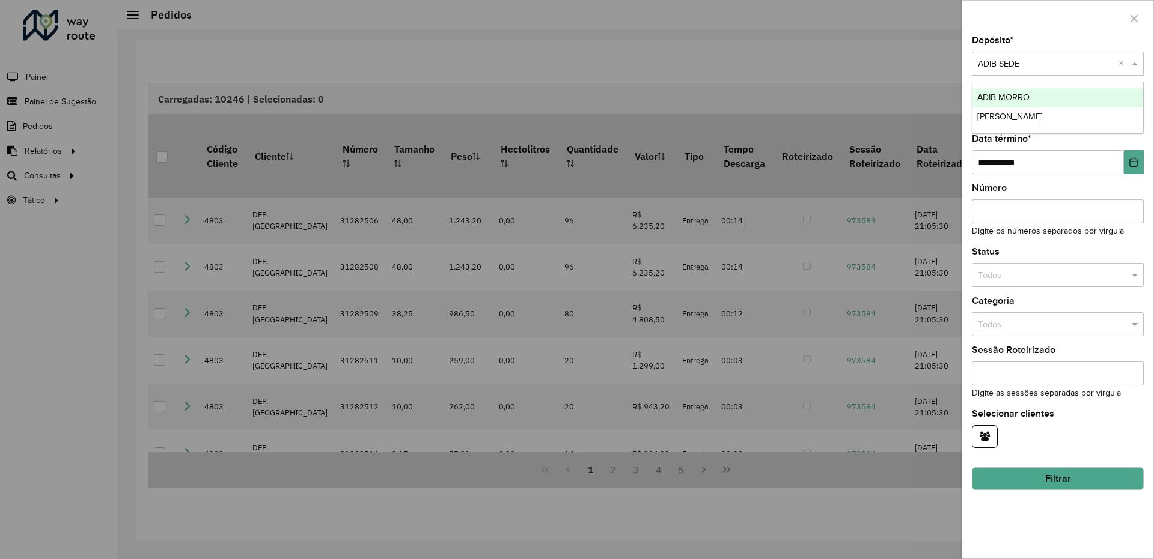
click at [1135, 62] on span at bounding box center [1136, 64] width 15 height 13
click at [1004, 97] on span "ADIB MORRO" at bounding box center [1003, 98] width 52 height 10
click at [1053, 475] on button "Filtrar" at bounding box center [1058, 479] width 172 height 23
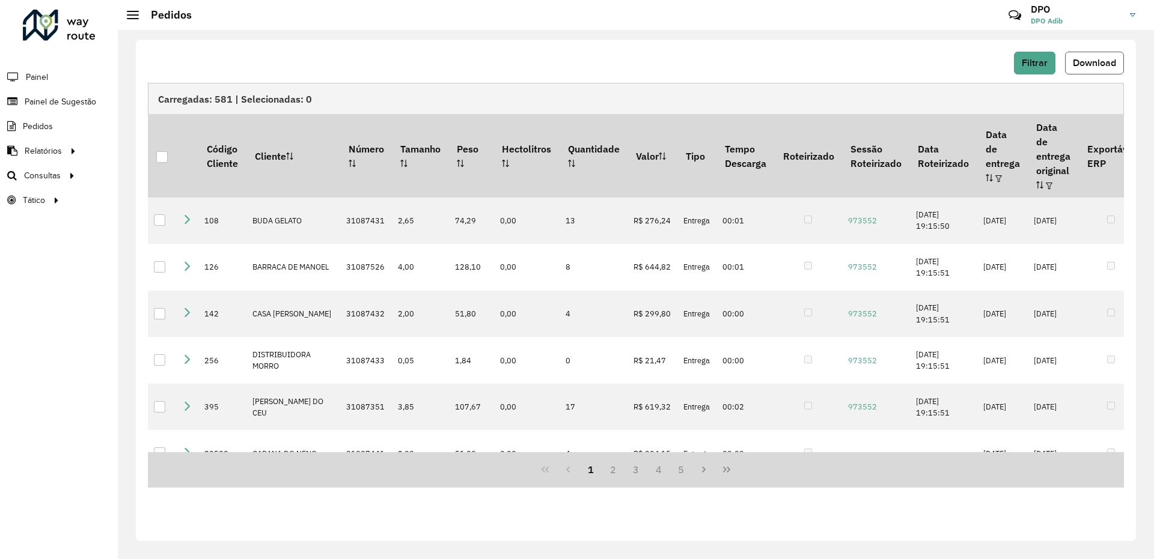
click at [1108, 59] on span "Download" at bounding box center [1094, 63] width 43 height 10
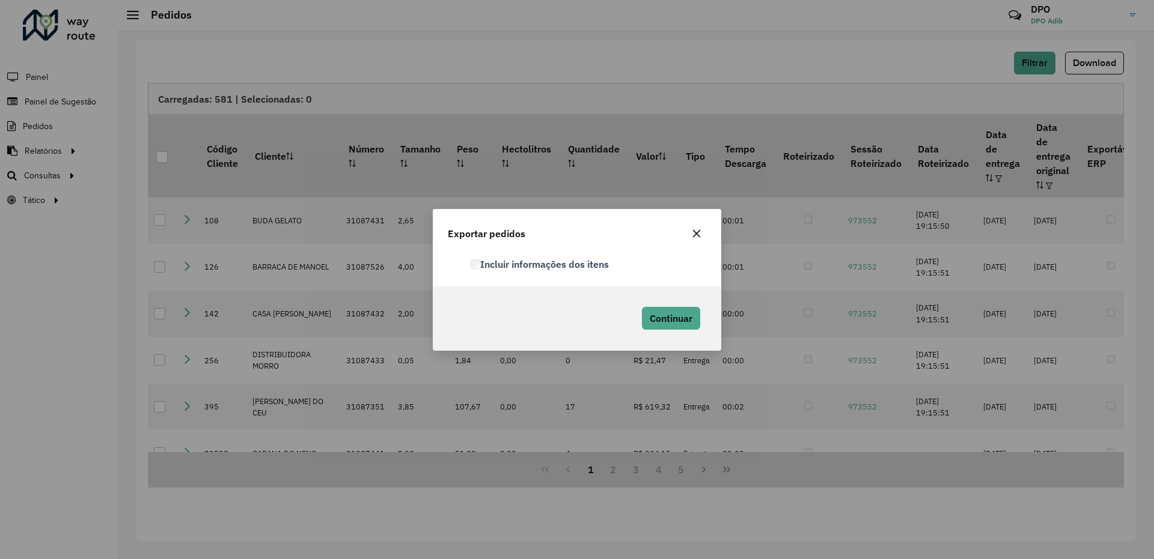
click at [530, 261] on label "Incluir informações dos itens" at bounding box center [540, 264] width 138 height 14
click at [655, 315] on span "Continuar" at bounding box center [671, 318] width 43 height 12
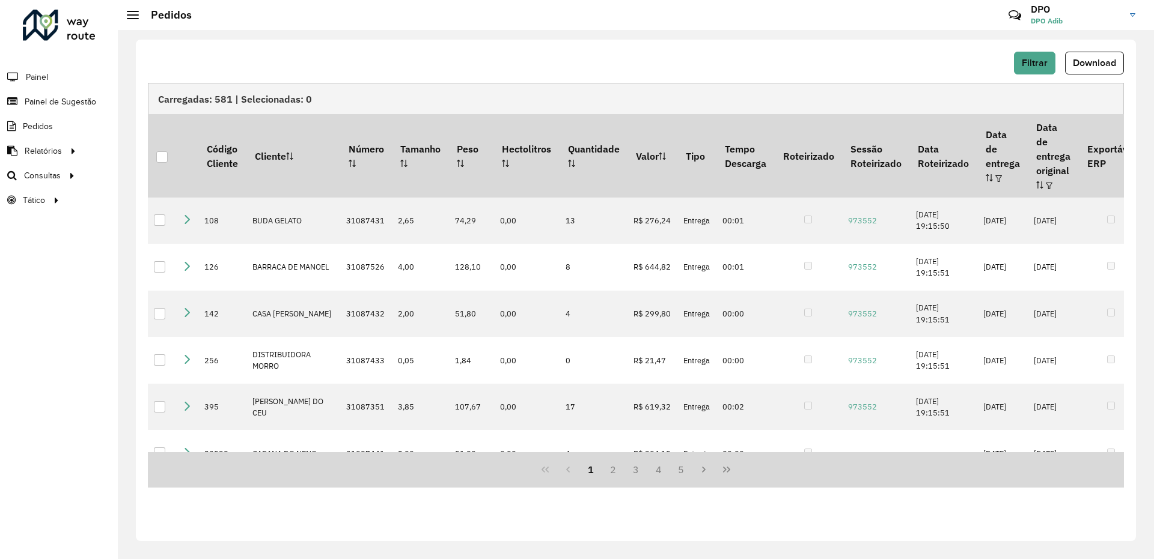
drag, startPoint x: 770, startPoint y: 63, endPoint x: 799, endPoint y: 69, distance: 29.5
click at [771, 64] on div "Filtrar Download" at bounding box center [636, 63] width 976 height 23
click at [1020, 64] on button "Filtrar" at bounding box center [1034, 63] width 41 height 23
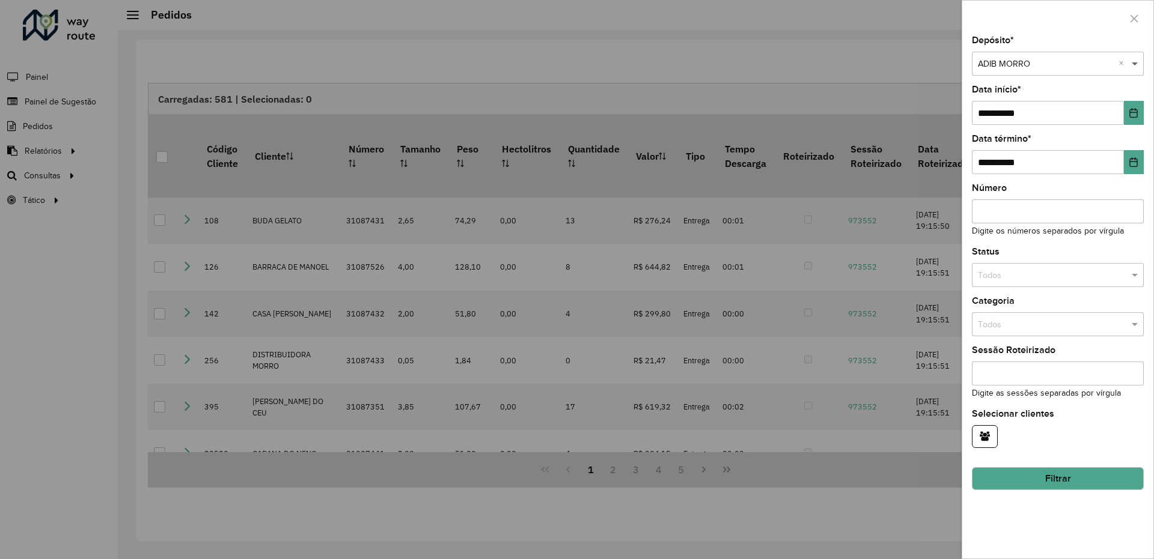
click at [1134, 62] on span at bounding box center [1136, 64] width 15 height 13
click at [1051, 116] on div "[PERSON_NAME]" at bounding box center [1057, 117] width 171 height 19
click at [1075, 470] on button "Filtrar" at bounding box center [1058, 479] width 172 height 23
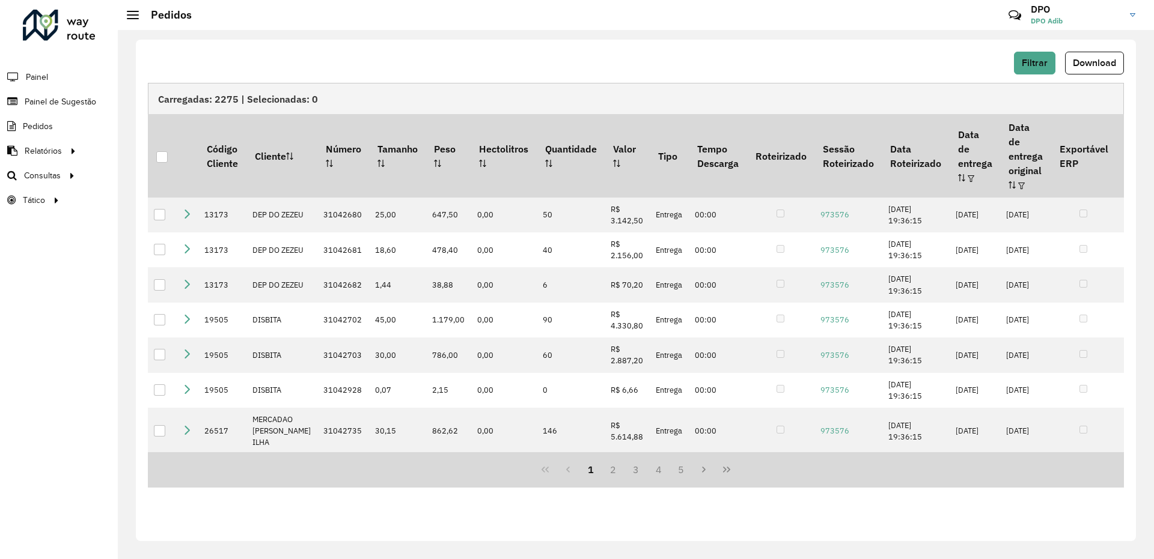
click at [1101, 69] on button "Download" at bounding box center [1094, 63] width 59 height 23
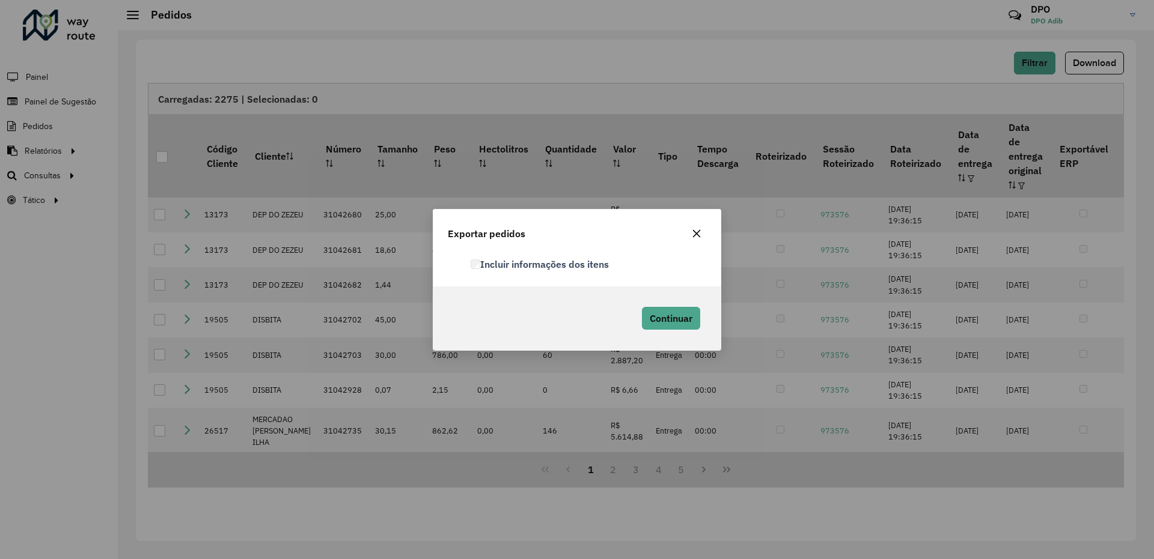
drag, startPoint x: 574, startPoint y: 246, endPoint x: 573, endPoint y: 258, distance: 11.4
click at [573, 248] on div "Exportar pedidos" at bounding box center [576, 231] width 287 height 43
click at [573, 260] on label "Incluir informações dos itens" at bounding box center [539, 265] width 138 height 14
click at [678, 321] on span "Continuar" at bounding box center [670, 320] width 43 height 12
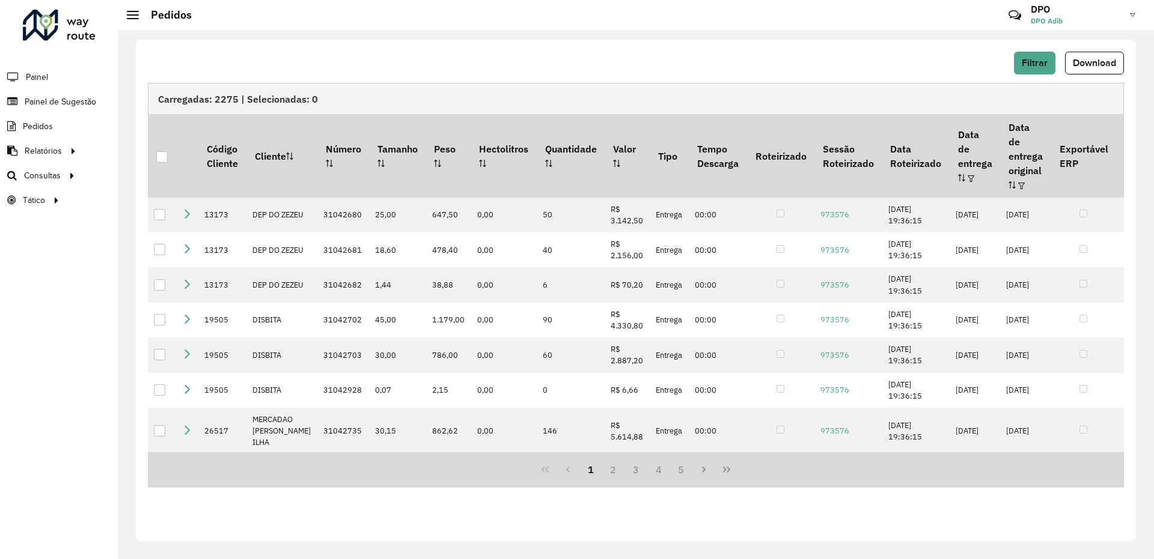
click at [852, 52] on div "Filtrar Download" at bounding box center [636, 63] width 976 height 23
click at [1031, 64] on span "Filtrar" at bounding box center [1035, 63] width 26 height 10
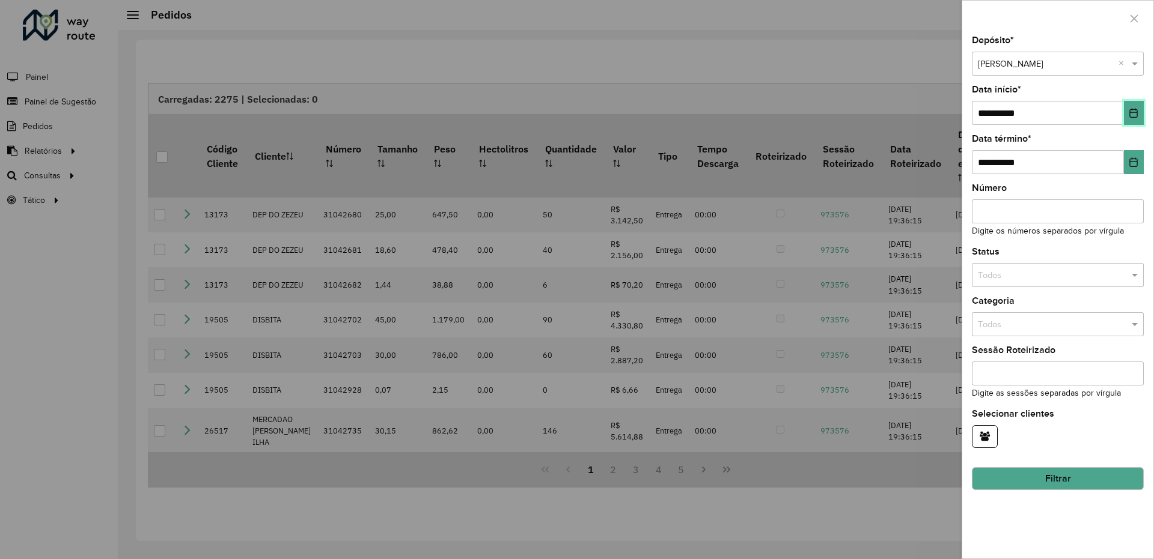
click at [1131, 118] on icon "Choose Date" at bounding box center [1134, 113] width 8 height 10
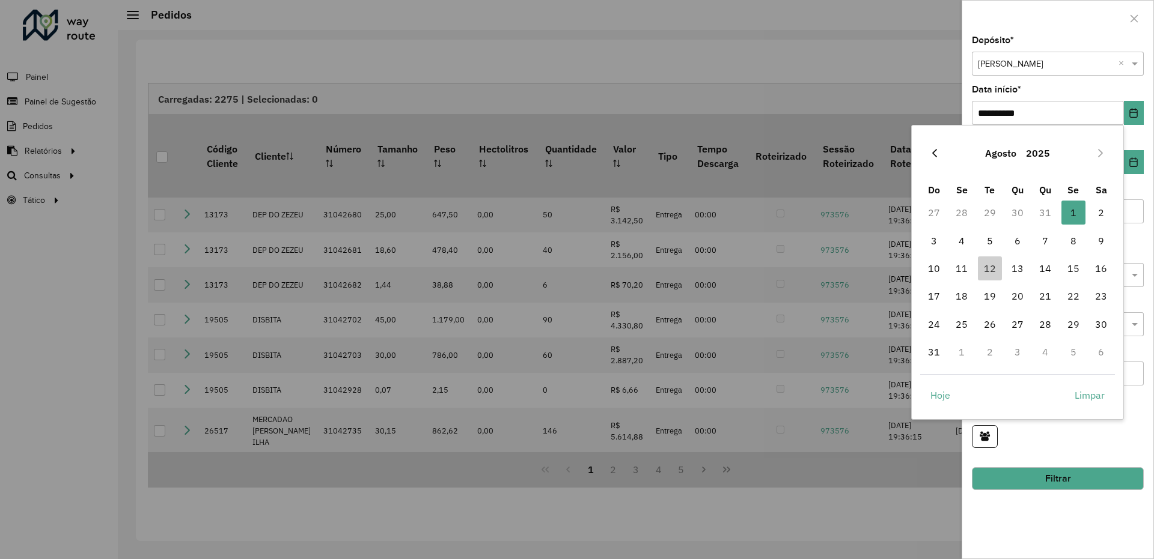
click at [937, 153] on icon "Previous Month" at bounding box center [935, 153] width 10 height 10
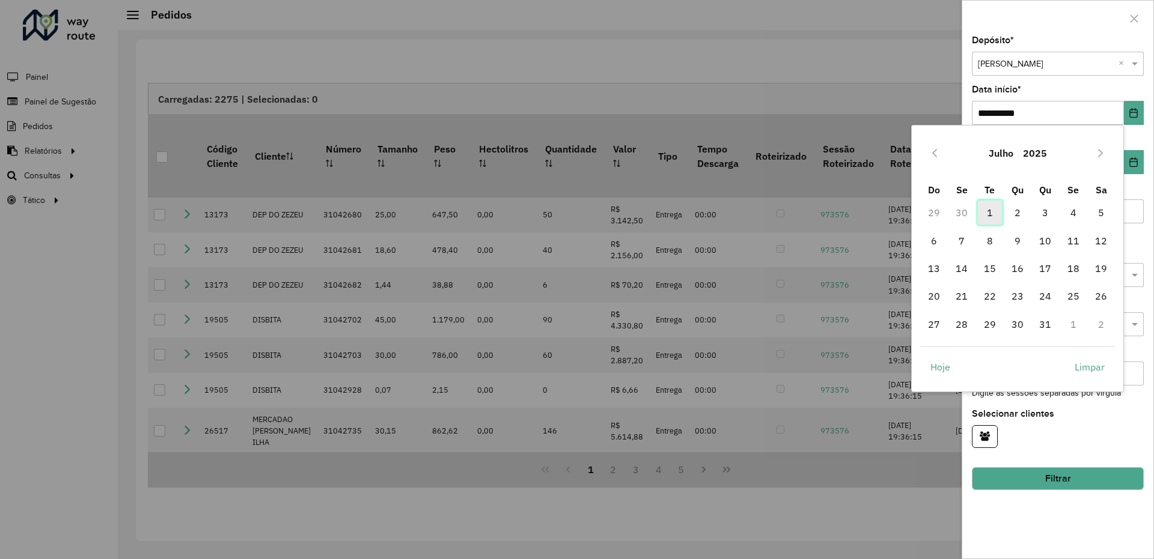
click at [993, 214] on span "1" at bounding box center [990, 213] width 24 height 24
type input "**********"
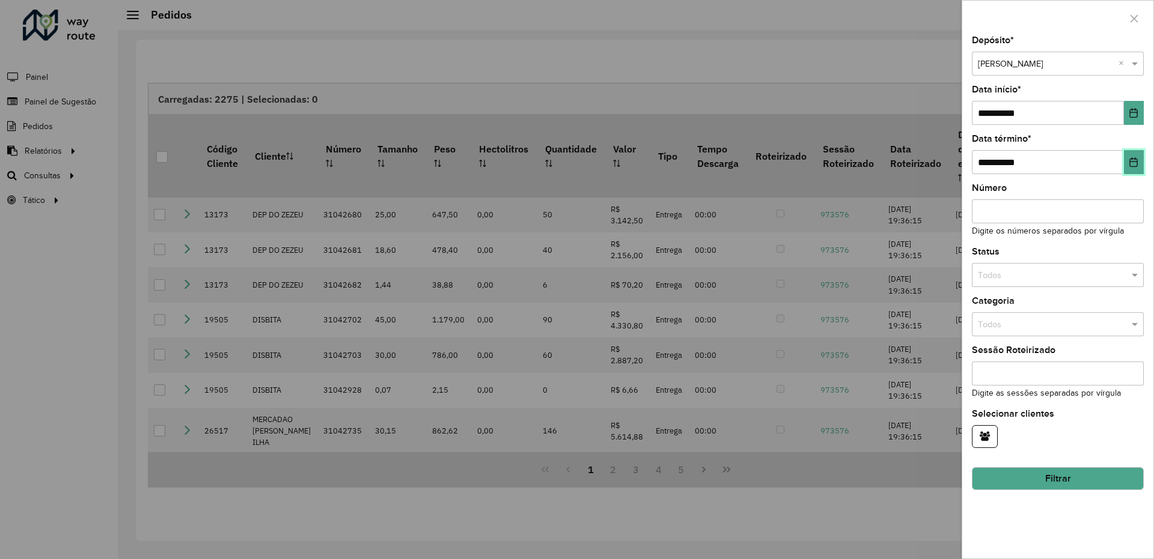
click at [1129, 171] on button "Choose Date" at bounding box center [1134, 162] width 20 height 24
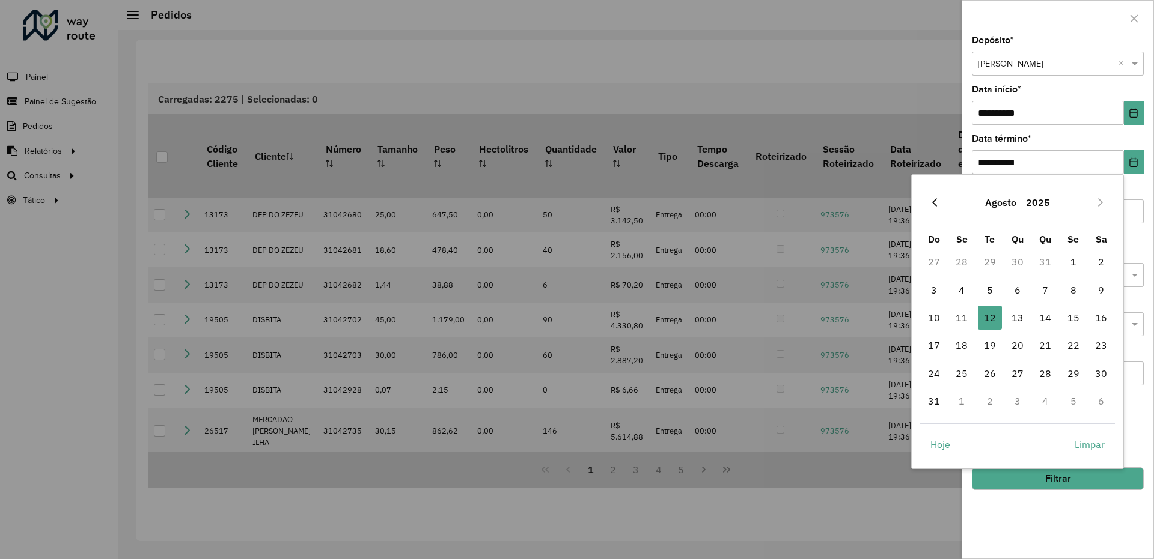
click at [933, 203] on icon "Previous Month" at bounding box center [934, 202] width 5 height 8
click at [1039, 371] on span "31" at bounding box center [1045, 374] width 24 height 24
type input "**********"
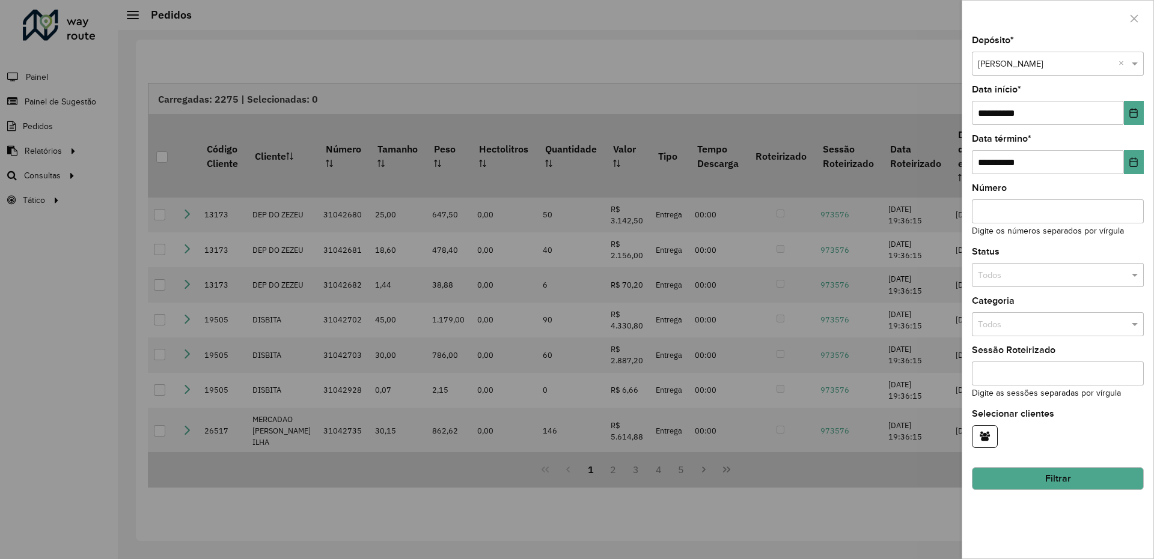
click at [1071, 482] on button "Filtrar" at bounding box center [1058, 479] width 172 height 23
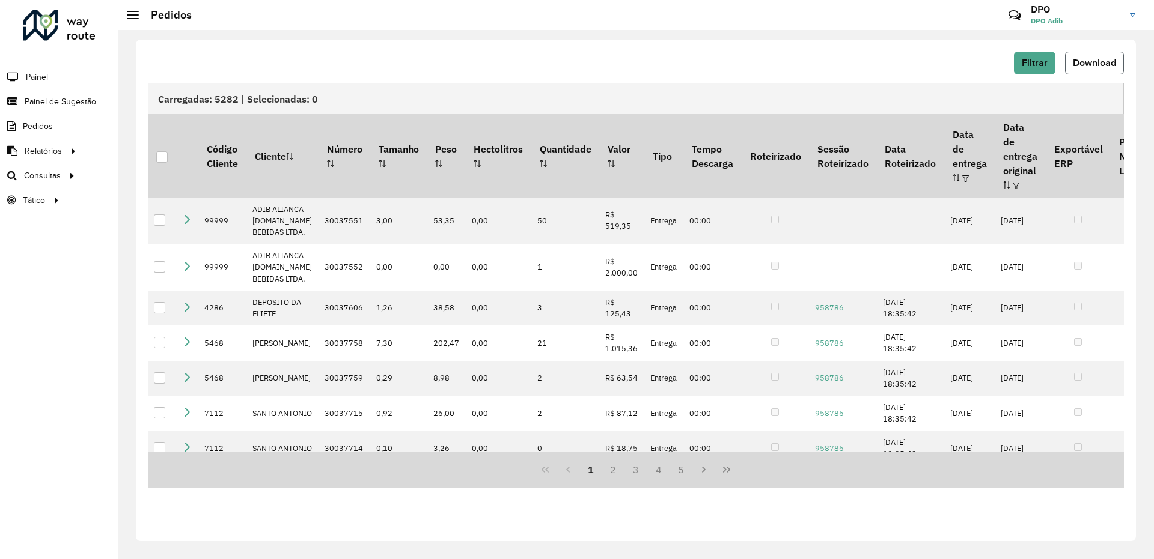
click at [1086, 69] on button "Download" at bounding box center [1094, 63] width 59 height 23
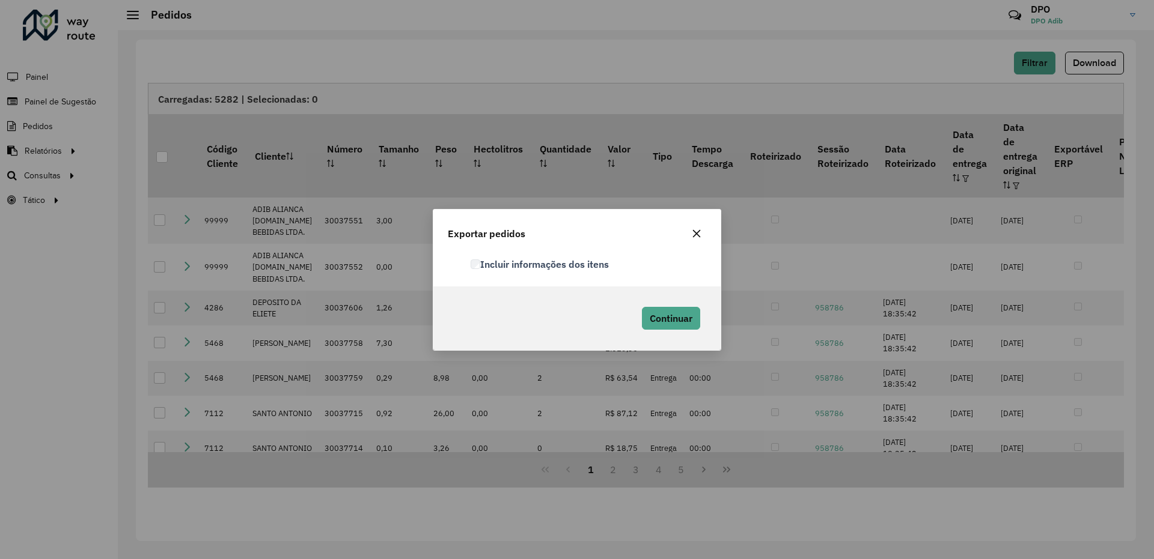
click at [493, 267] on label "Incluir informações dos itens" at bounding box center [540, 264] width 138 height 14
click at [672, 323] on span "Continuar" at bounding box center [671, 318] width 43 height 12
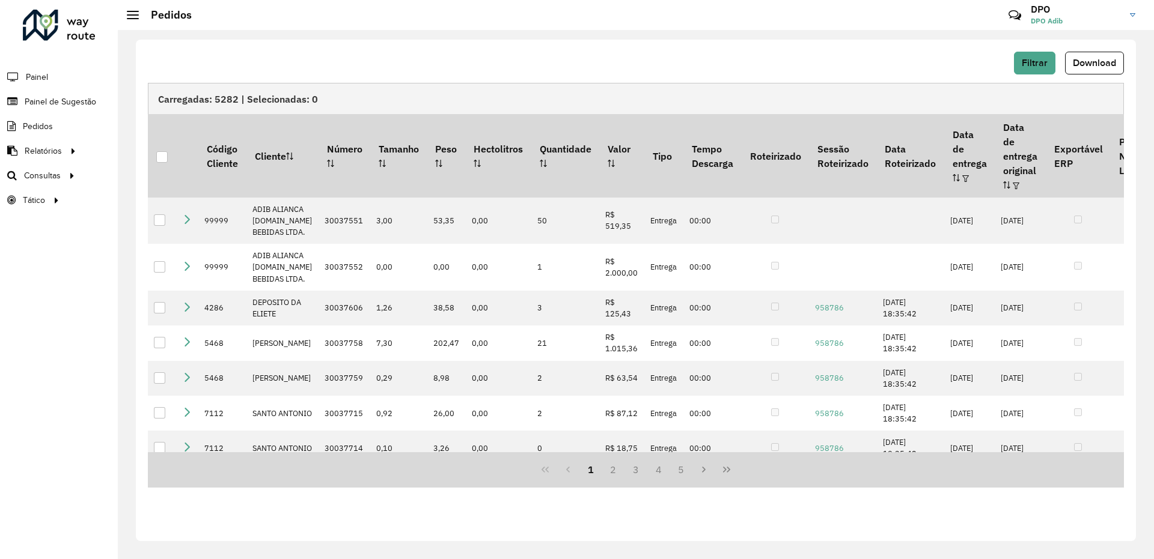
click at [822, 55] on div "Filtrar Download" at bounding box center [636, 63] width 976 height 23
click at [1031, 56] on button "Filtrar" at bounding box center [1034, 63] width 41 height 23
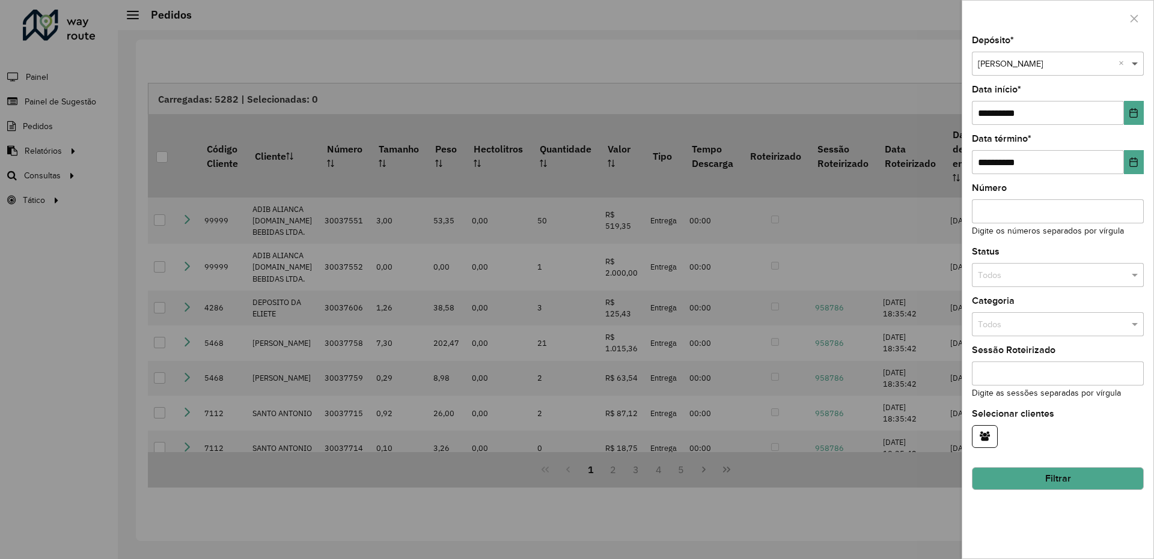
click at [1129, 63] on span at bounding box center [1136, 64] width 15 height 13
click at [1012, 94] on span "ADIB MORRO" at bounding box center [1003, 98] width 52 height 10
click at [1065, 476] on button "Filtrar" at bounding box center [1058, 479] width 172 height 23
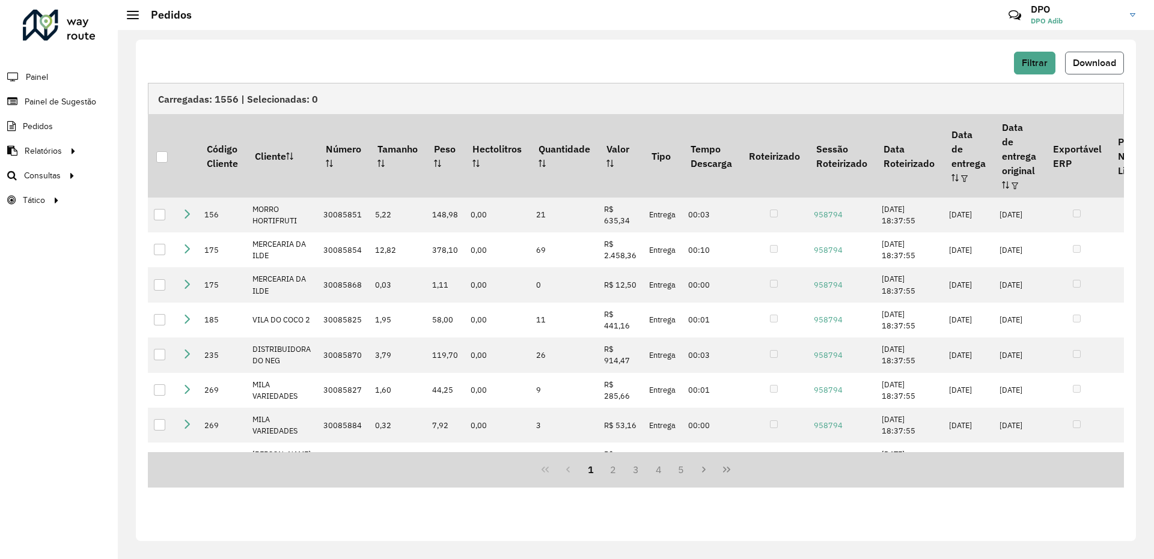
click at [1094, 55] on button "Download" at bounding box center [1094, 63] width 59 height 23
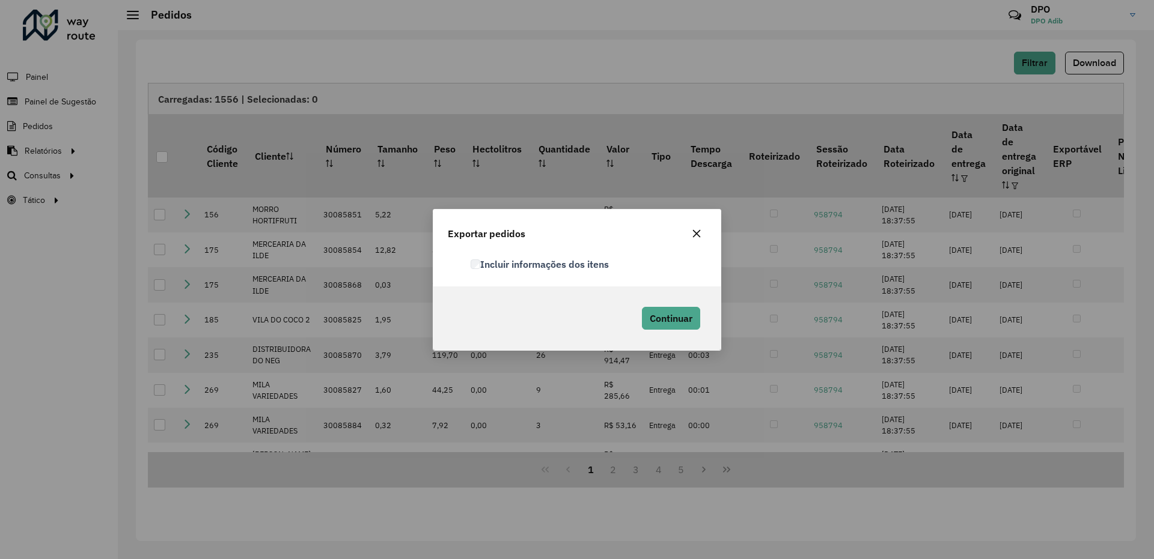
click at [523, 264] on label "Incluir informações dos itens" at bounding box center [540, 264] width 138 height 14
click at [672, 320] on span "Continuar" at bounding box center [671, 318] width 43 height 12
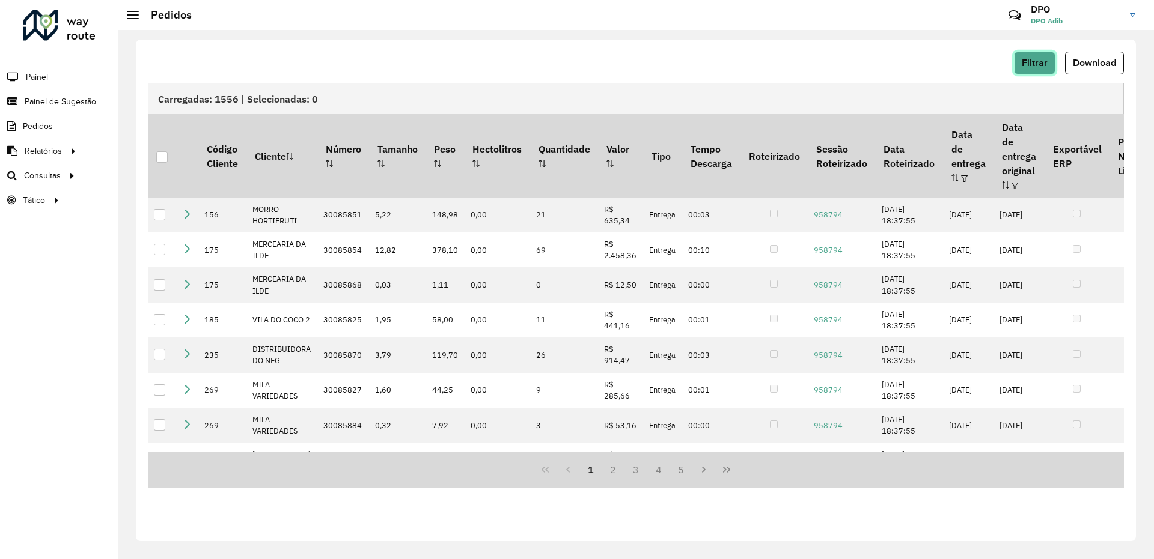
click at [1054, 58] on button "Filtrar" at bounding box center [1034, 63] width 41 height 23
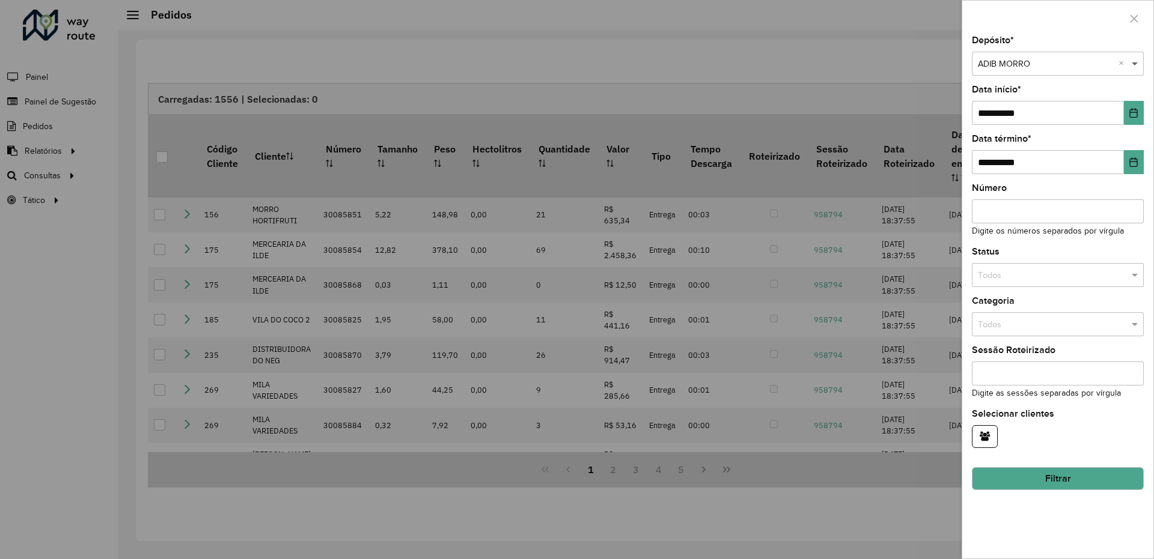
click at [1129, 64] on span at bounding box center [1136, 64] width 15 height 13
click at [1049, 93] on div "ADIB SEDE" at bounding box center [1057, 97] width 171 height 19
click at [1026, 474] on button "Filtrar" at bounding box center [1058, 479] width 172 height 23
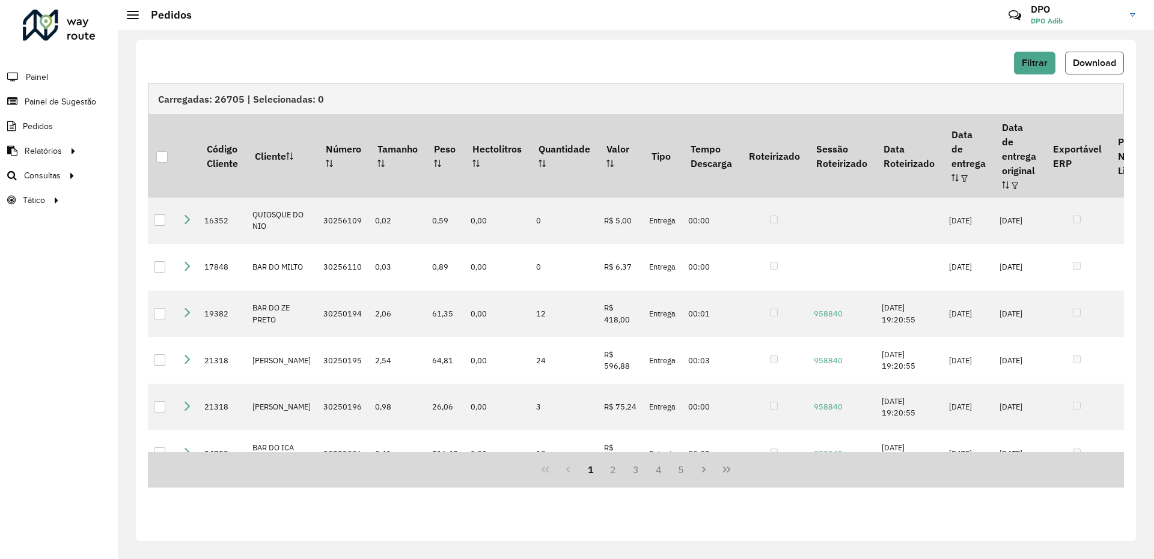
click at [1089, 54] on button "Download" at bounding box center [1094, 63] width 59 height 23
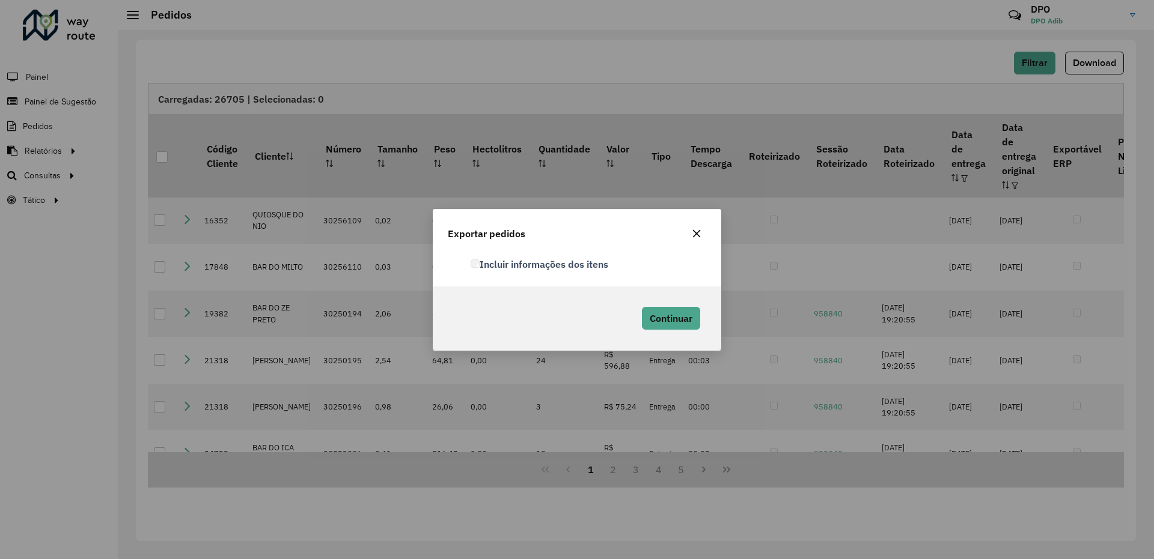
click at [617, 271] on div "Incluir informações dos itens" at bounding box center [588, 265] width 250 height 14
click at [583, 257] on div "Incluir informações dos itens" at bounding box center [576, 270] width 287 height 34
click at [583, 260] on label "Incluir informações dos itens" at bounding box center [540, 264] width 138 height 14
click at [667, 308] on button "Continuar" at bounding box center [671, 318] width 58 height 23
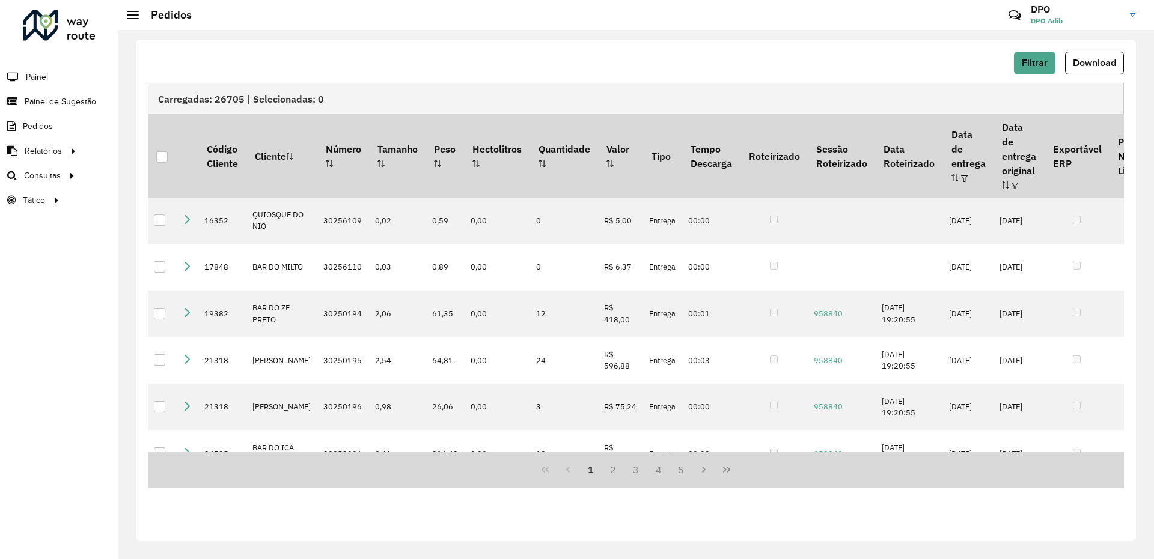
click at [856, 49] on div "Filtrar Download Carregadas: 26705 | Selecionadas: 0 Código Cliente Cliente Núm…" at bounding box center [636, 291] width 1000 height 502
click at [1042, 65] on span "Filtrar" at bounding box center [1035, 63] width 26 height 10
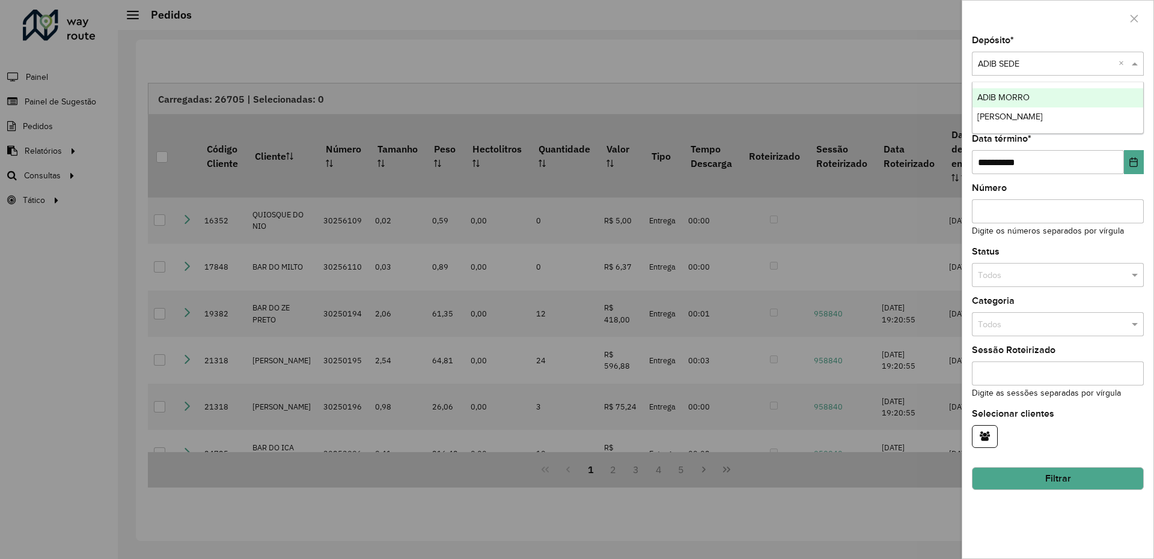
click at [1072, 64] on input "text" at bounding box center [1046, 64] width 136 height 13
click at [1017, 90] on div "ADIB MORRO" at bounding box center [1057, 97] width 171 height 19
click at [1032, 479] on button "Filtrar" at bounding box center [1058, 479] width 172 height 23
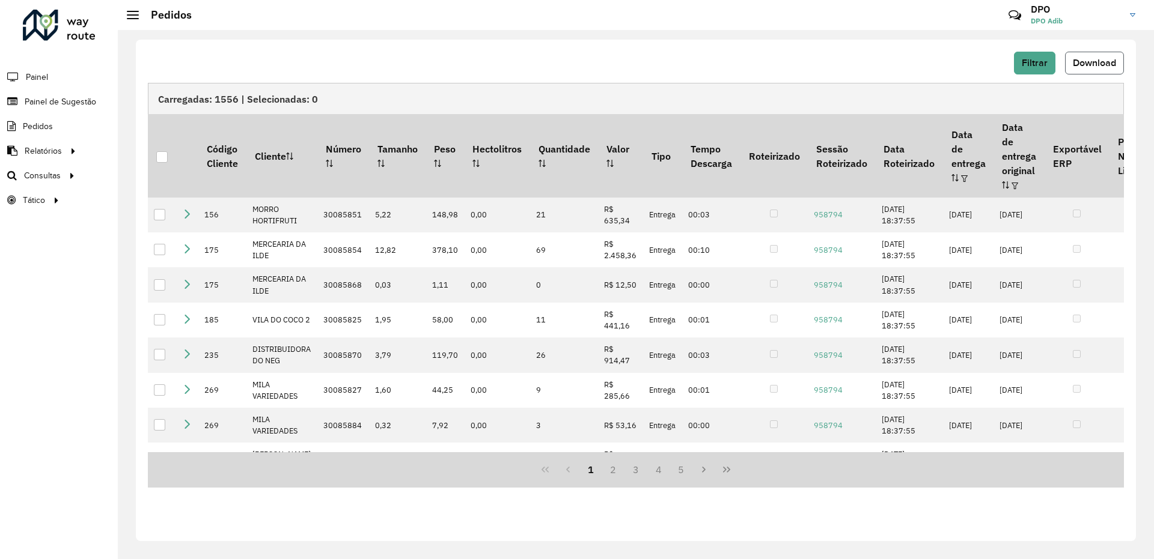
click at [1104, 64] on span "Download" at bounding box center [1094, 63] width 43 height 10
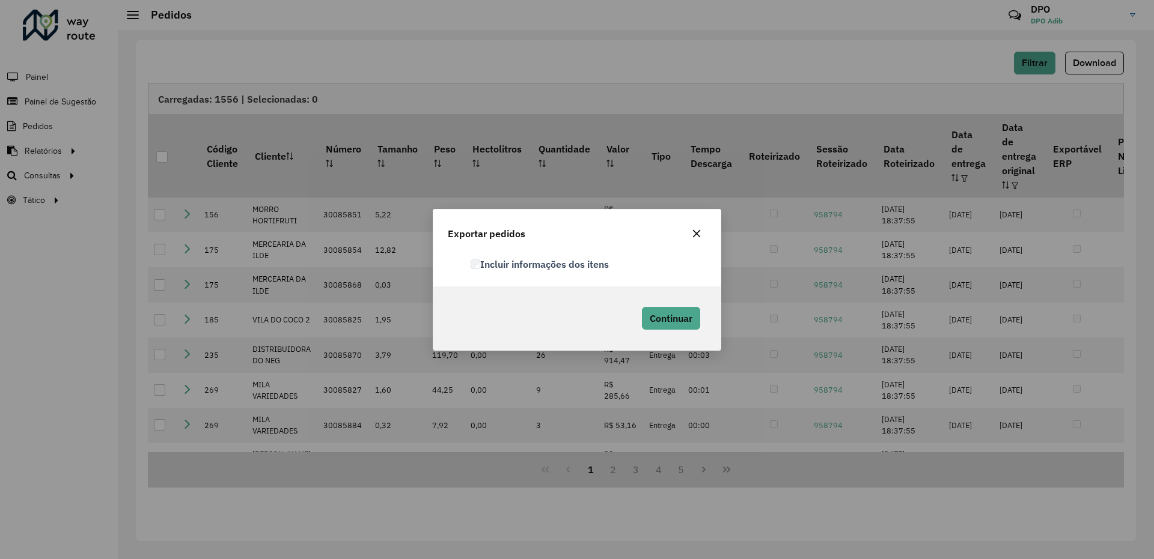
click at [552, 259] on label "Incluir informações dos itens" at bounding box center [540, 264] width 138 height 14
click at [668, 310] on button "Continuar" at bounding box center [671, 318] width 58 height 23
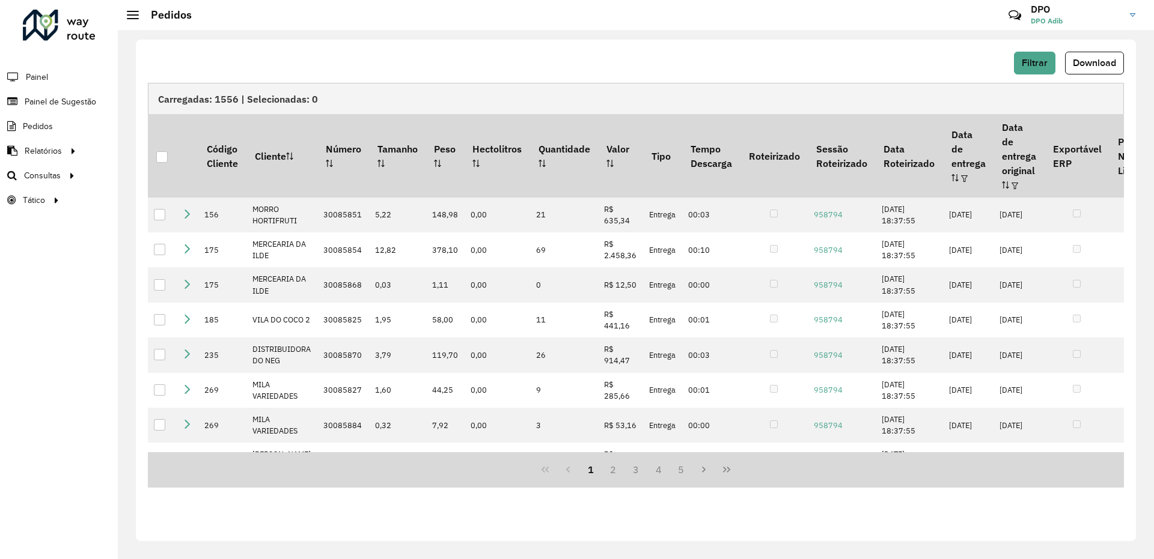
click at [824, 60] on div "Filtrar Download" at bounding box center [636, 63] width 976 height 23
click at [1027, 58] on span "Filtrar" at bounding box center [1035, 63] width 26 height 10
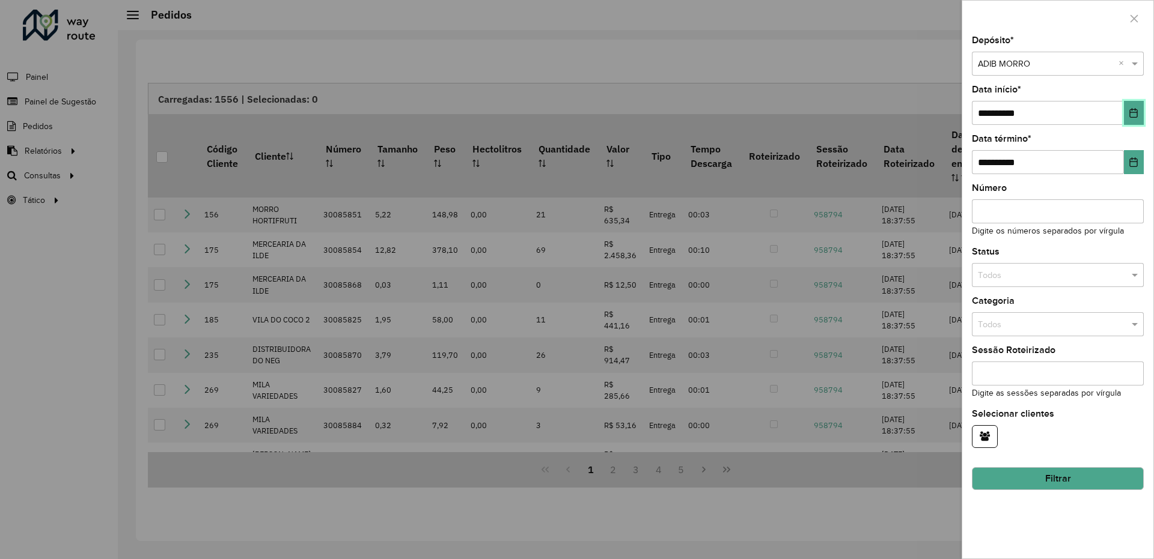
click at [1133, 114] on icon "Choose Date" at bounding box center [1134, 113] width 10 height 10
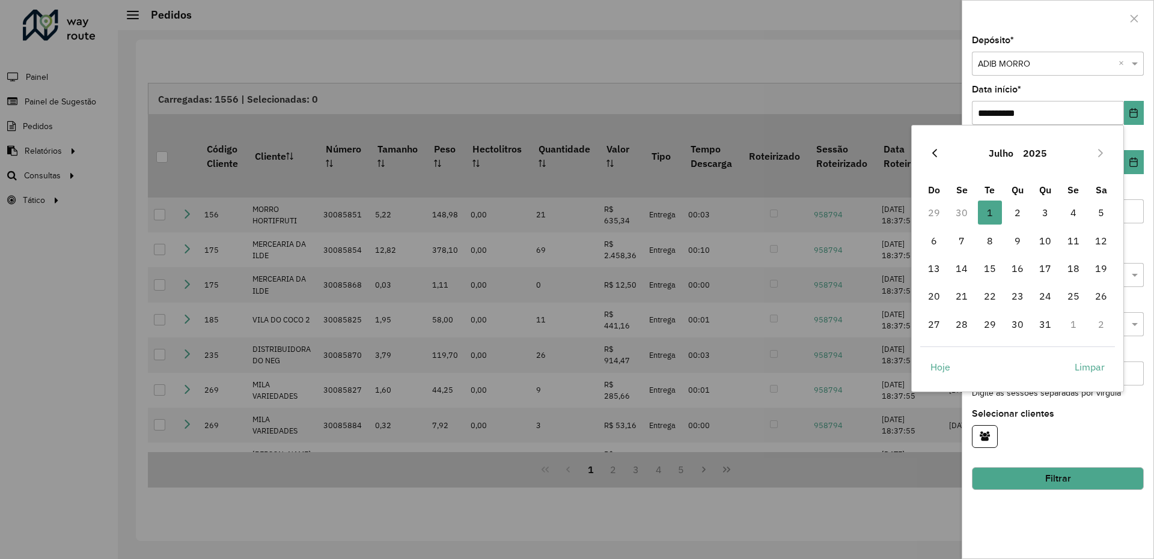
click at [932, 154] on icon "Previous Month" at bounding box center [935, 153] width 10 height 10
click at [932, 215] on span "1" at bounding box center [934, 213] width 24 height 24
type input "**********"
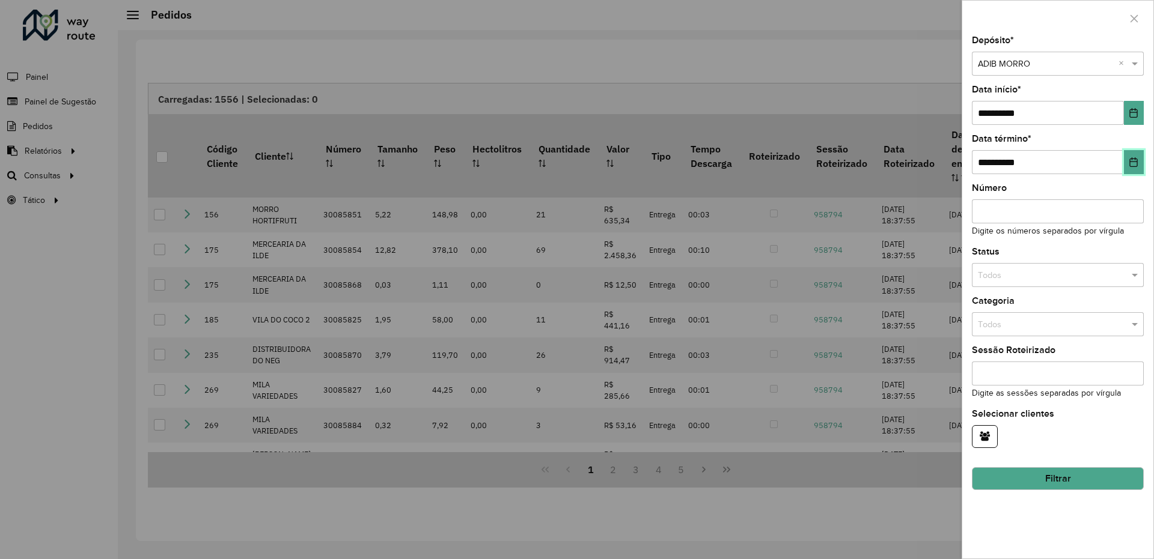
click at [1138, 158] on icon "Choose Date" at bounding box center [1134, 162] width 10 height 10
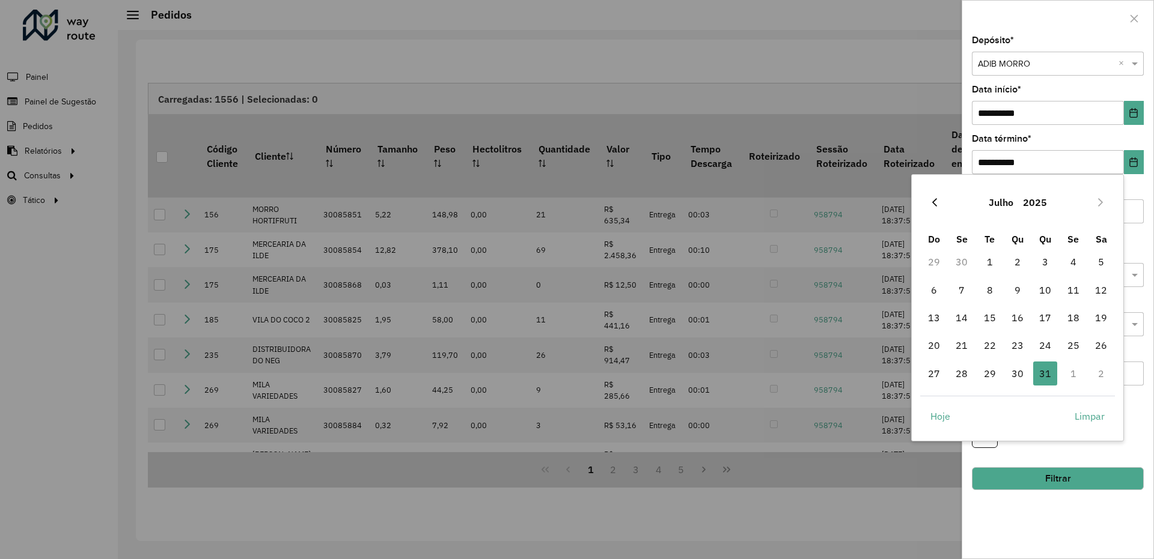
click at [925, 209] on button "Previous Month" at bounding box center [934, 202] width 19 height 19
click at [958, 377] on span "30" at bounding box center [961, 374] width 24 height 24
type input "**********"
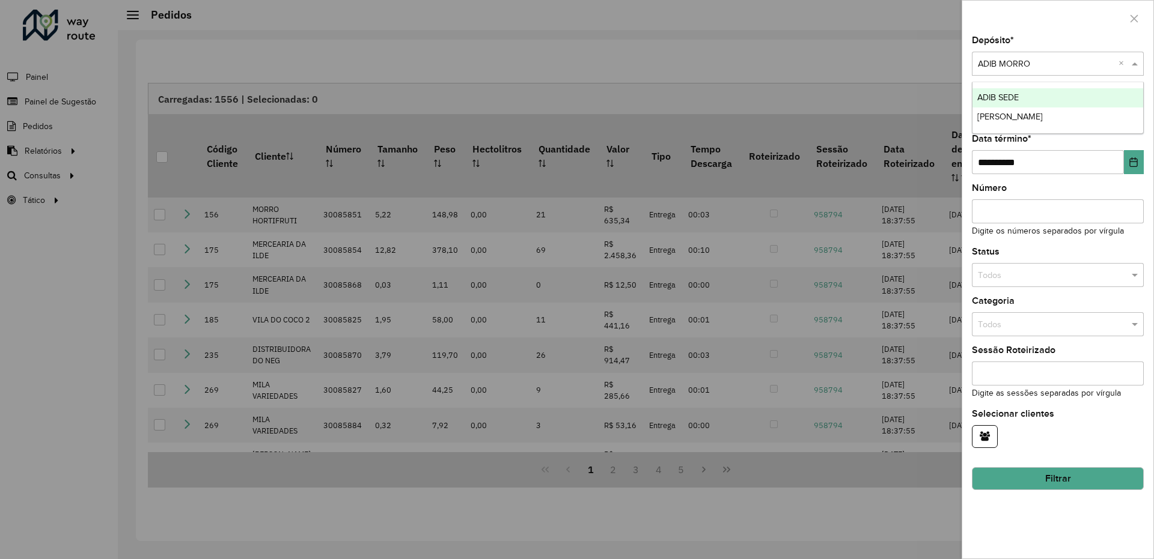
click at [1131, 64] on span at bounding box center [1136, 64] width 15 height 13
drag, startPoint x: 1016, startPoint y: 94, endPoint x: 1020, endPoint y: 109, distance: 15.0
click at [1016, 94] on span "ADIB SEDE" at bounding box center [997, 98] width 41 height 10
click at [1025, 475] on button "Filtrar" at bounding box center [1058, 479] width 172 height 23
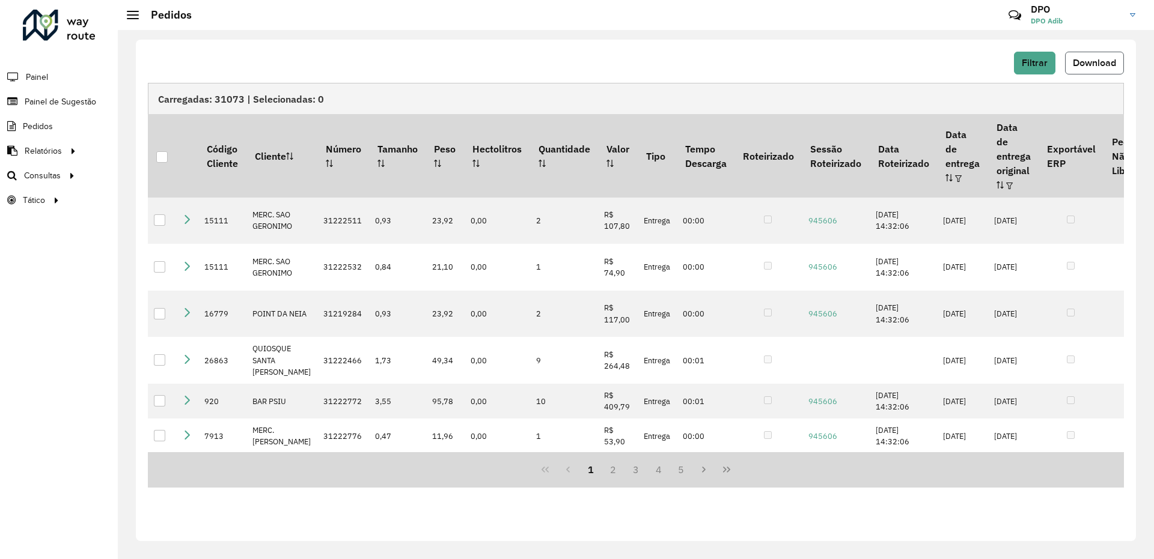
click at [1100, 69] on button "Download" at bounding box center [1094, 63] width 59 height 23
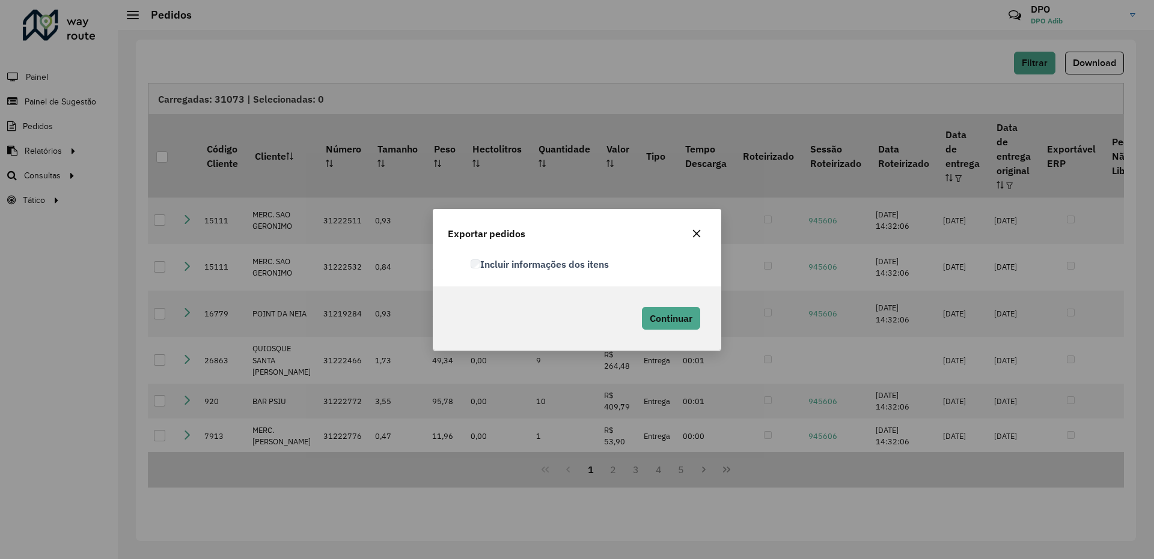
click at [537, 270] on label "Incluir informações dos itens" at bounding box center [540, 264] width 138 height 14
click at [669, 321] on span "Continuar" at bounding box center [671, 318] width 43 height 12
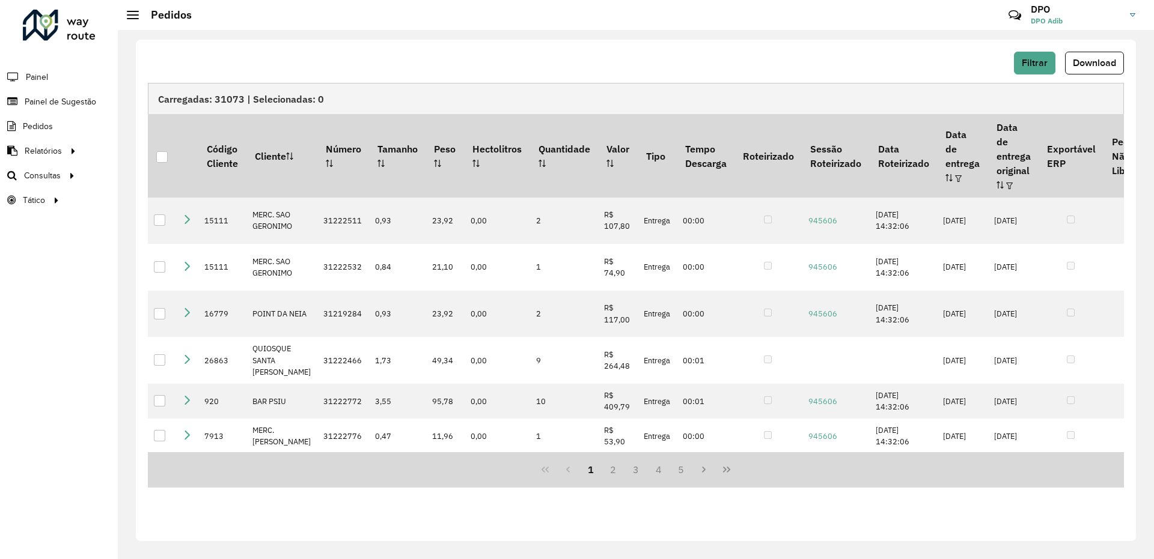
click at [831, 68] on div "Filtrar Download" at bounding box center [636, 63] width 976 height 23
click at [1026, 66] on span "Filtrar" at bounding box center [1035, 63] width 26 height 10
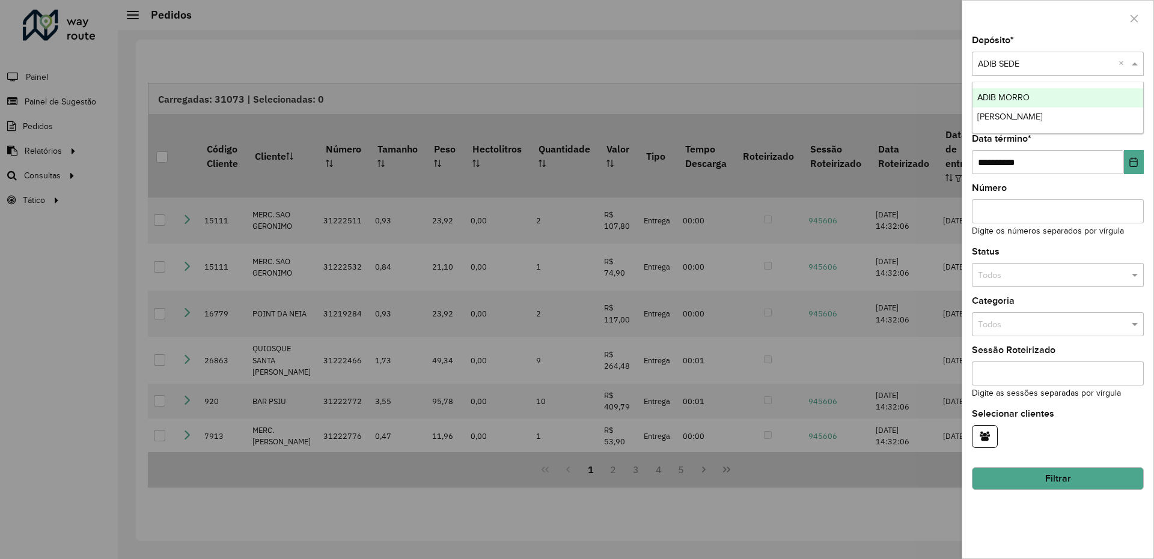
click at [1133, 60] on span at bounding box center [1136, 64] width 15 height 13
click at [994, 100] on span "ADIB MORRO" at bounding box center [1003, 98] width 52 height 10
click at [1058, 477] on button "Filtrar" at bounding box center [1058, 479] width 172 height 23
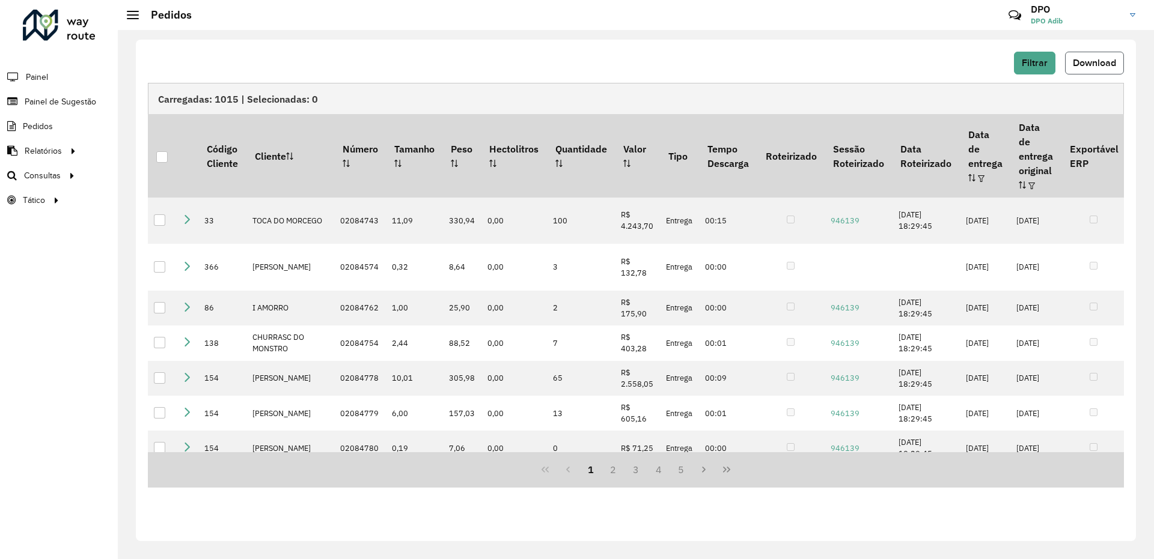
click at [1116, 67] on button "Download" at bounding box center [1094, 63] width 59 height 23
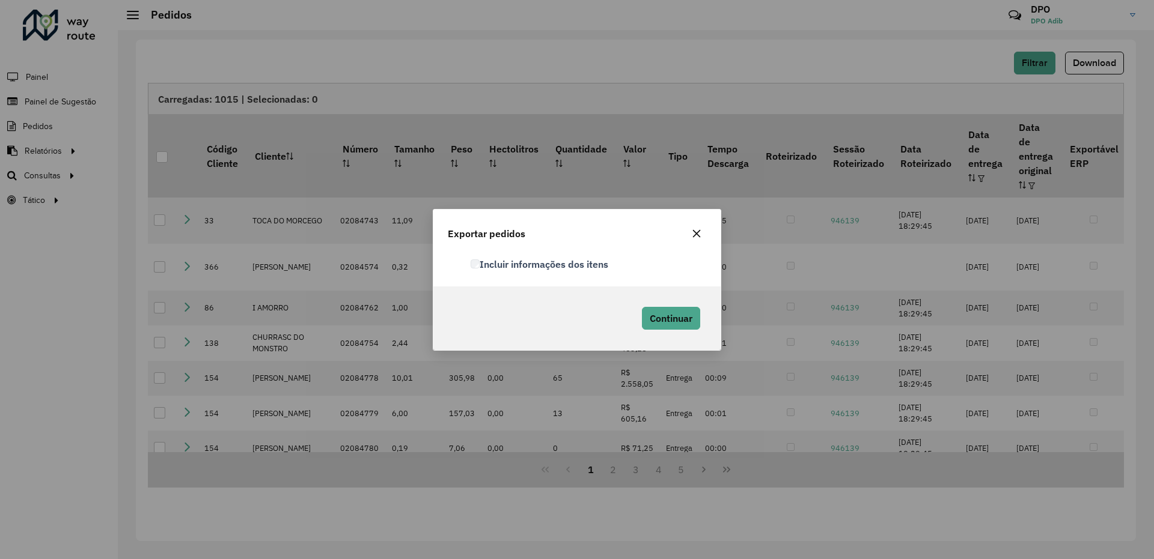
click at [561, 264] on label "Incluir informações dos itens" at bounding box center [540, 264] width 138 height 14
click at [659, 324] on span "Continuar" at bounding box center [671, 318] width 43 height 12
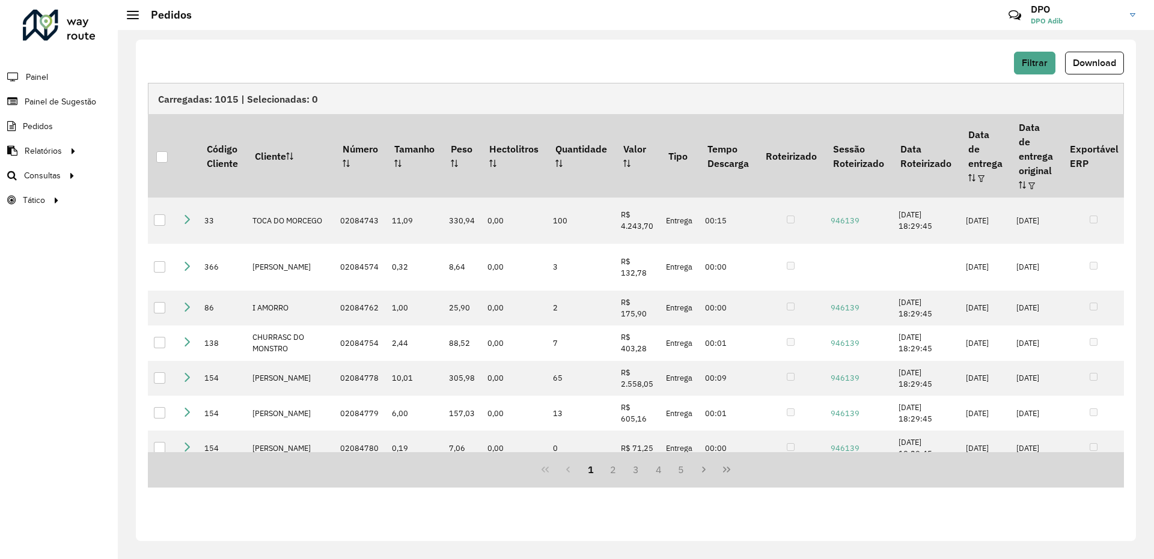
drag, startPoint x: 841, startPoint y: 44, endPoint x: 878, endPoint y: 55, distance: 38.4
click at [841, 45] on div "Filtrar Download Carregadas: 1015 | Selecionadas: 0 Código Cliente Cliente Núme…" at bounding box center [636, 291] width 1000 height 502
click at [1015, 68] on button "Filtrar" at bounding box center [1034, 63] width 41 height 23
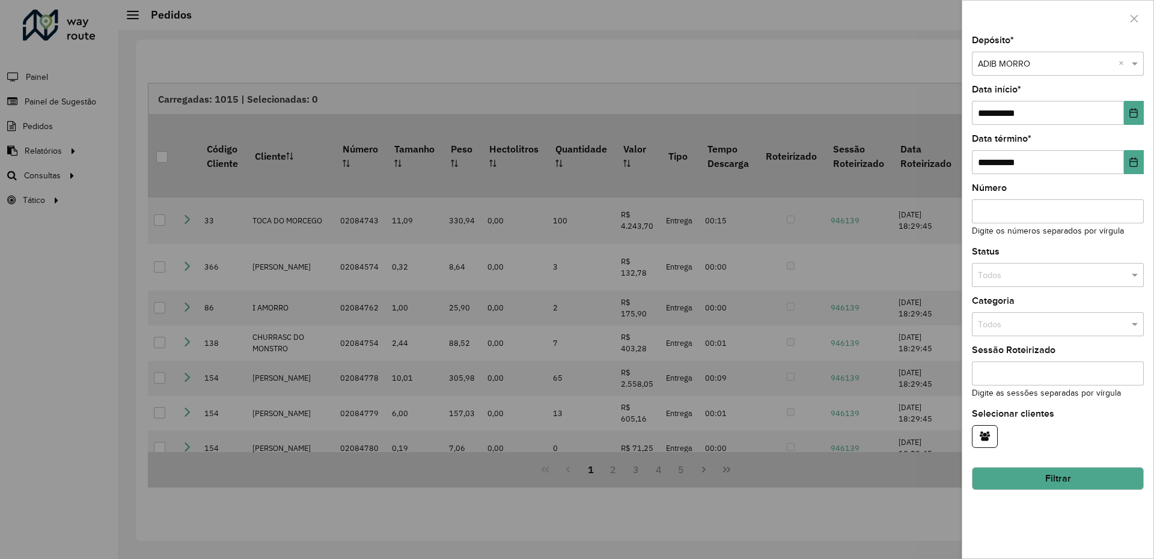
click at [1101, 63] on input "text" at bounding box center [1046, 64] width 136 height 13
click at [1011, 118] on span "[PERSON_NAME]" at bounding box center [1009, 117] width 65 height 10
click at [1045, 475] on button "Filtrar" at bounding box center [1058, 479] width 172 height 23
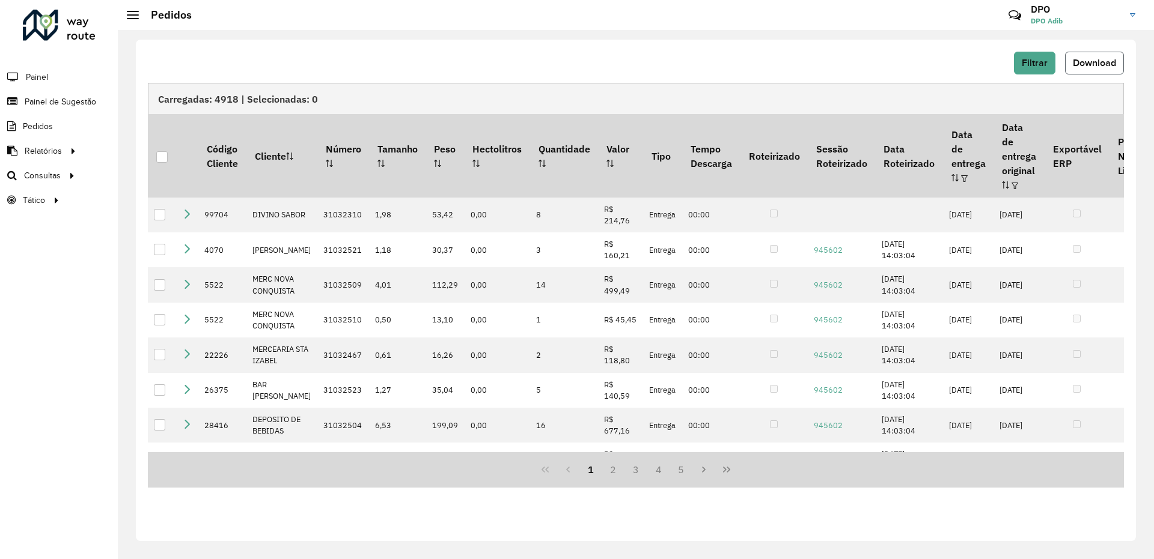
click at [1100, 63] on span "Download" at bounding box center [1094, 63] width 43 height 10
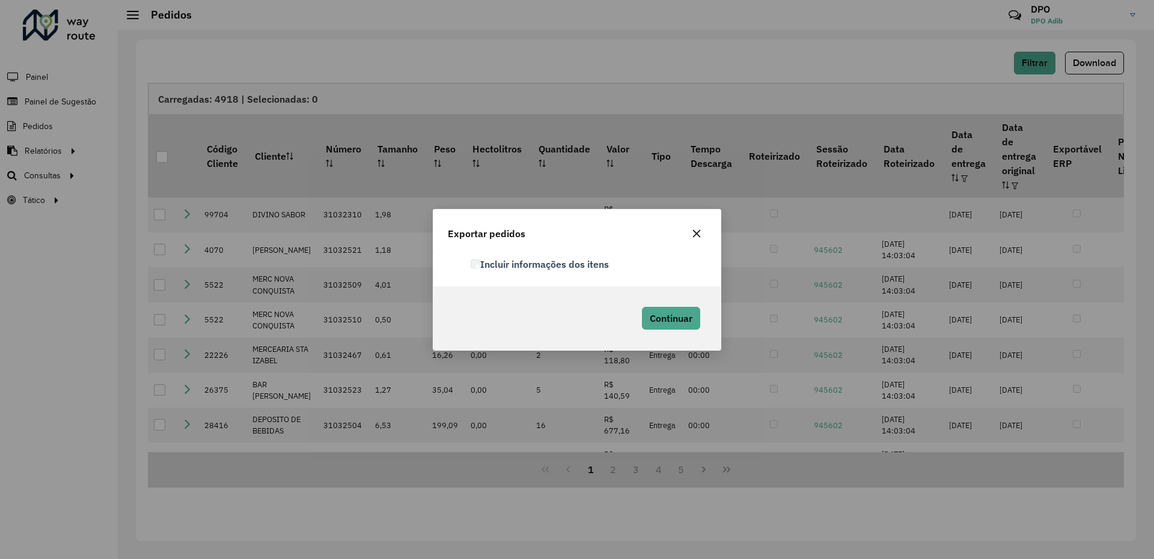
click at [537, 261] on label "Incluir informações dos itens" at bounding box center [540, 264] width 138 height 14
click at [683, 321] on span "Continuar" at bounding box center [671, 318] width 43 height 12
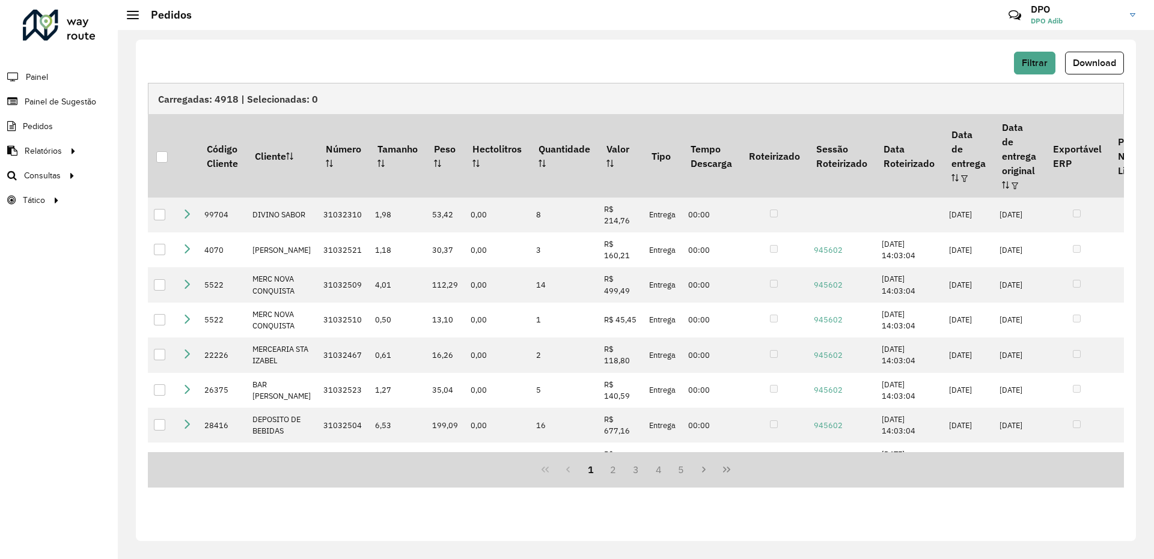
click at [756, 60] on div "Filtrar Download" at bounding box center [636, 63] width 976 height 23
click at [1033, 55] on button "Filtrar" at bounding box center [1034, 63] width 41 height 23
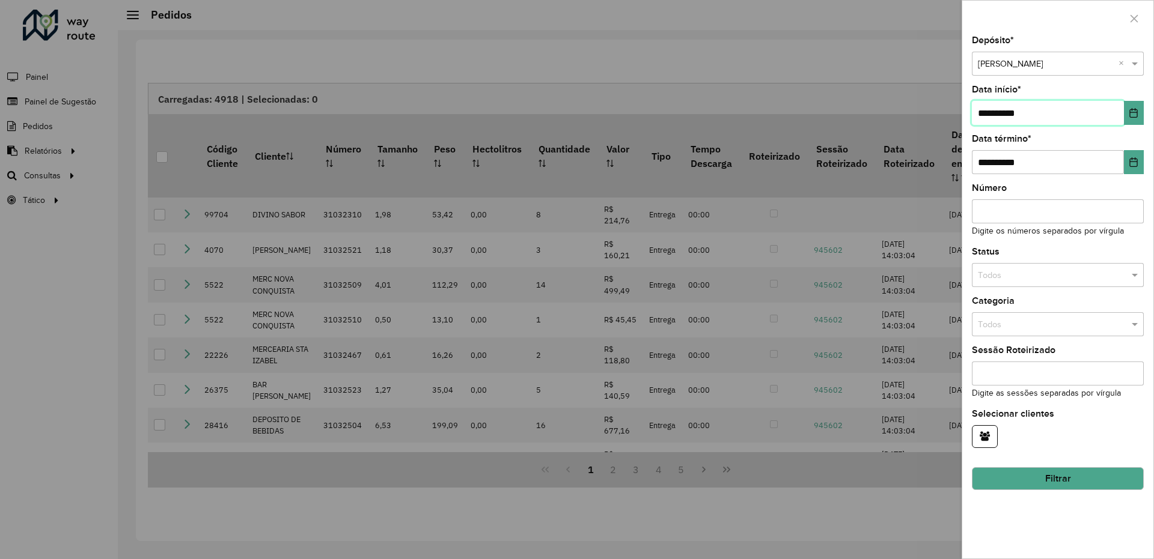
click at [1123, 113] on input "**********" at bounding box center [1048, 113] width 152 height 24
click at [1131, 112] on icon "Choose Date" at bounding box center [1134, 113] width 10 height 10
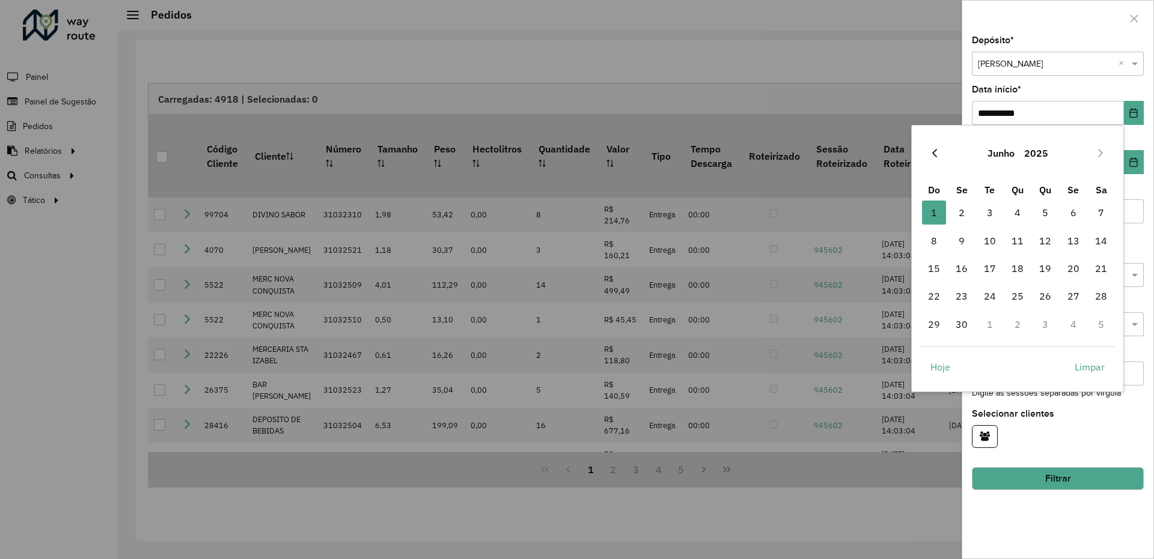
click at [933, 157] on icon "Previous Month" at bounding box center [935, 153] width 10 height 10
click at [1044, 211] on span "1" at bounding box center [1045, 213] width 24 height 24
type input "**********"
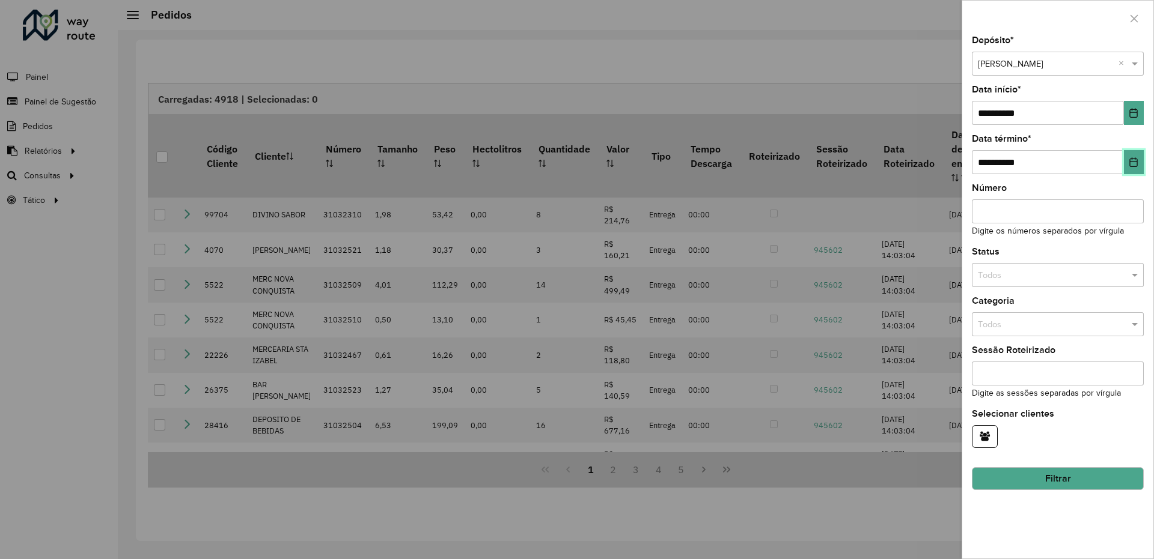
click at [1130, 162] on icon "Choose Date" at bounding box center [1134, 162] width 8 height 10
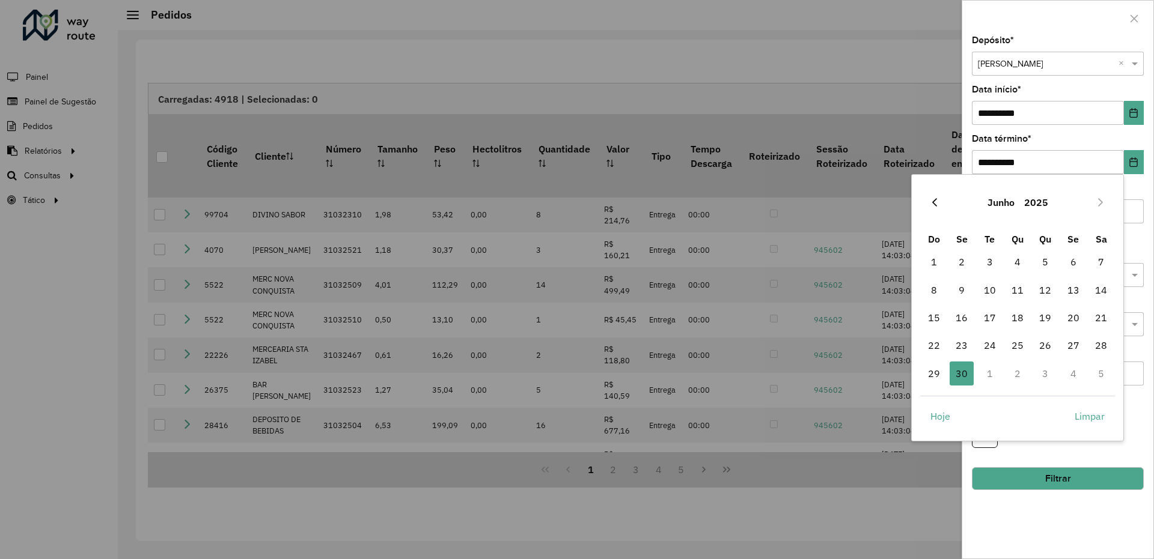
click at [938, 208] on button "Previous Month" at bounding box center [934, 202] width 19 height 19
click at [1107, 371] on span "31" at bounding box center [1101, 374] width 24 height 24
type input "**********"
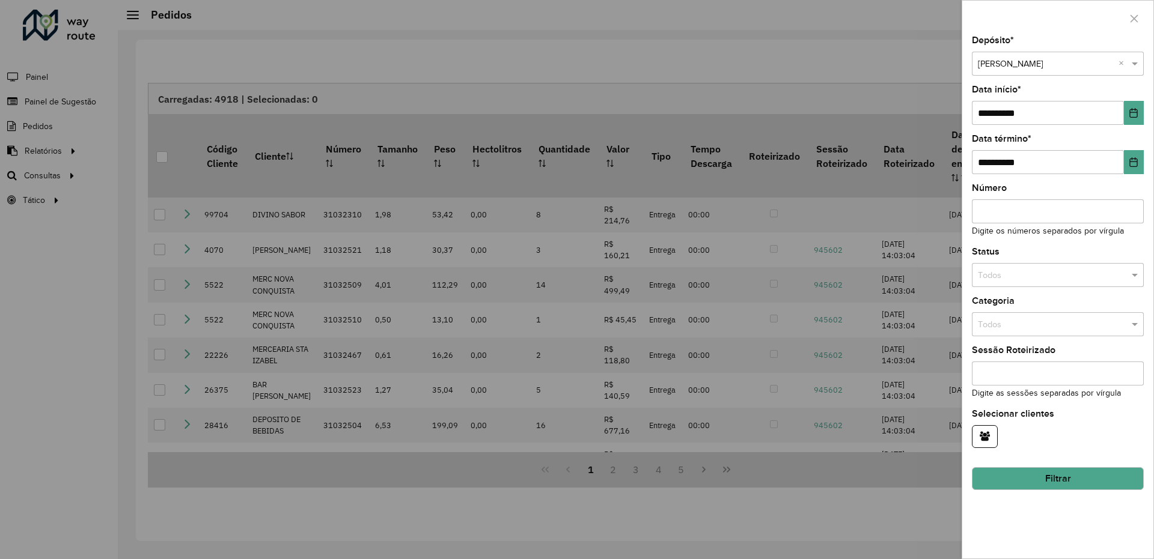
click at [1065, 478] on button "Filtrar" at bounding box center [1058, 479] width 172 height 23
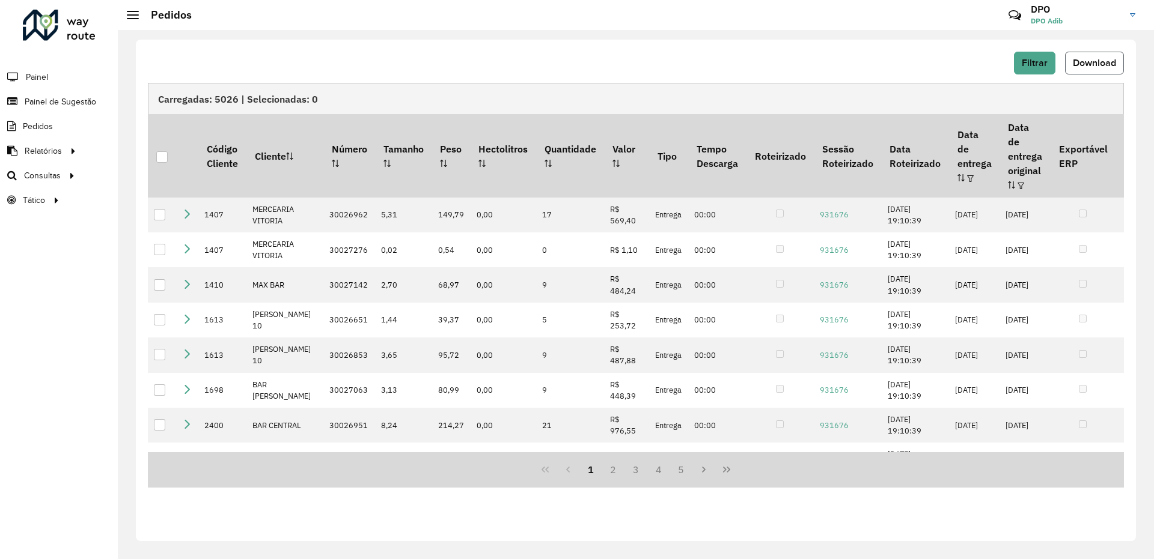
click at [1108, 59] on span "Download" at bounding box center [1094, 63] width 43 height 10
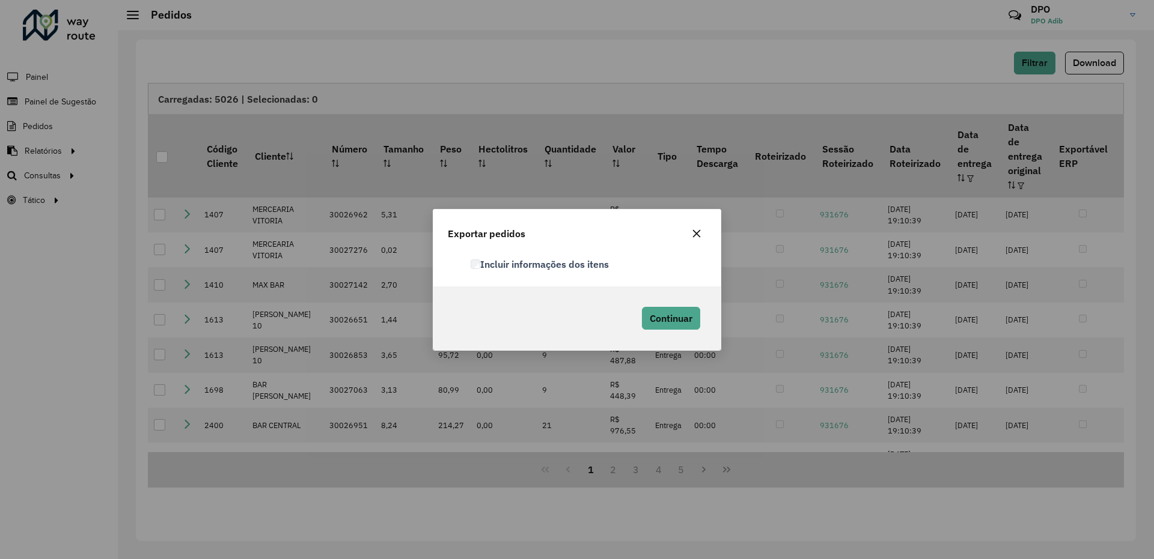
click at [553, 267] on label "Incluir informações dos itens" at bounding box center [540, 264] width 138 height 14
click at [671, 316] on span "Continuar" at bounding box center [671, 318] width 43 height 12
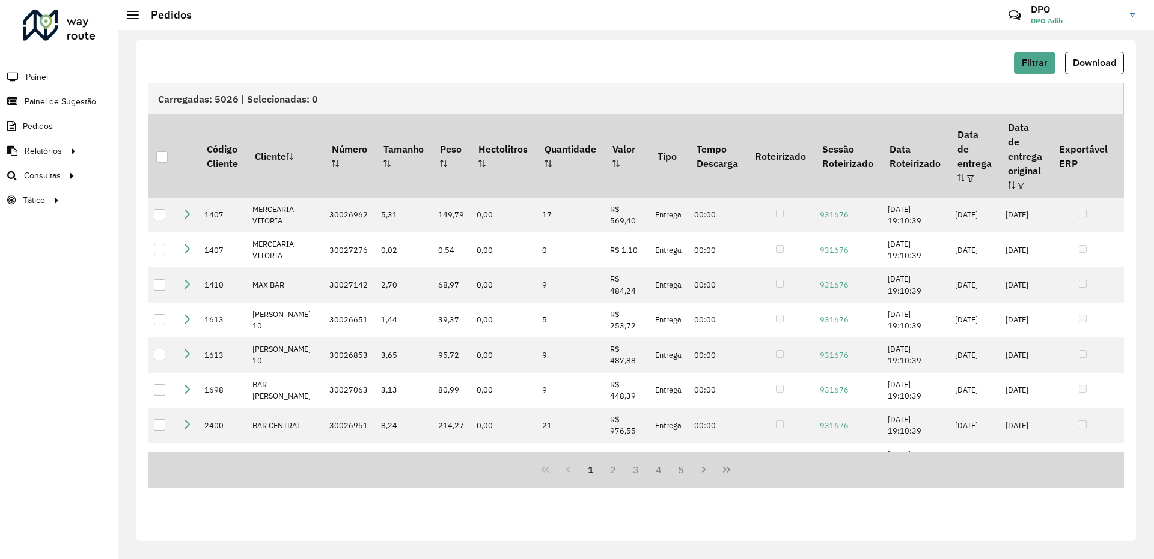
click at [763, 83] on div "Carregadas: 5026 | Selecionadas: 0" at bounding box center [636, 98] width 976 height 31
click at [1038, 61] on span "Filtrar" at bounding box center [1035, 63] width 26 height 10
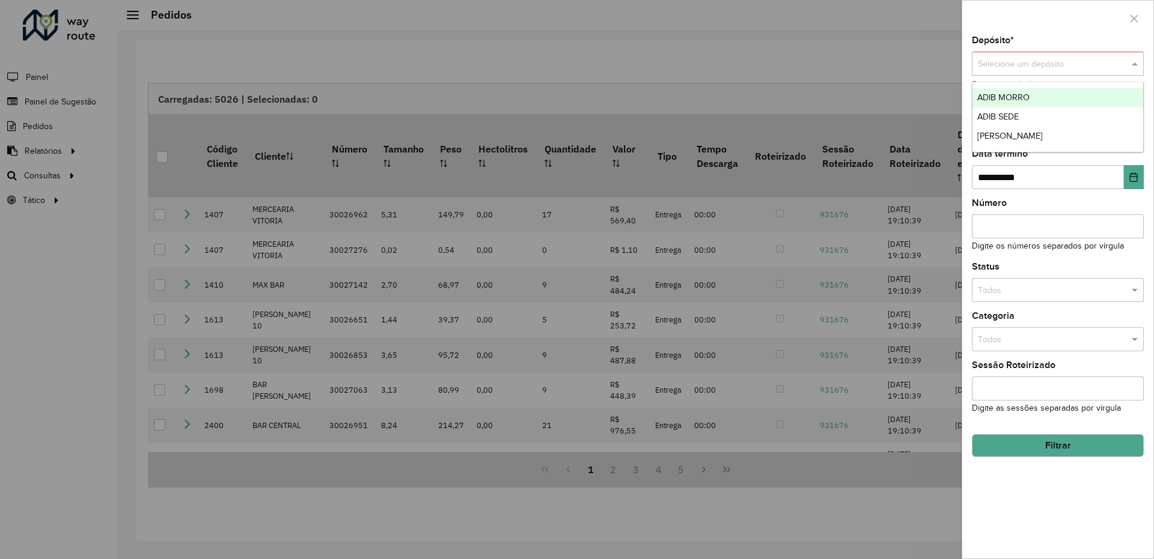
click at [1132, 62] on span at bounding box center [1136, 64] width 15 height 13
click at [1019, 100] on span "ADIB MORRO" at bounding box center [1003, 98] width 52 height 10
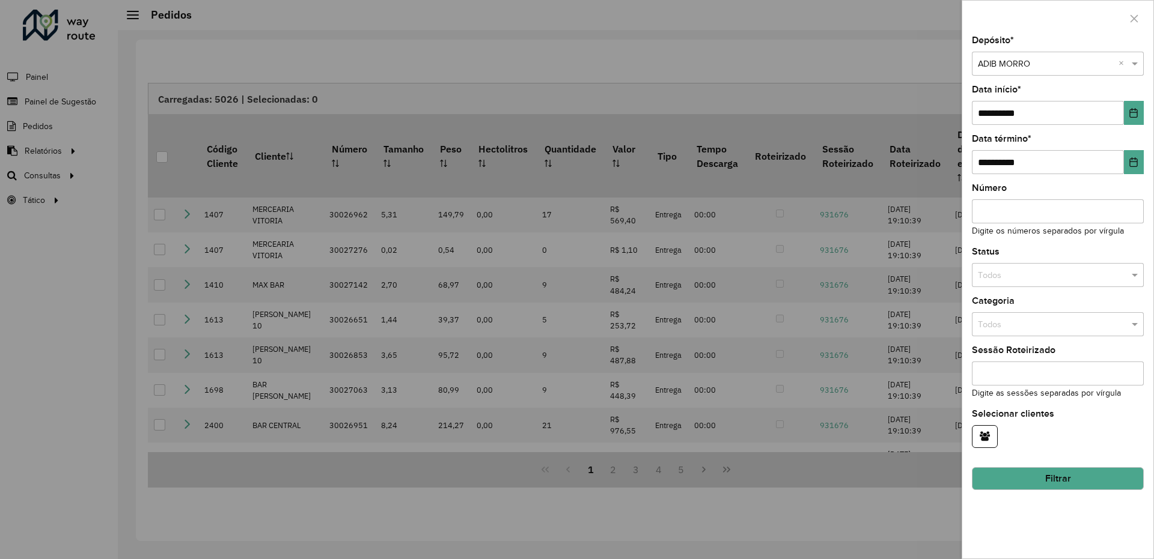
click at [1065, 473] on button "Filtrar" at bounding box center [1058, 479] width 172 height 23
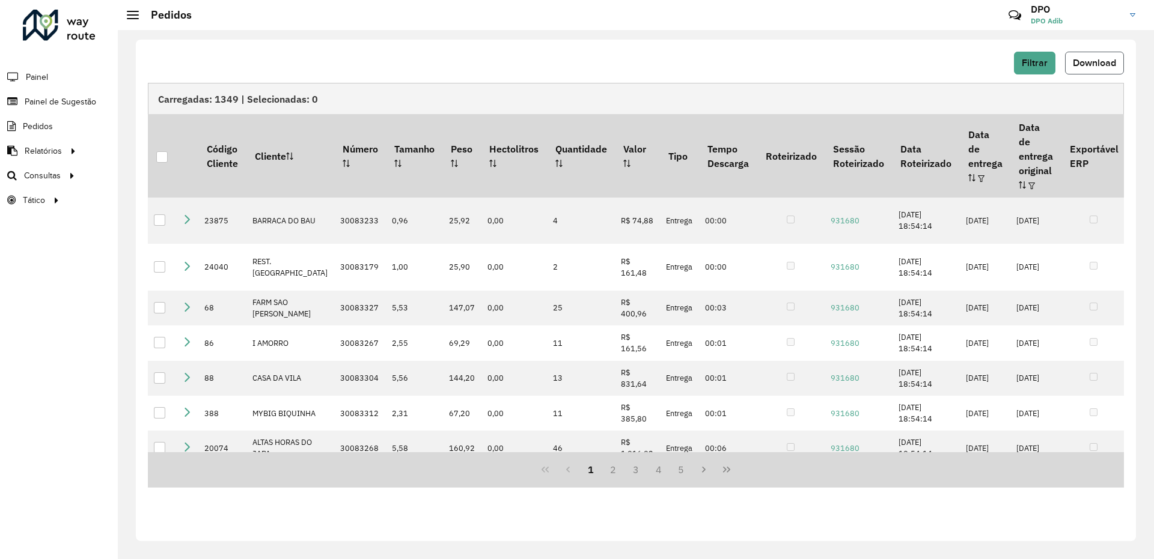
click at [1091, 59] on span "Download" at bounding box center [1094, 63] width 43 height 10
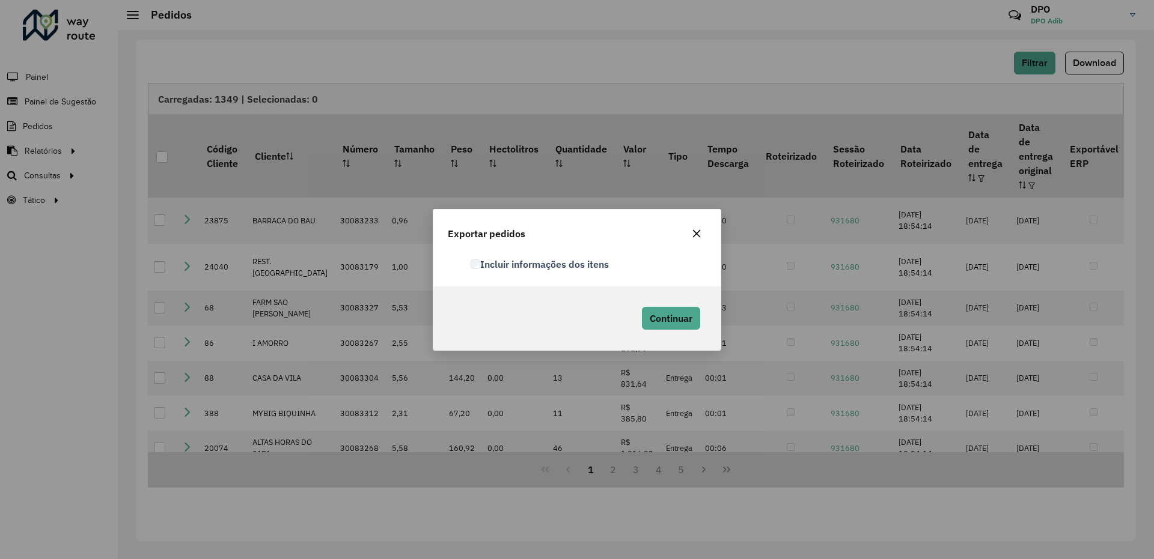
click at [592, 263] on label "Incluir informações dos itens" at bounding box center [540, 264] width 138 height 14
click at [680, 315] on span "Continuar" at bounding box center [671, 318] width 43 height 12
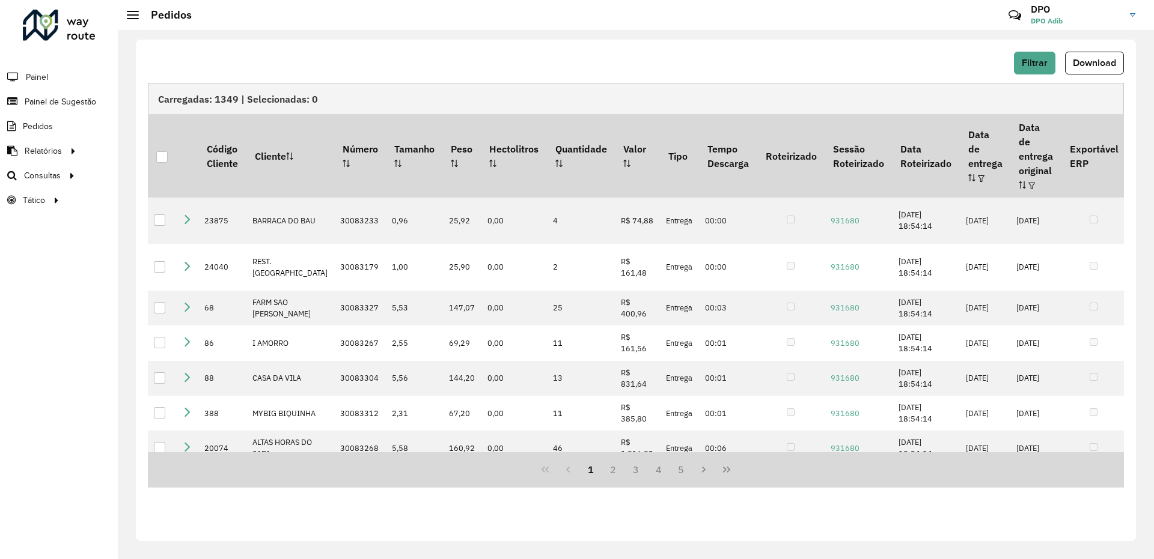
click at [796, 55] on div "Filtrar Download" at bounding box center [636, 63] width 976 height 23
click at [1038, 62] on span "Filtrar" at bounding box center [1035, 63] width 26 height 10
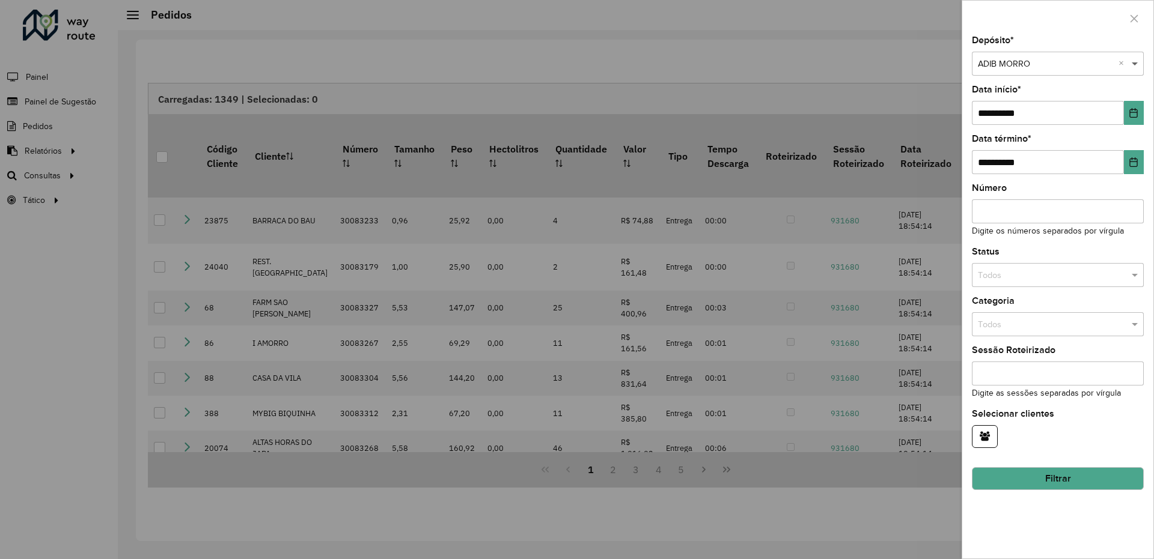
click at [1136, 61] on span at bounding box center [1136, 64] width 15 height 13
click at [1014, 99] on span "ADIB SEDE" at bounding box center [997, 98] width 41 height 10
click at [1080, 480] on button "Filtrar" at bounding box center [1058, 479] width 172 height 23
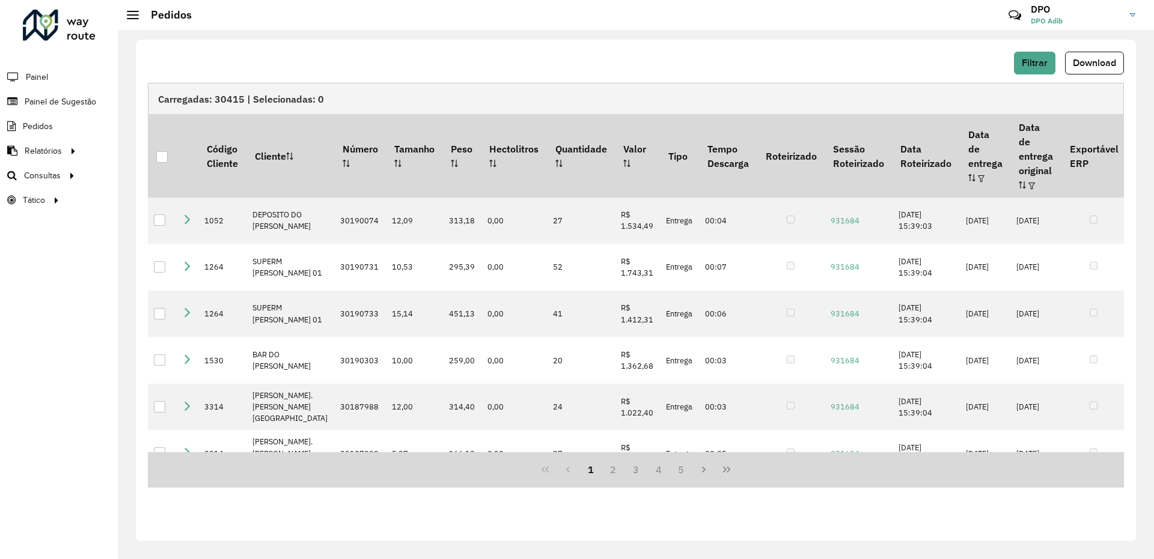
click at [1129, 64] on div "Filtrar Download Carregadas: 30415 | Selecionadas: 0 Código Cliente Cliente Núm…" at bounding box center [636, 291] width 1000 height 502
click at [1110, 67] on span "Download" at bounding box center [1094, 63] width 43 height 10
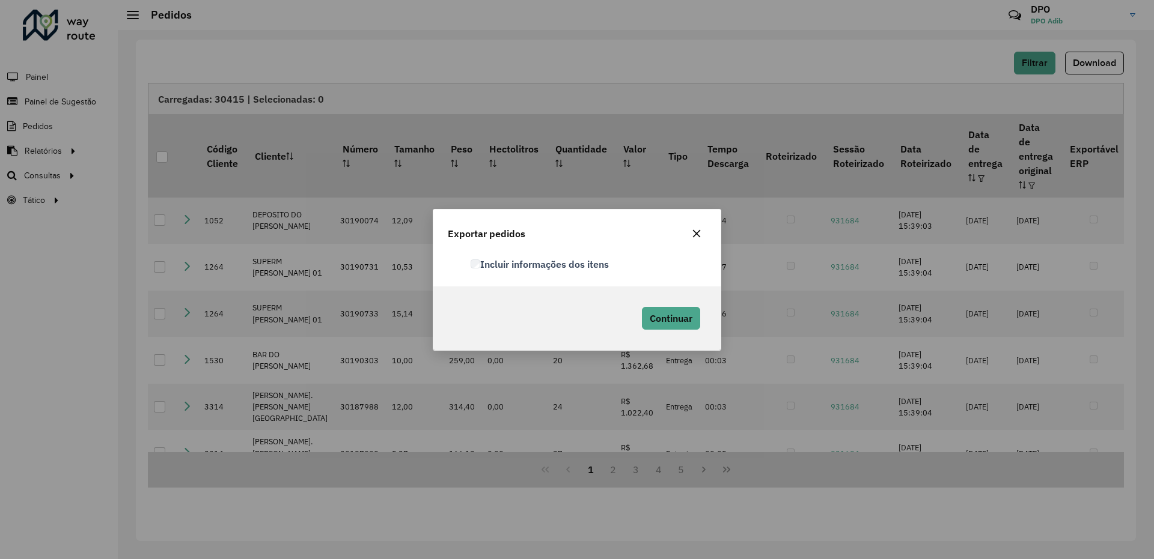
click at [558, 257] on label "Incluir informações dos itens" at bounding box center [540, 264] width 138 height 14
click at [676, 320] on span "Continuar" at bounding box center [671, 318] width 43 height 12
